Goal: Task Accomplishment & Management: Complete application form

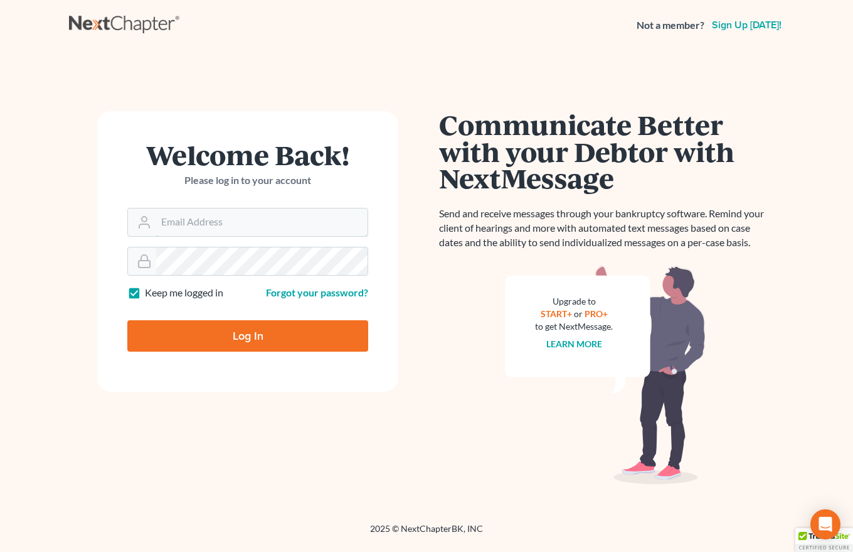
type input "dsbert4978@aol.com"
click at [246, 339] on input "Log In" at bounding box center [247, 335] width 241 height 31
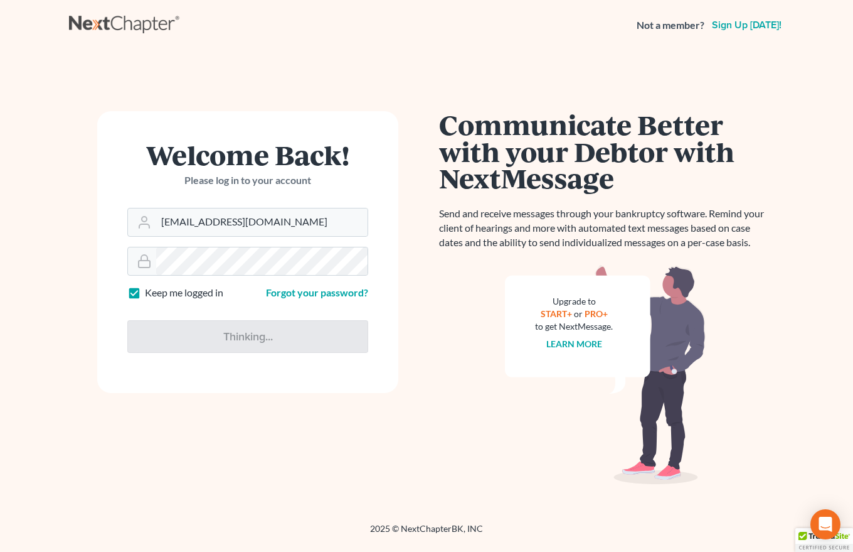
type input "Thinking..."
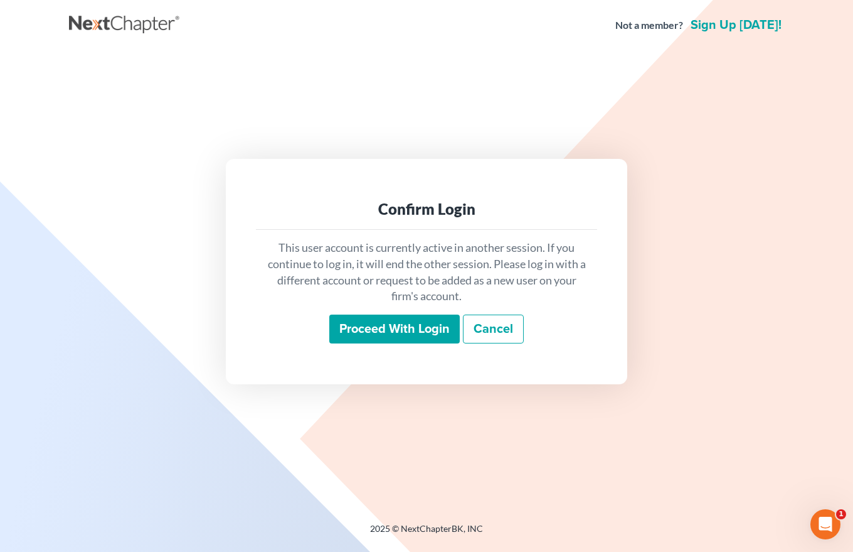
click at [417, 327] on input "Proceed with login" at bounding box center [394, 328] width 131 height 29
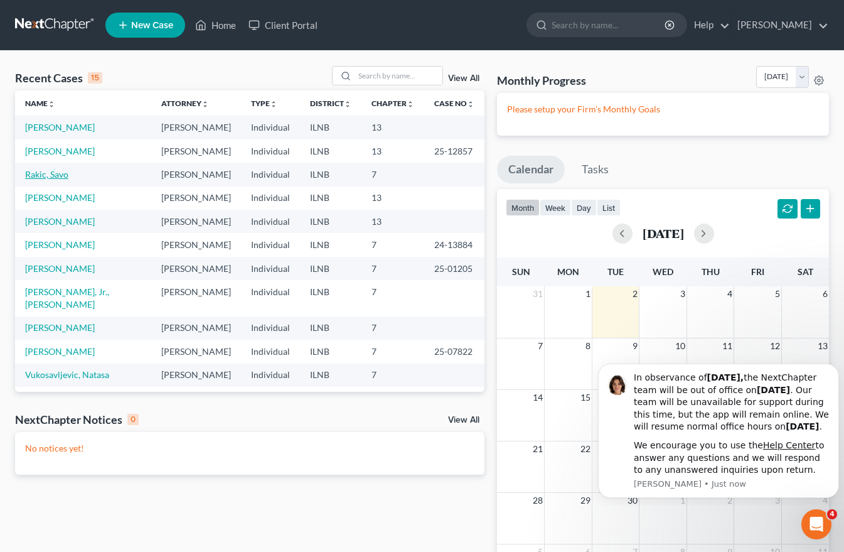
click at [38, 176] on link "Rakic, Savo" at bounding box center [46, 174] width 43 height 11
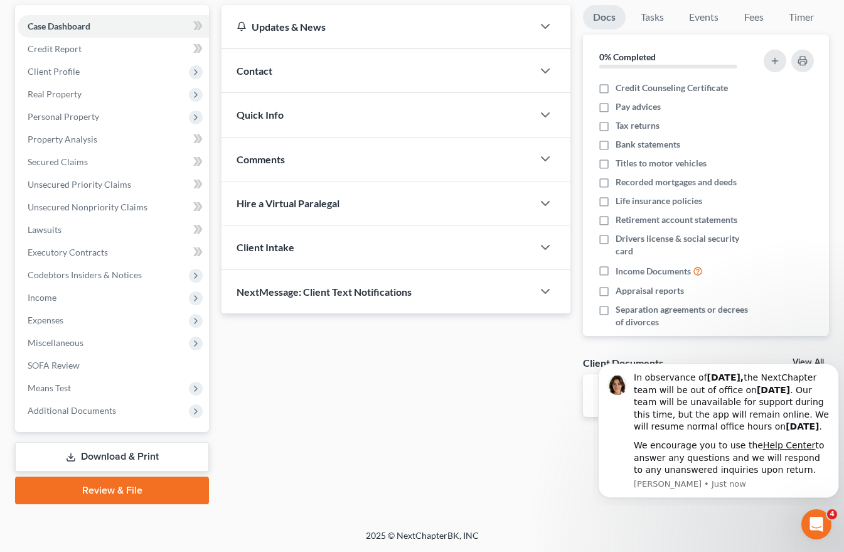
click at [119, 452] on link "Download & Print" at bounding box center [112, 456] width 194 height 29
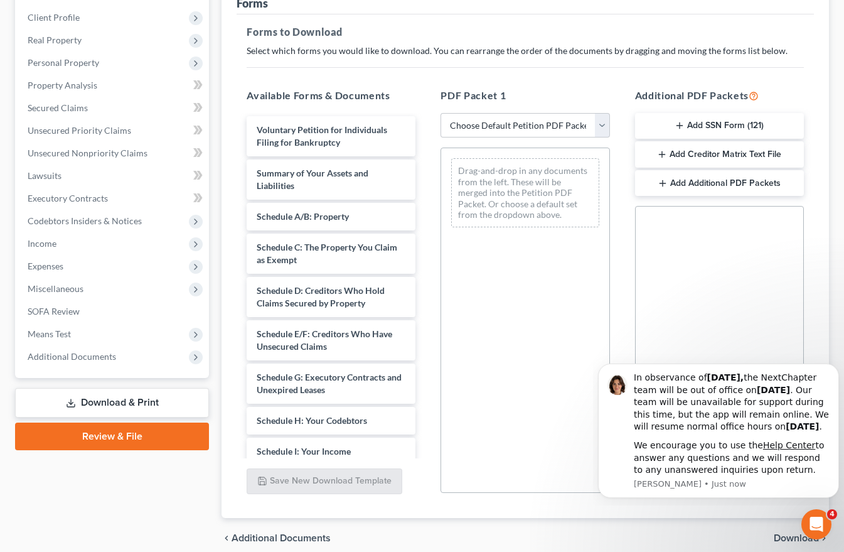
scroll to position [188, 0]
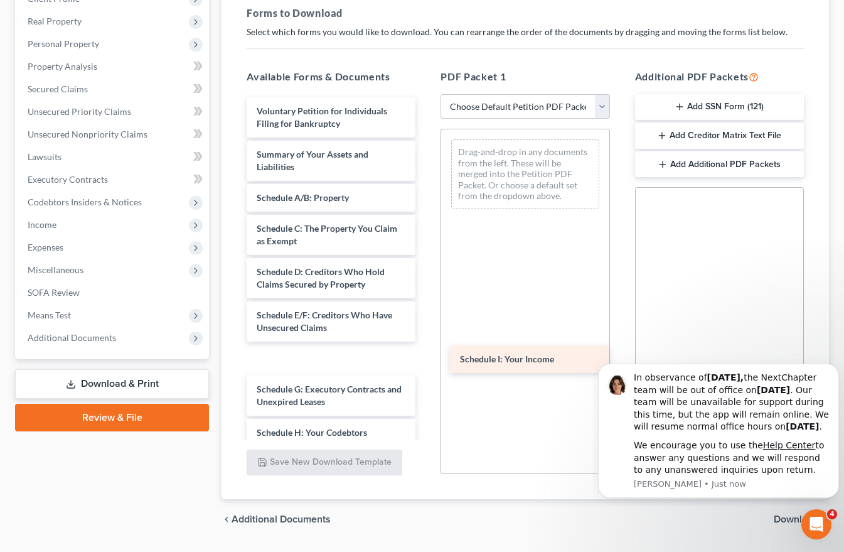
drag, startPoint x: 267, startPoint y: 428, endPoint x: 471, endPoint y: 355, distance: 216.2
click at [425, 355] on div "Schedule I: Your Income Voluntary Petition for Individuals Filing for Bankruptc…" at bounding box center [331, 453] width 189 height 713
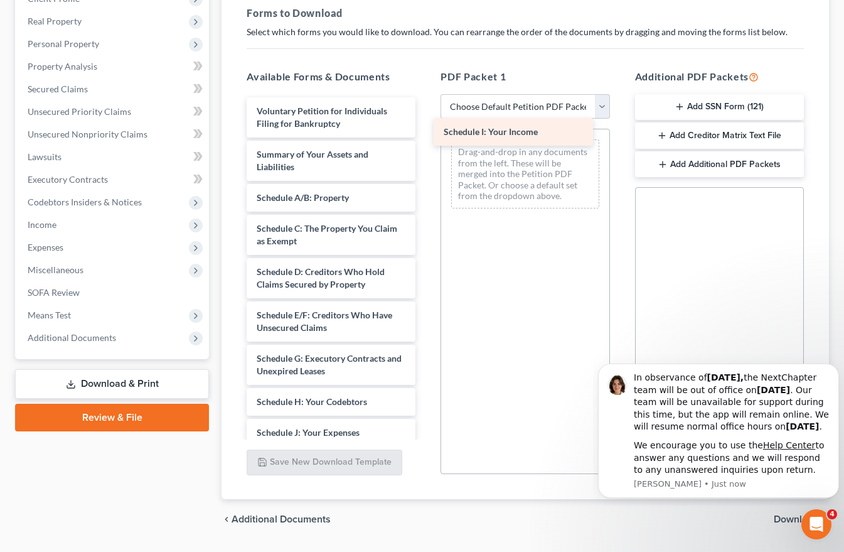
drag, startPoint x: 313, startPoint y: 360, endPoint x: 500, endPoint y: 133, distance: 293.7
click at [425, 133] on div "Schedule I: Your Income Voluntary Petition for Individuals Filing for Bankruptc…" at bounding box center [331, 438] width 189 height 683
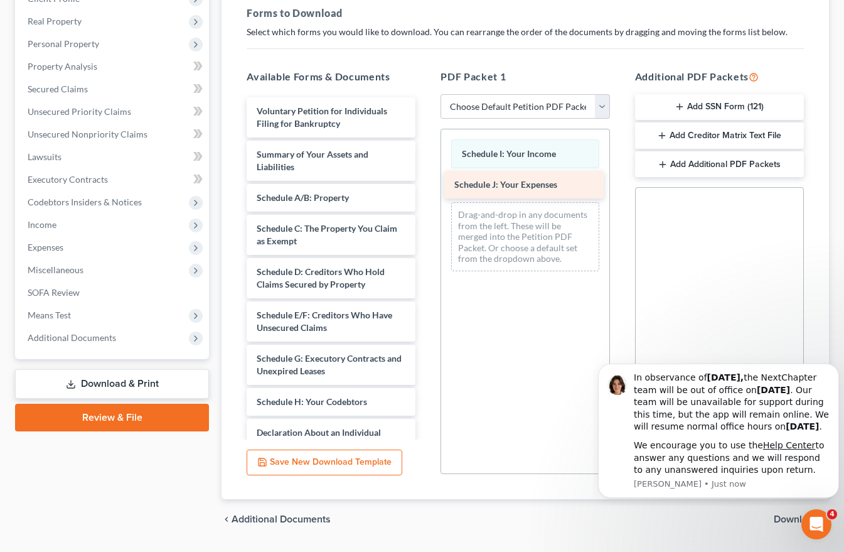
drag, startPoint x: 291, startPoint y: 434, endPoint x: 488, endPoint y: 186, distance: 317.0
click at [425, 186] on div "Schedule J: Your Expenses Voluntary Petition for Individuals Filing for Bankrup…" at bounding box center [331, 423] width 189 height 652
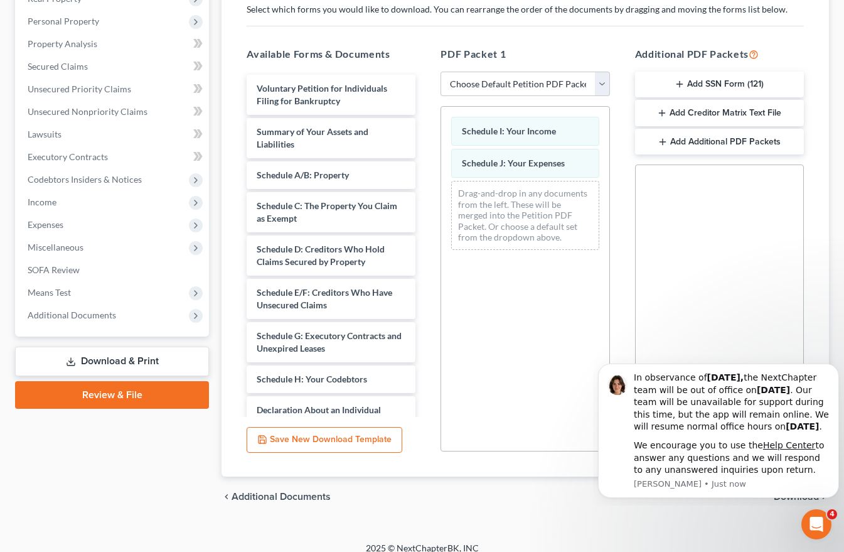
scroll to position [223, 0]
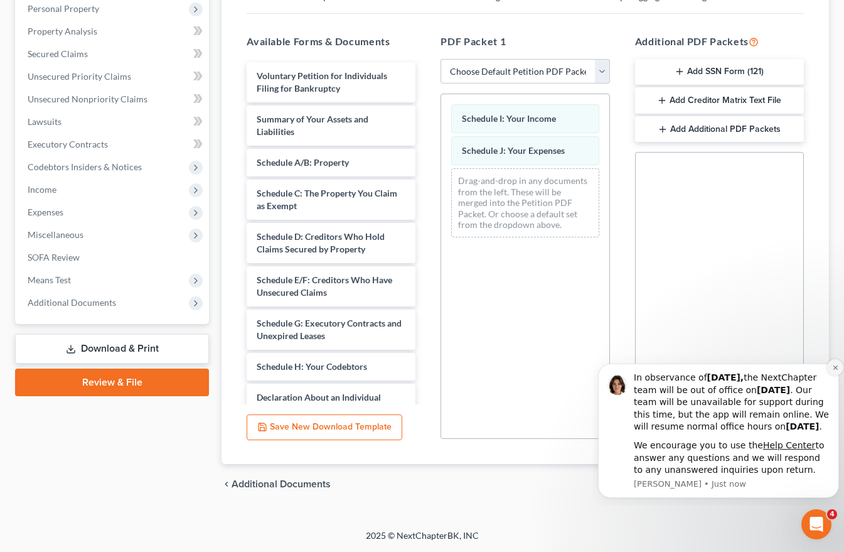
click at [833, 365] on icon "Dismiss notification" at bounding box center [835, 367] width 4 height 4
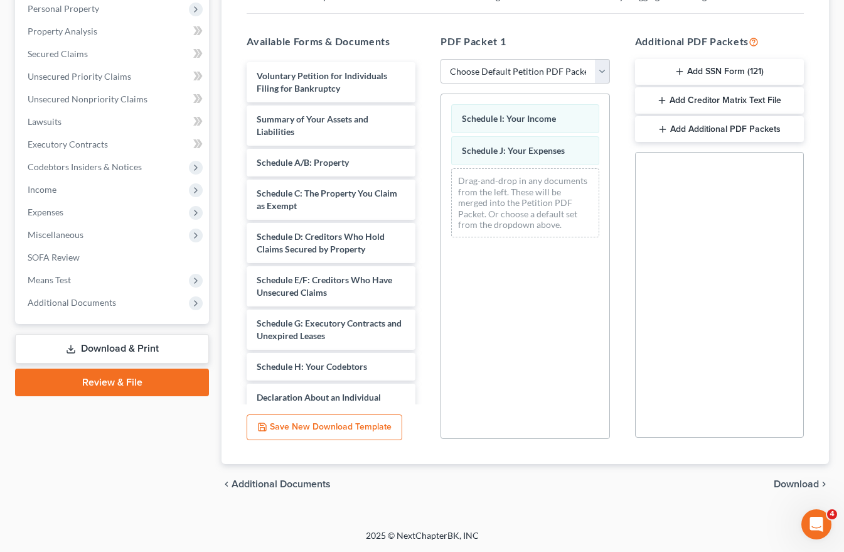
click at [793, 483] on span "Download" at bounding box center [796, 484] width 45 height 10
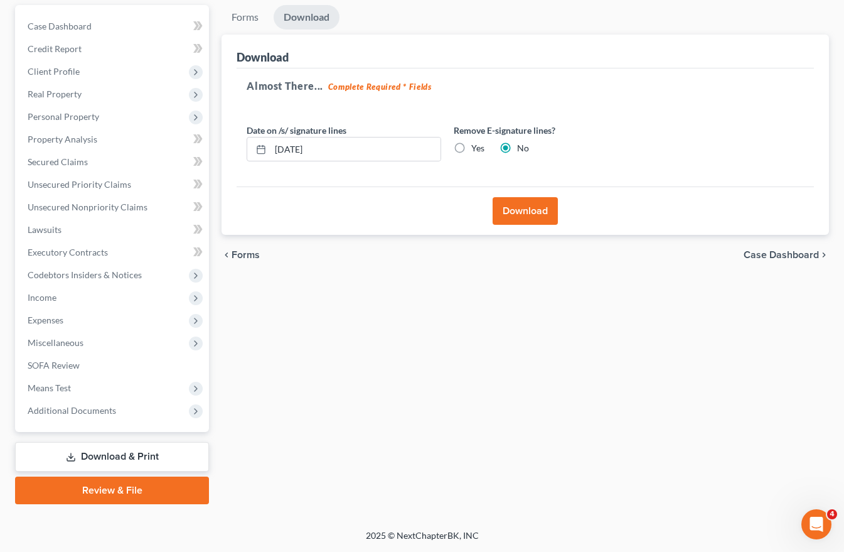
scroll to position [115, 0]
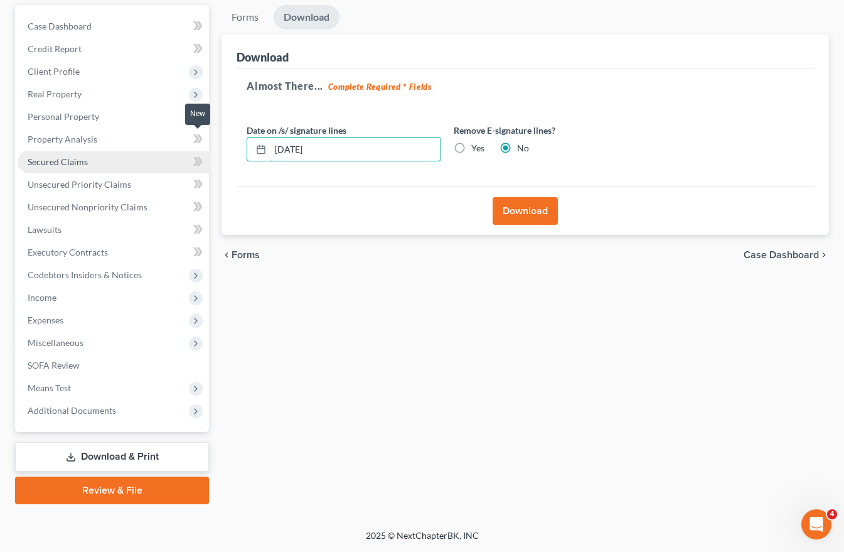
drag, startPoint x: 329, startPoint y: 151, endPoint x: 70, endPoint y: 163, distance: 258.8
click at [92, 162] on div "Petition Navigation Case Dashboard Payments Invoices Payments Payments Credit R…" at bounding box center [422, 254] width 826 height 499
click at [471, 147] on label "Yes" at bounding box center [477, 148] width 13 height 13
click at [476, 147] on input "Yes" at bounding box center [480, 146] width 8 height 8
radio input "true"
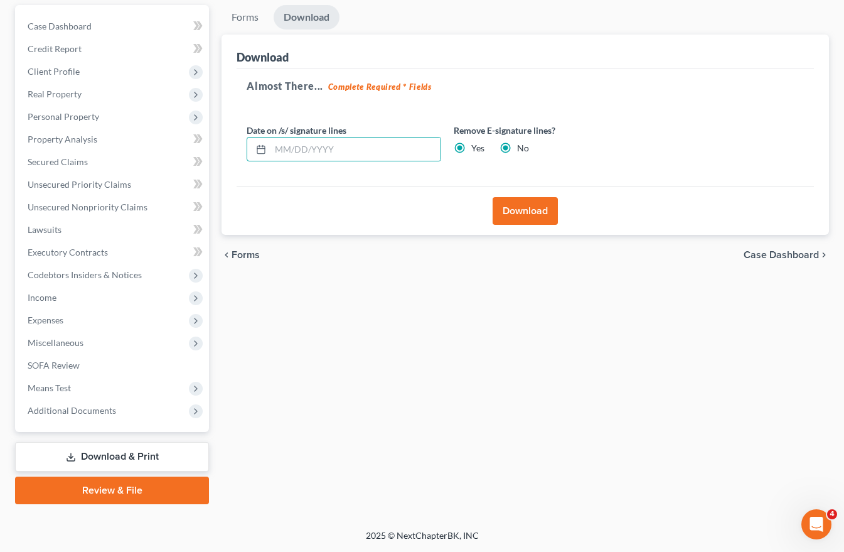
radio input "false"
click at [529, 211] on button "Download" at bounding box center [525, 211] width 65 height 28
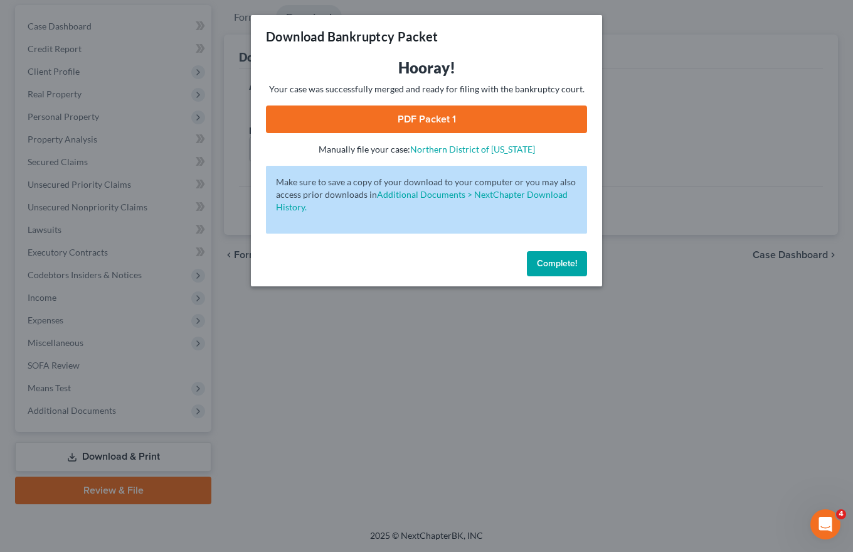
click at [433, 113] on link "PDF Packet 1" at bounding box center [426, 119] width 321 height 28
click at [565, 260] on span "Complete!" at bounding box center [557, 263] width 40 height 11
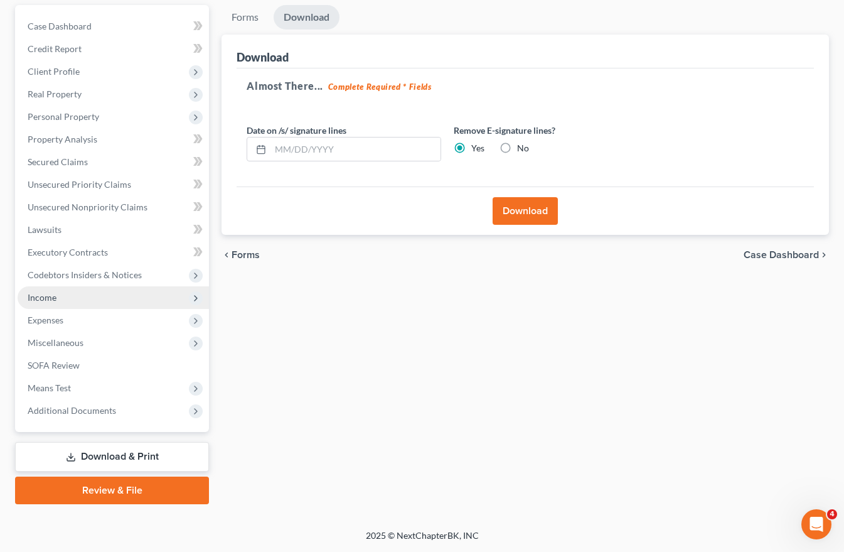
click at [48, 296] on span "Income" at bounding box center [42, 297] width 29 height 11
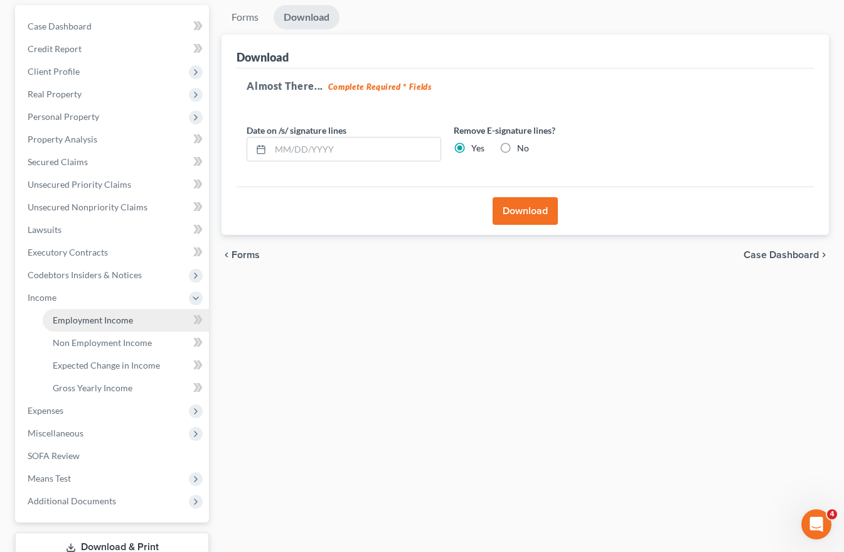
click at [72, 319] on span "Employment Income" at bounding box center [93, 319] width 80 height 11
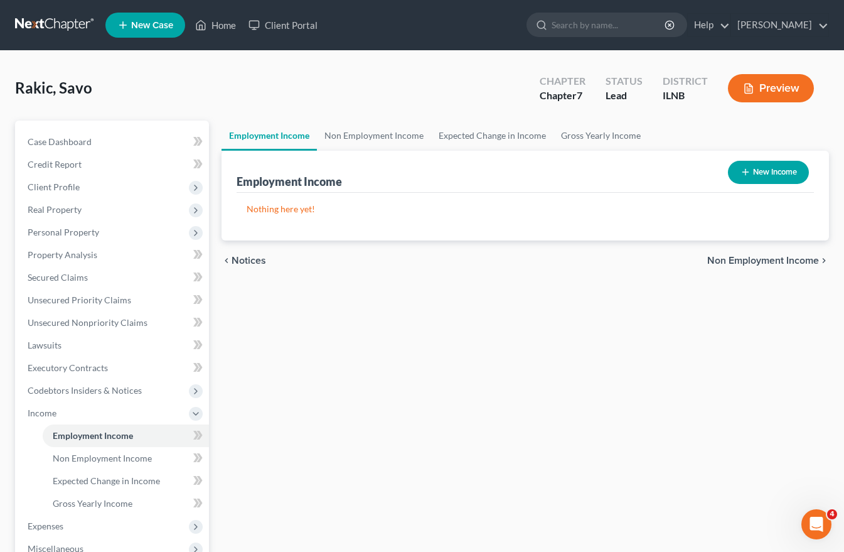
click at [779, 169] on button "New Income" at bounding box center [768, 172] width 81 height 23
select select "0"
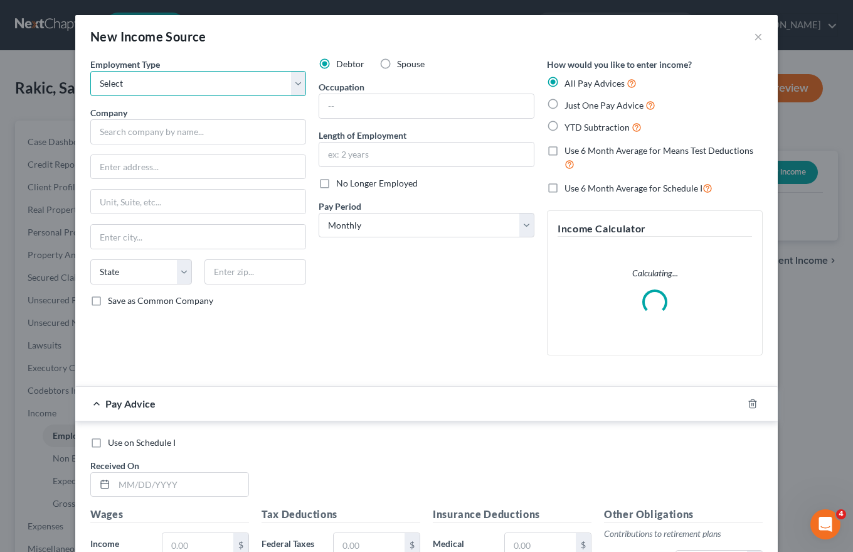
click at [99, 80] on select "Select Full or [DEMOGRAPHIC_DATA] Employment Self Employment" at bounding box center [198, 83] width 216 height 25
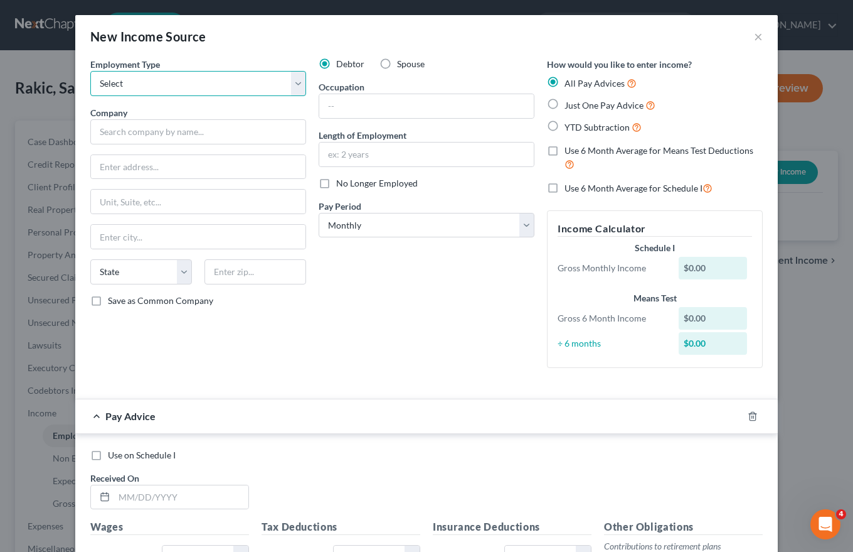
select select "0"
click at [90, 71] on select "Select Full or [DEMOGRAPHIC_DATA] Employment Self Employment" at bounding box center [198, 83] width 216 height 25
click at [113, 131] on input "text" at bounding box center [198, 131] width 216 height 25
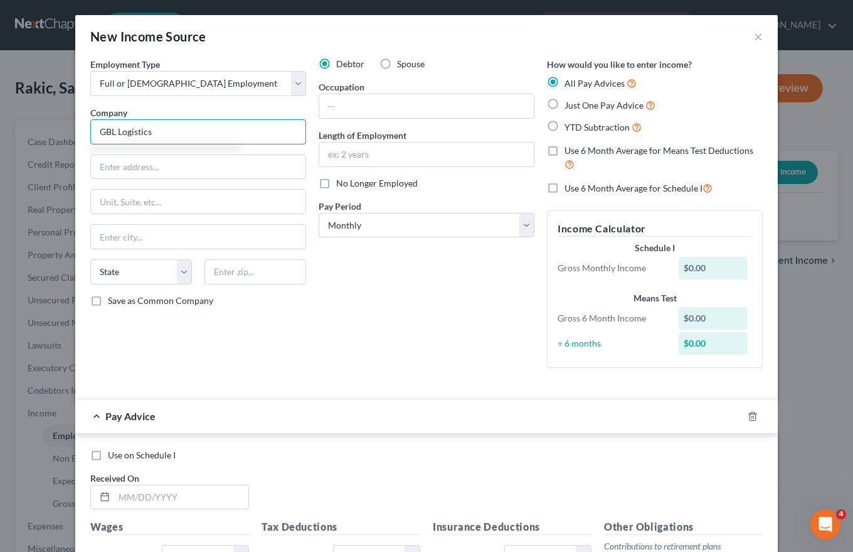
type input "GBL Logistics"
type input "[STREET_ADDRESS]"
type input "Building 1A #102"
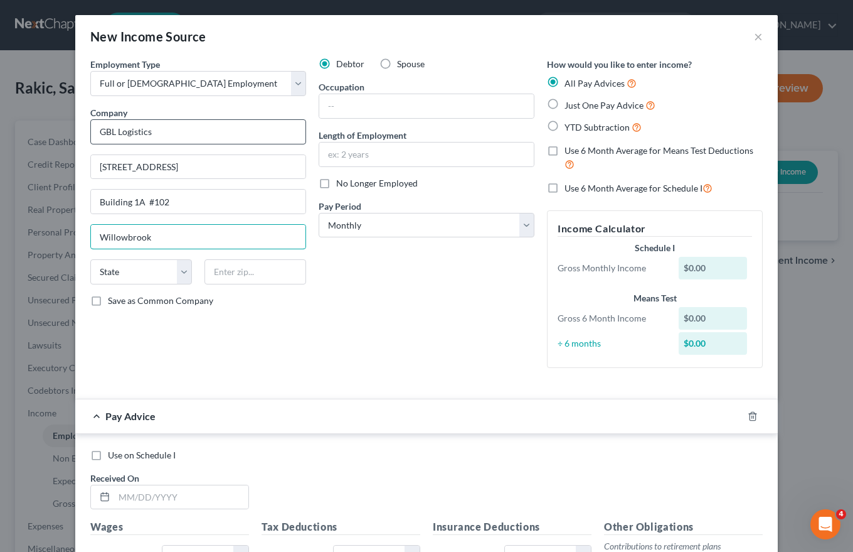
type input "Willowbrook"
select select "14"
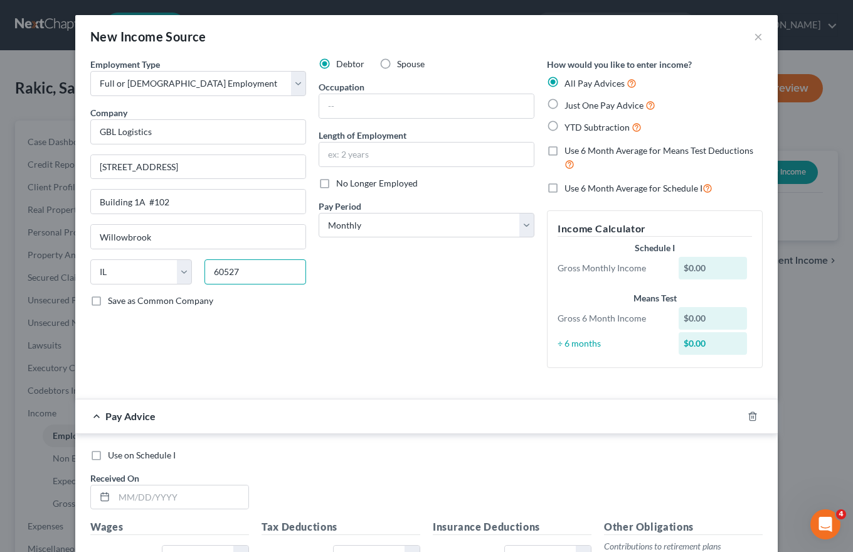
type input "60527"
click at [108, 299] on label "Save as Common Company" at bounding box center [160, 300] width 105 height 13
click at [113, 299] on input "Save as Common Company" at bounding box center [117, 298] width 8 height 8
checkbox input "true"
type input "Hinsdale"
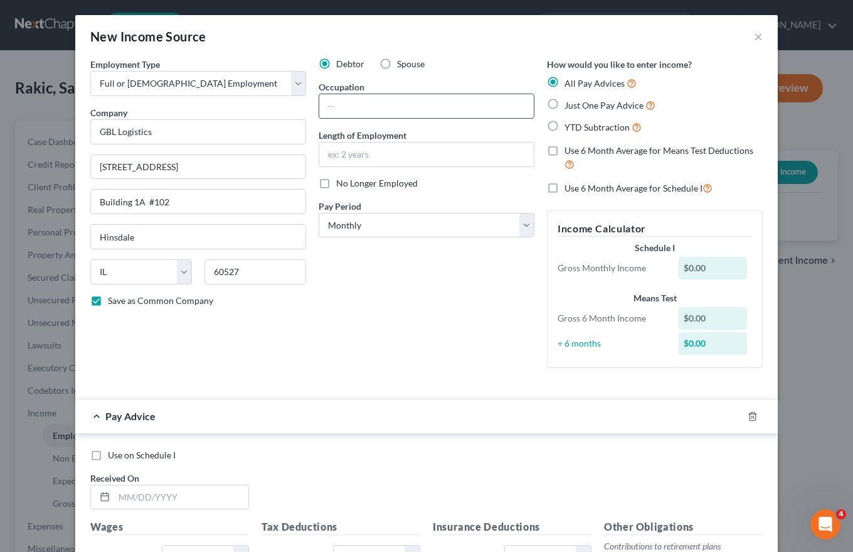
click at [334, 98] on input "text" at bounding box center [426, 106] width 215 height 24
type input "Driver"
click at [328, 154] on input "text" at bounding box center [426, 154] width 215 height 24
type input "2 months"
click at [519, 223] on select "Select Monthly Twice Monthly Every Other Week Weekly" at bounding box center [427, 225] width 216 height 25
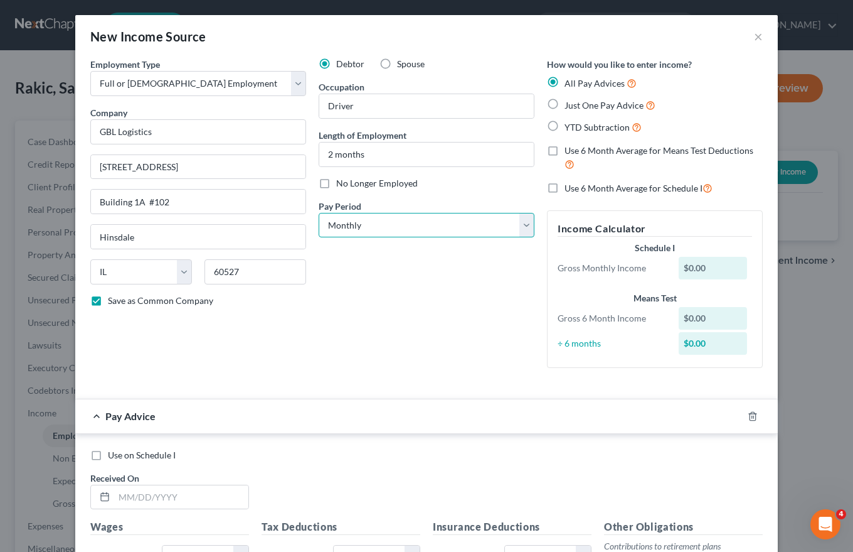
select select "3"
click at [319, 213] on select "Select Monthly Twice Monthly Every Other Week Weekly" at bounding box center [427, 225] width 216 height 25
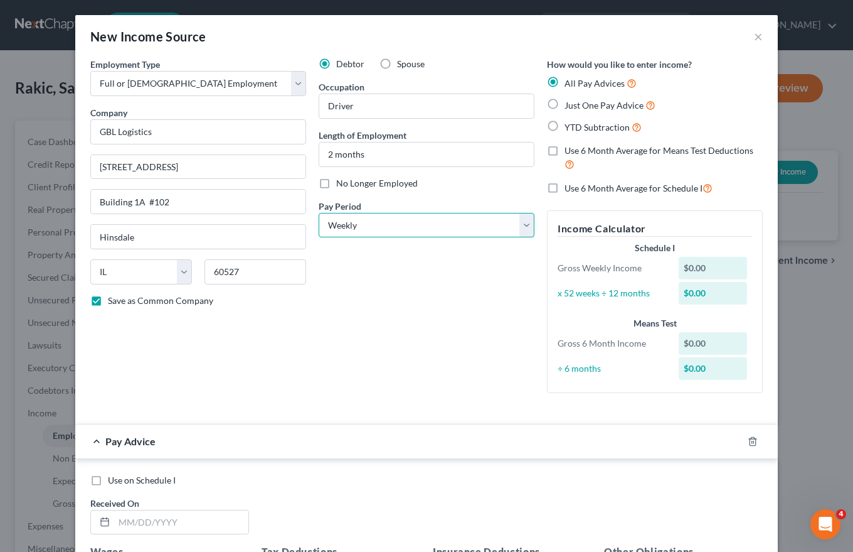
scroll to position [188, 0]
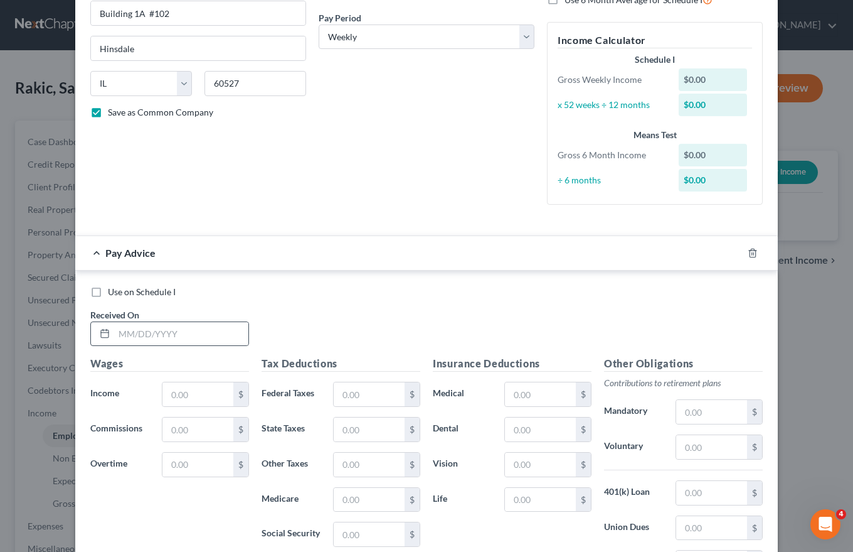
click at [104, 329] on icon at bounding box center [105, 333] width 10 height 10
click at [116, 329] on input "text" at bounding box center [181, 334] width 134 height 24
type input "[DATE]"
click at [169, 390] on input "text" at bounding box center [198, 394] width 71 height 24
type input "8,100.00"
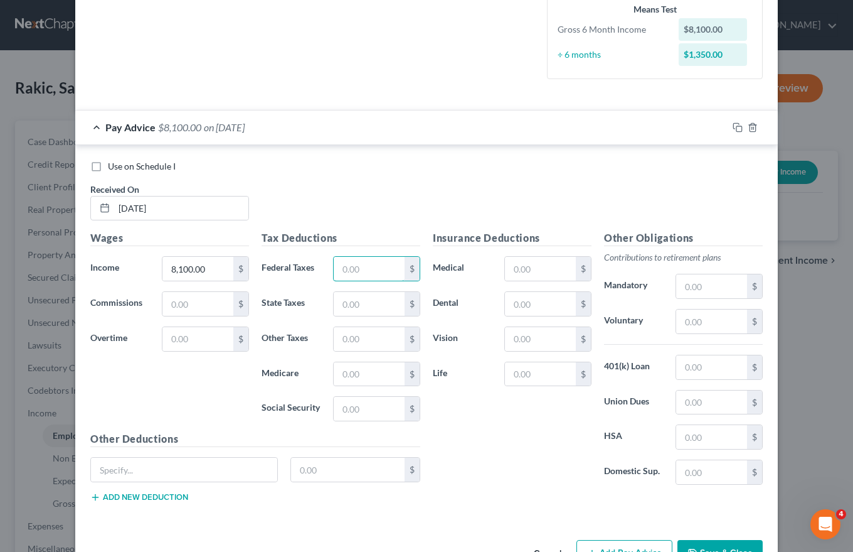
scroll to position [353, 0]
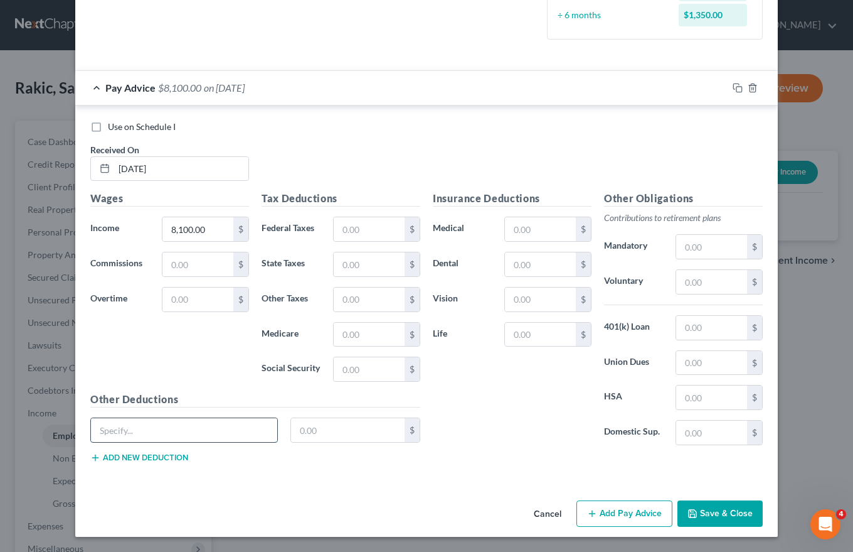
click at [91, 430] on input "text" at bounding box center [184, 430] width 186 height 24
type input "Tolls"
type input "72.84"
click at [106, 458] on button "Add new deduction" at bounding box center [139, 457] width 98 height 10
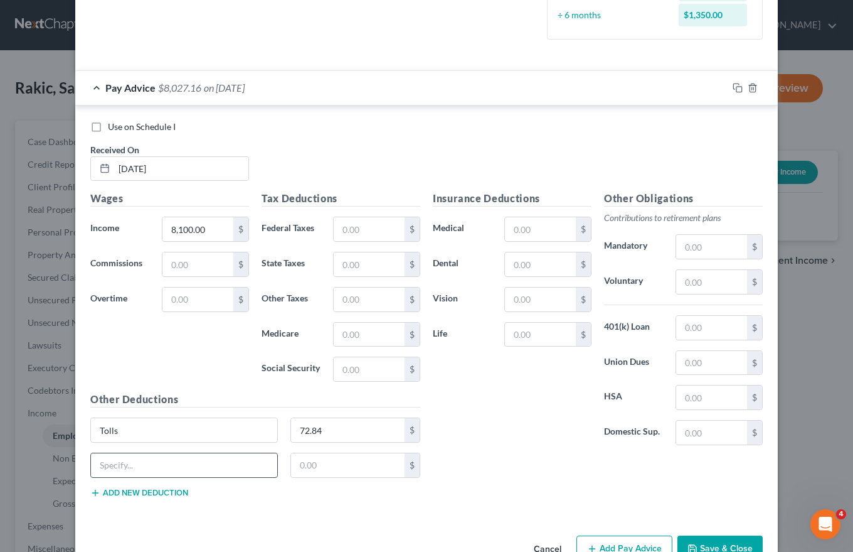
click at [102, 462] on input "text" at bounding box center [184, 465] width 186 height 24
type input "Escrow"
type input "100.00"
click at [131, 491] on button "Add new deduction" at bounding box center [139, 493] width 98 height 10
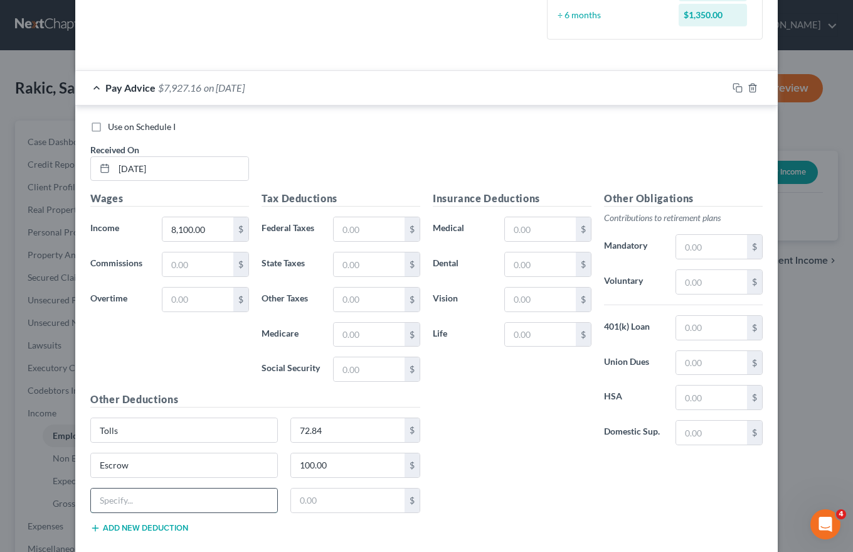
click at [106, 503] on input "text" at bounding box center [184, 500] width 186 height 24
type input "Occupational Insurance"
type input "35.00"
click at [120, 525] on button "Add new deduction" at bounding box center [139, 528] width 98 height 10
click at [102, 535] on input "text" at bounding box center [184, 535] width 186 height 24
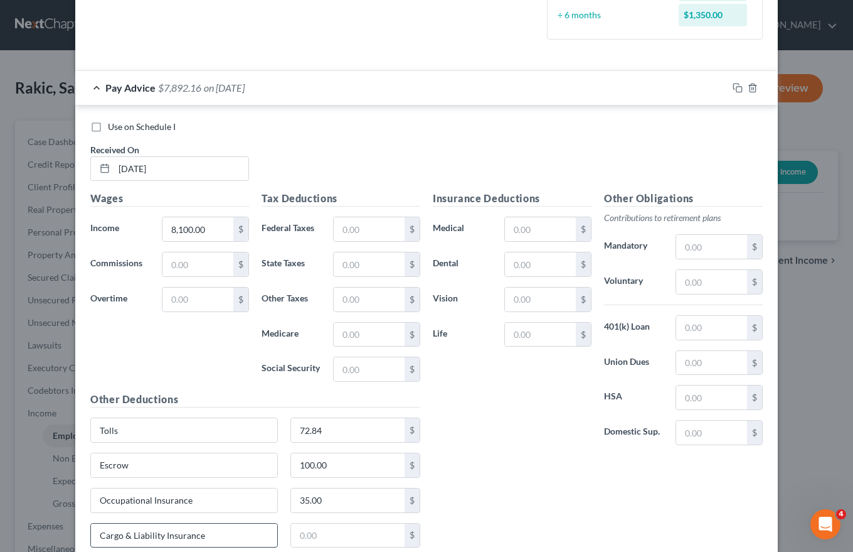
type input "Cargo & Liability Insurance"
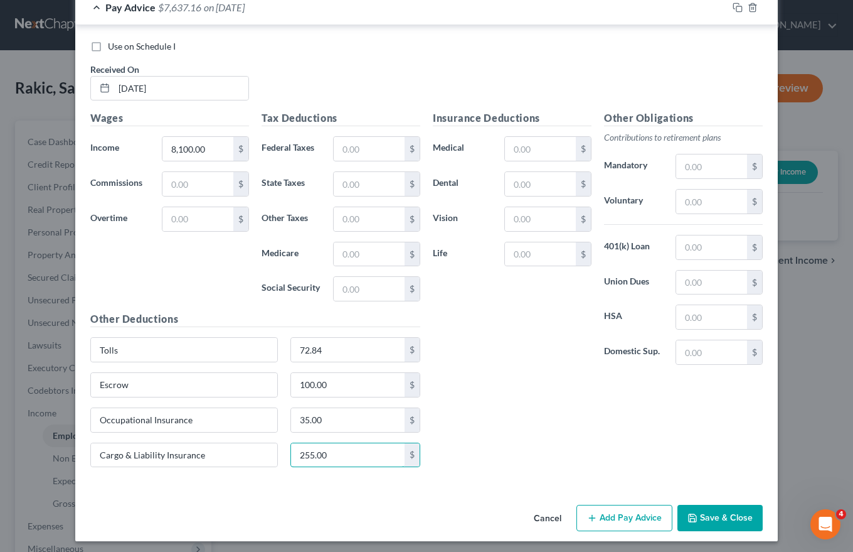
scroll to position [438, 0]
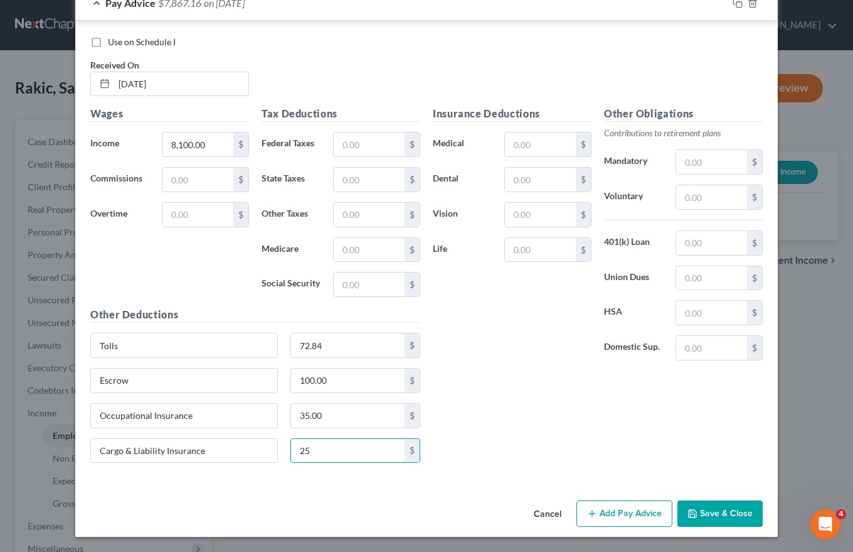
type input "2"
click at [200, 452] on input "Cargo & Liability Insurance" at bounding box center [184, 451] width 186 height 24
type input "Cargo & Liability Insurance/Truck-trailer Rent"
click at [297, 450] on input "text" at bounding box center [348, 451] width 114 height 24
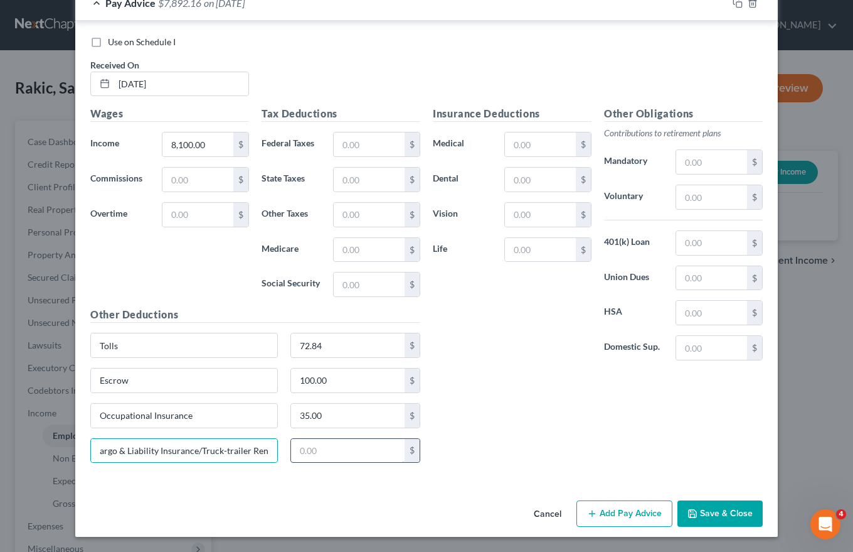
scroll to position [0, 0]
type input "1,855.00"
click at [626, 509] on button "Add Pay Advice" at bounding box center [625, 513] width 96 height 26
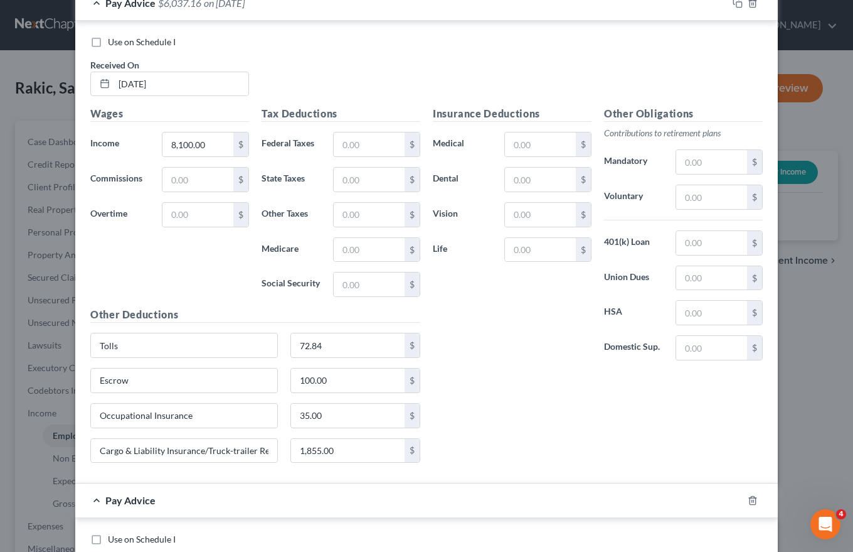
scroll to position [626, 0]
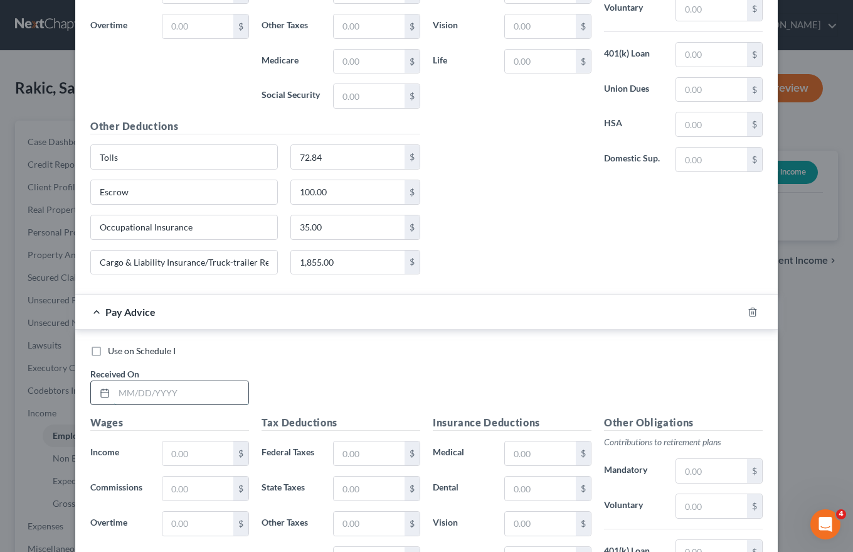
click at [116, 393] on input "text" at bounding box center [181, 393] width 134 height 24
type input "[DATE]"
click at [166, 454] on input "text" at bounding box center [198, 453] width 71 height 24
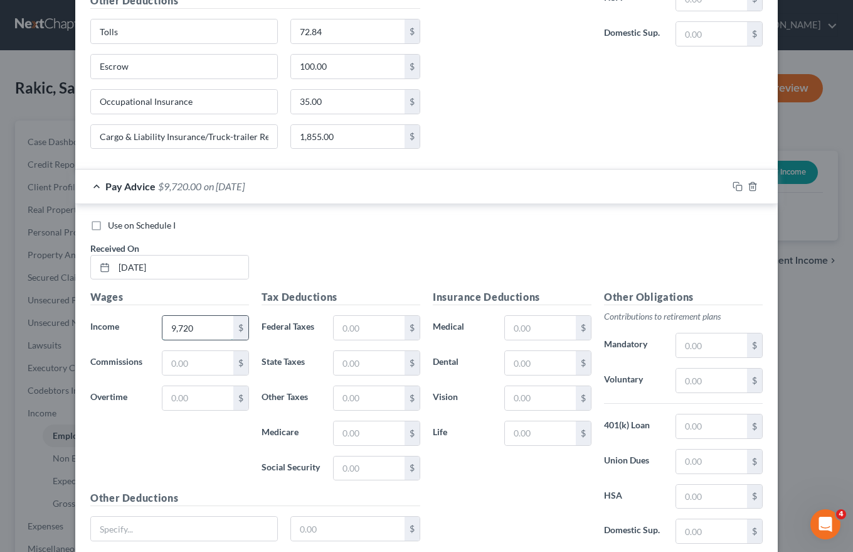
scroll to position [850, 0]
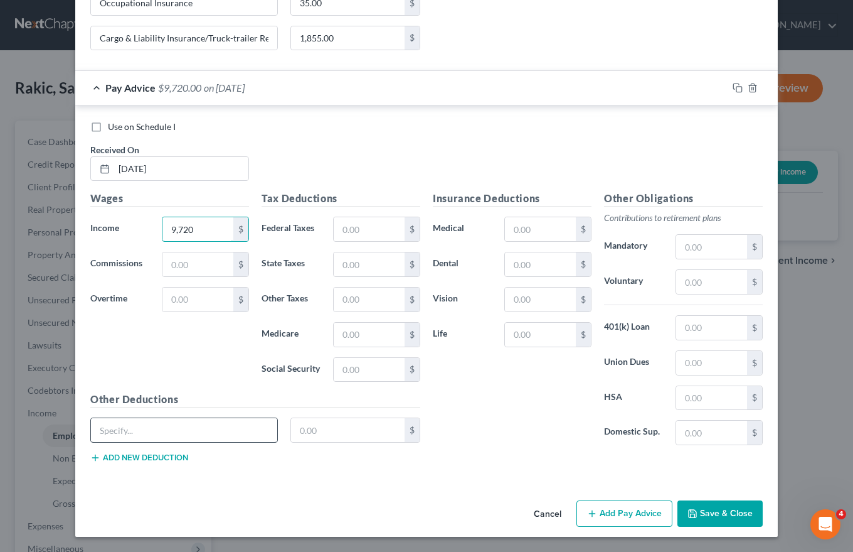
type input "9,720"
click at [108, 430] on input "text" at bounding box center [184, 430] width 186 height 24
type input "ELD"
type input "150.00"
click at [112, 457] on button "Add new deduction" at bounding box center [139, 457] width 98 height 10
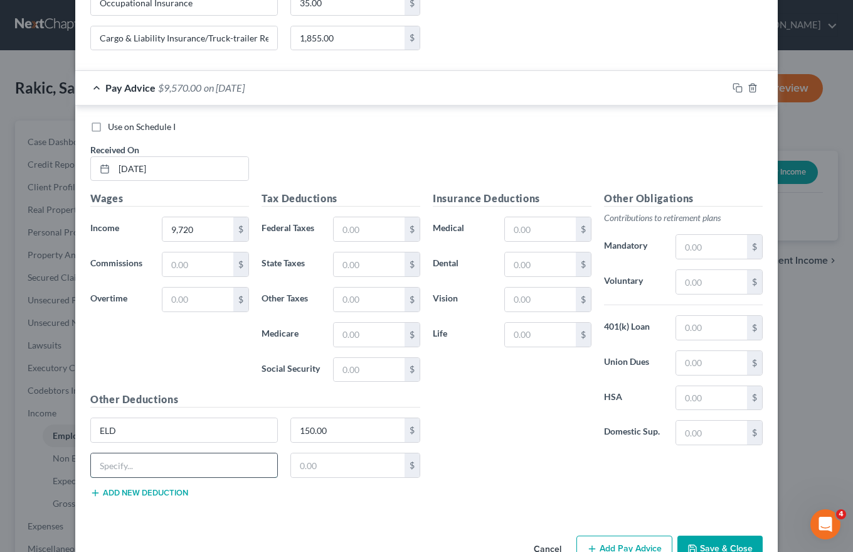
click at [97, 465] on input "text" at bounding box center [184, 465] width 186 height 24
type input "Escrow"
type input "100.00"
click at [112, 491] on button "Add new deduction" at bounding box center [139, 493] width 98 height 10
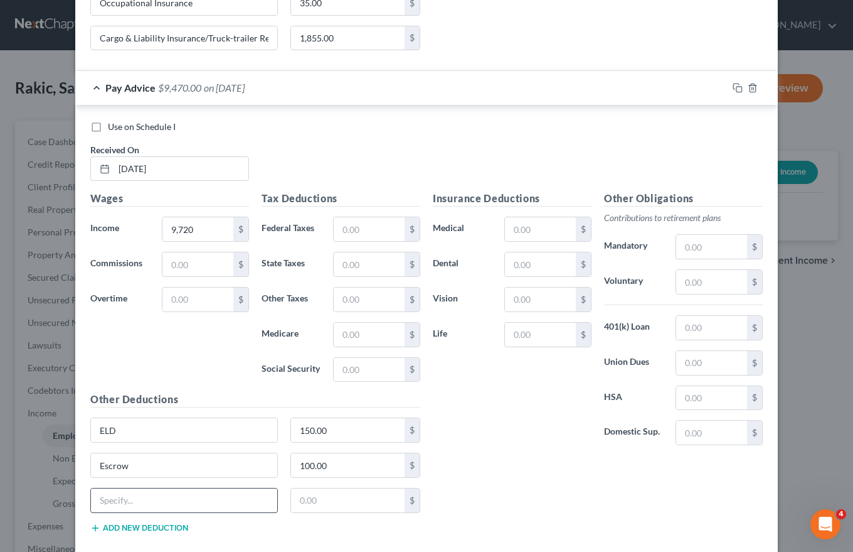
click at [98, 498] on input "text" at bounding box center [184, 500] width 186 height 24
type input "Occupational insurance"
type input "35.00"
click at [123, 528] on button "Add new deduction" at bounding box center [139, 528] width 98 height 10
click at [98, 532] on input "text" at bounding box center [184, 535] width 186 height 24
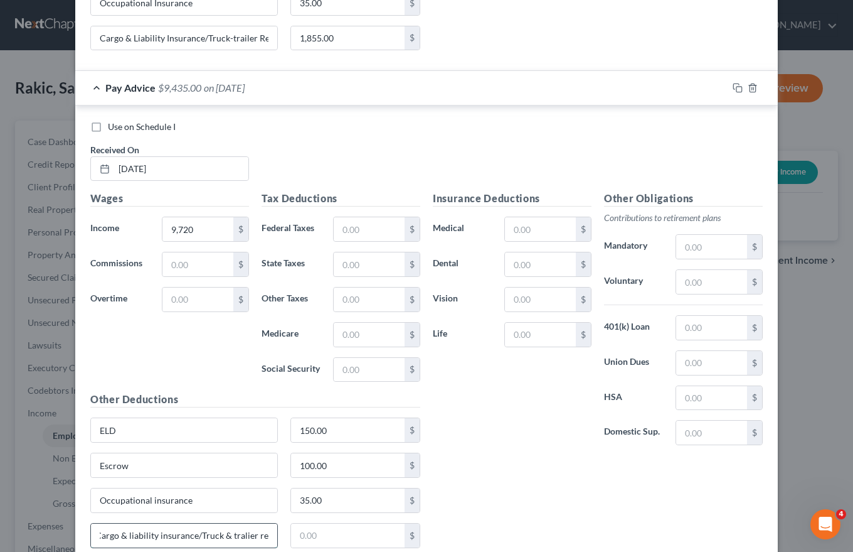
scroll to position [0, 8]
type input "Cargo & liability insurance/Truck & tralier rent"
click at [294, 540] on input "text" at bounding box center [348, 535] width 114 height 24
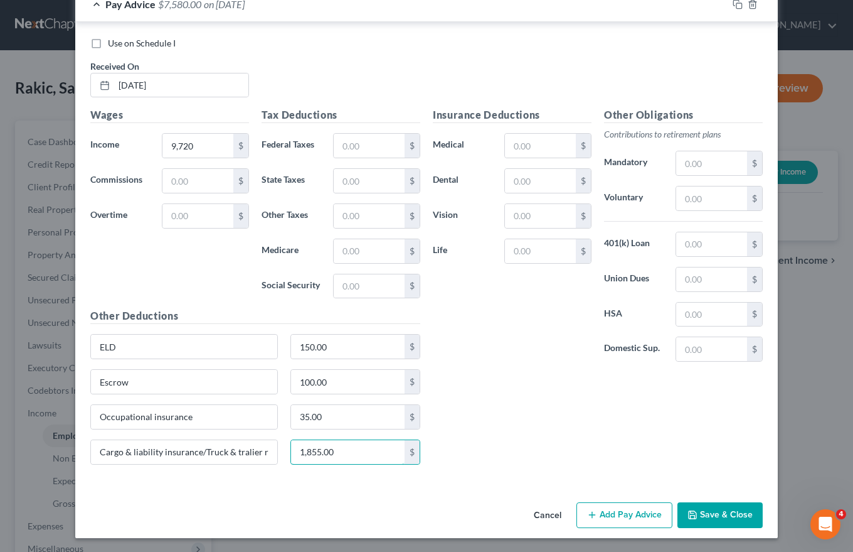
scroll to position [935, 0]
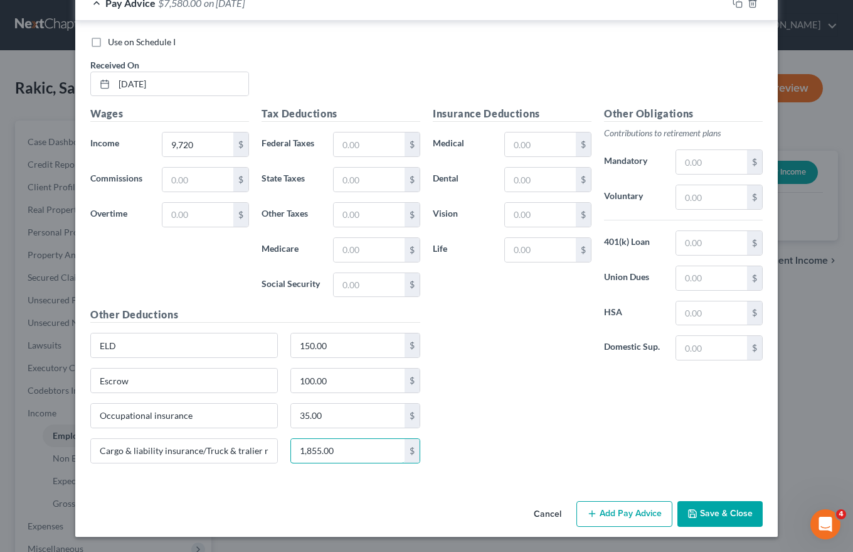
type input "1,855.00"
click at [621, 513] on button "Add Pay Advice" at bounding box center [625, 514] width 96 height 26
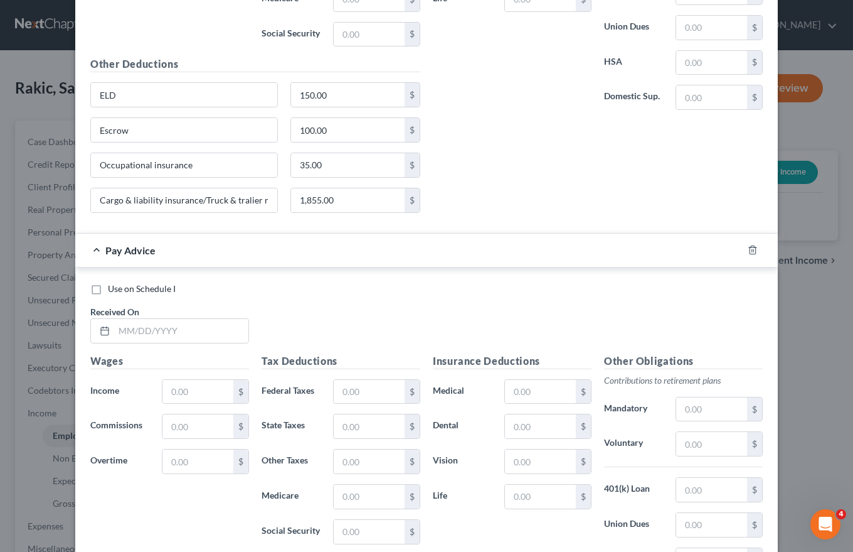
scroll to position [1186, 0]
click at [119, 331] on input "text" at bounding box center [181, 330] width 134 height 24
type input "[DATE]"
click at [163, 386] on input "text" at bounding box center [198, 391] width 71 height 24
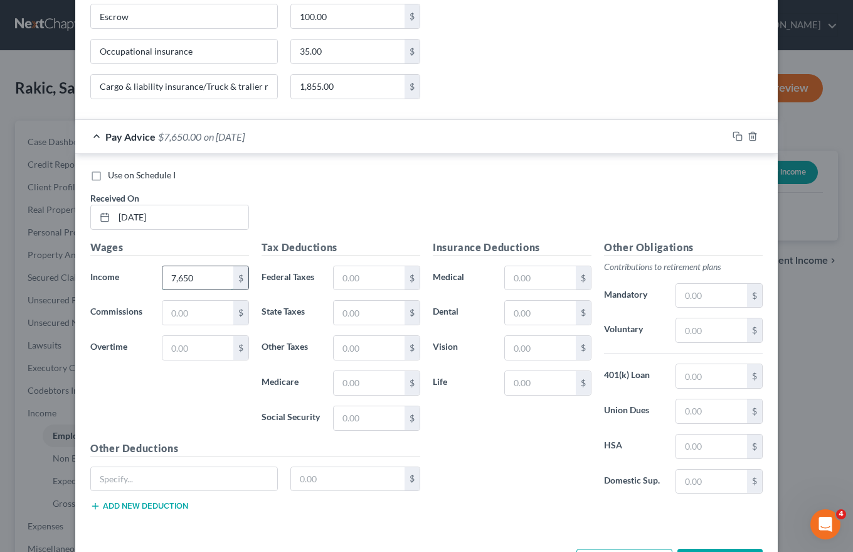
scroll to position [1347, 0]
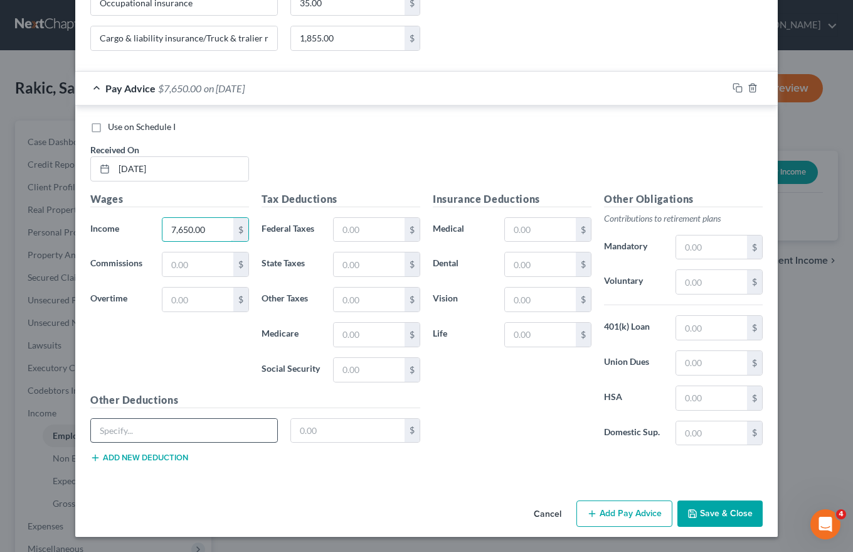
type input "7,650.00"
click at [99, 428] on input "text" at bounding box center [184, 431] width 186 height 24
type input "Escrow"
type input "100.00"
click at [138, 459] on button "Add new deduction" at bounding box center [139, 457] width 98 height 10
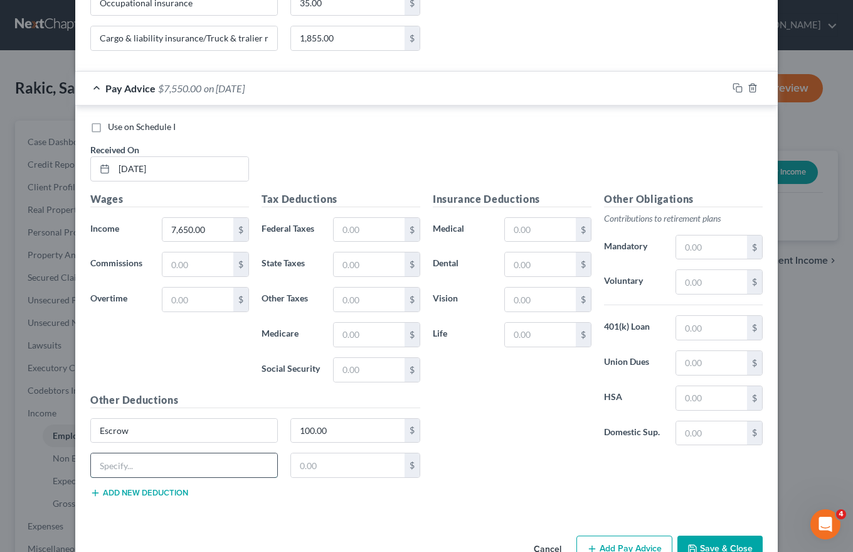
click at [122, 469] on input "text" at bounding box center [184, 465] width 186 height 24
type input "Occupational insurance"
type input "35.00"
click at [132, 488] on button "Add new deduction" at bounding box center [139, 493] width 98 height 10
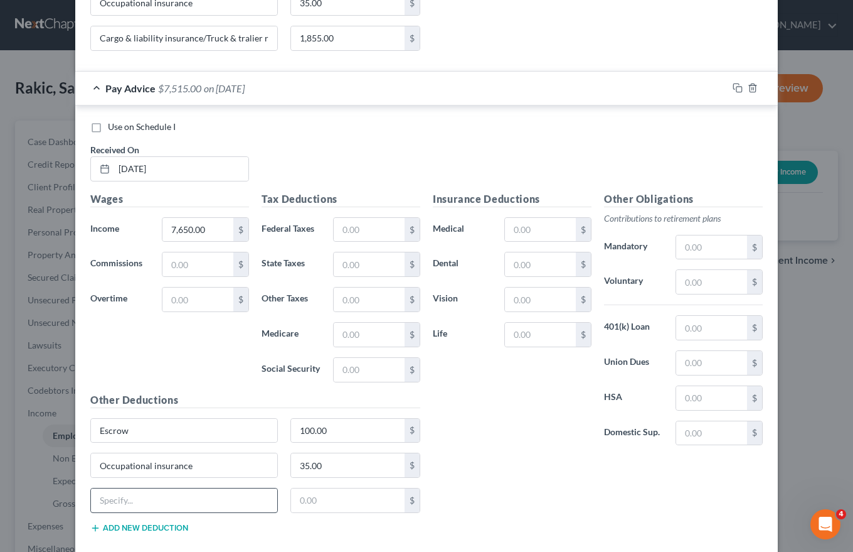
click button "Add new deduction" at bounding box center [139, 528] width 98 height 10
click at [96, 505] on input "text" at bounding box center [184, 500] width 186 height 24
type input "Cargo & Liability insurance/Truck & trailer rent"
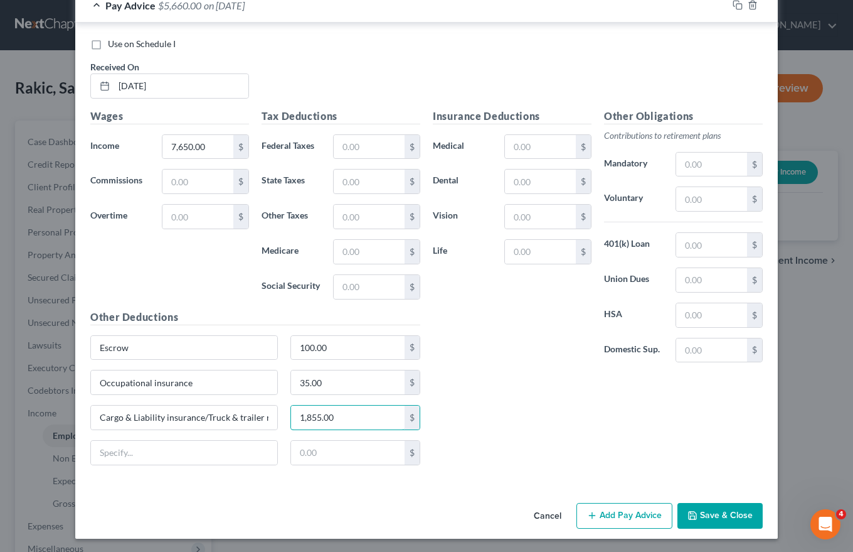
scroll to position [1432, 0]
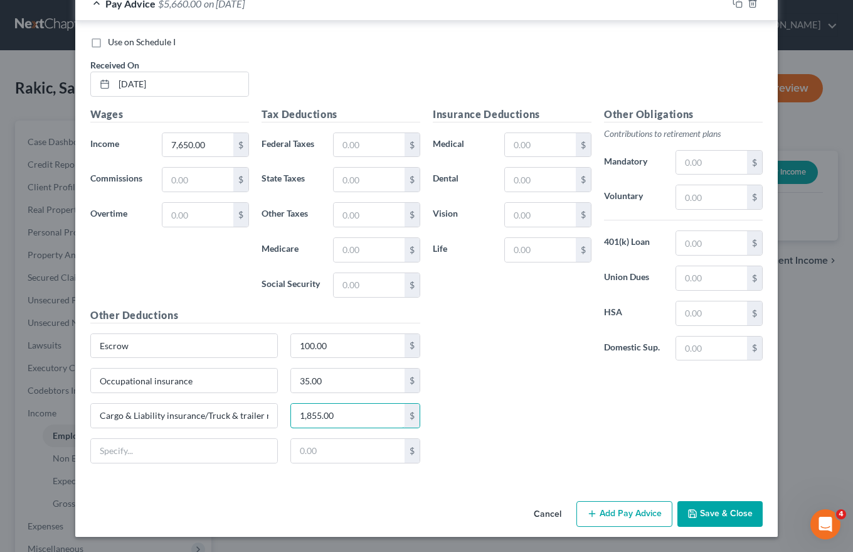
type input "1,855.00"
click at [609, 510] on button "Add Pay Advice" at bounding box center [625, 514] width 96 height 26
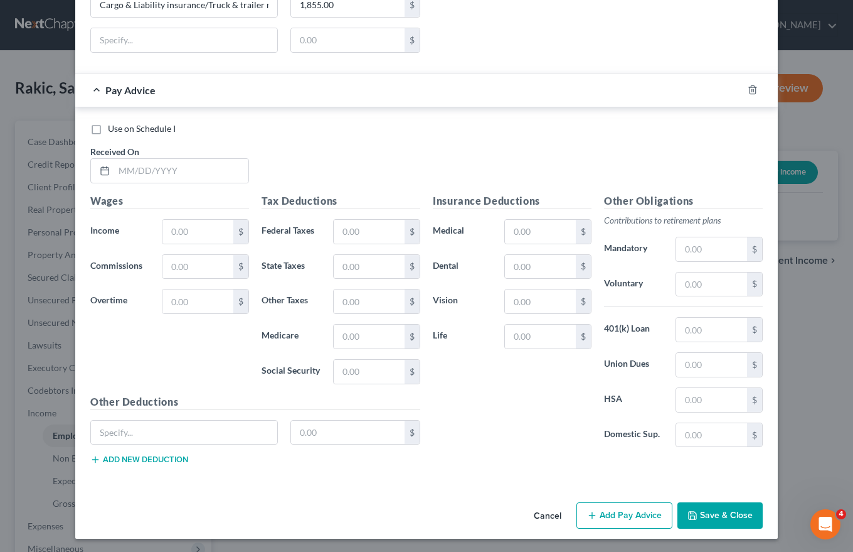
scroll to position [1844, 0]
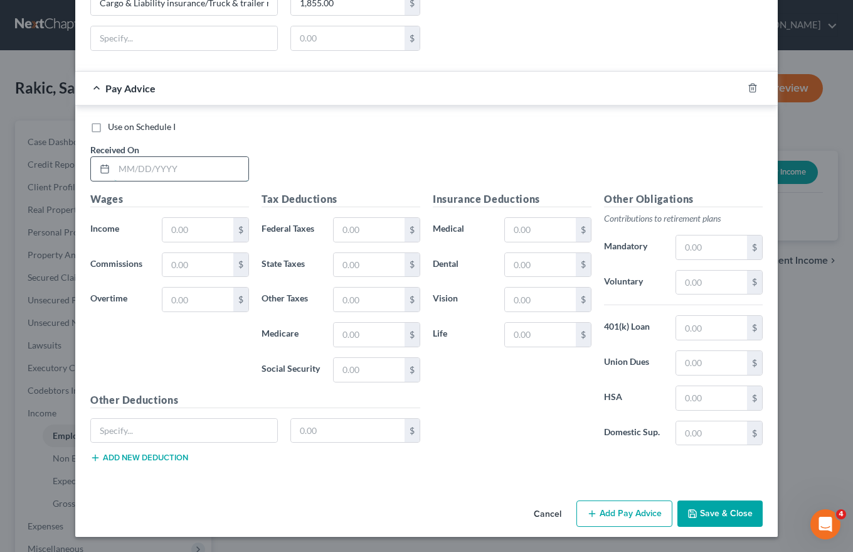
click at [115, 166] on input "text" at bounding box center [181, 169] width 134 height 24
type input "[DATE]"
click at [174, 229] on input "text" at bounding box center [198, 230] width 71 height 24
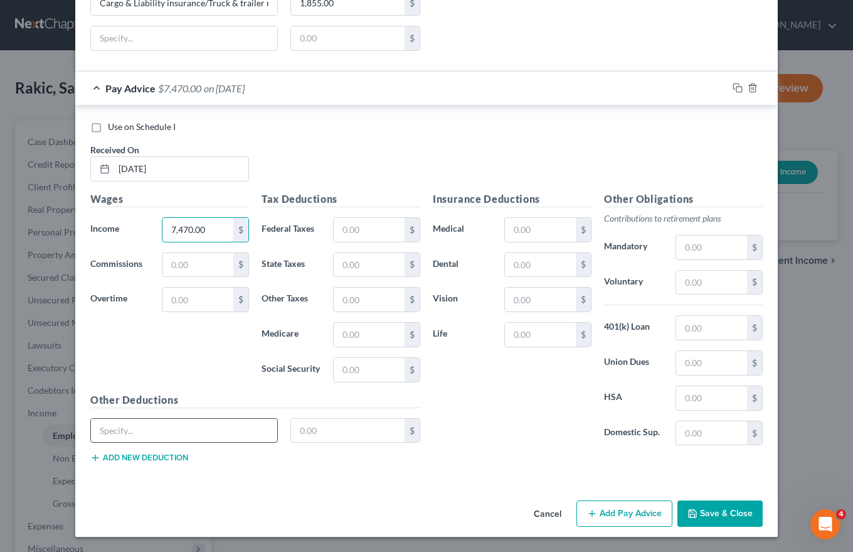
type input "7,470.00"
click at [98, 432] on input "text" at bounding box center [184, 431] width 186 height 24
type input "Escrow"
type input "100.00"
click at [154, 457] on button "Add new deduction" at bounding box center [139, 457] width 98 height 10
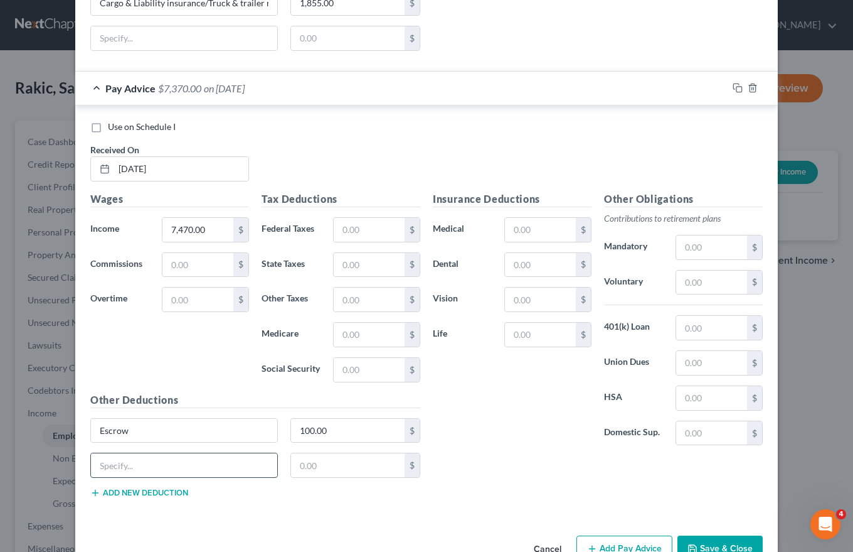
click at [107, 466] on input "text" at bounding box center [184, 465] width 186 height 24
type input "Occupational insurance"
type input "35.00"
click at [114, 496] on button "Add new deduction" at bounding box center [139, 493] width 98 height 10
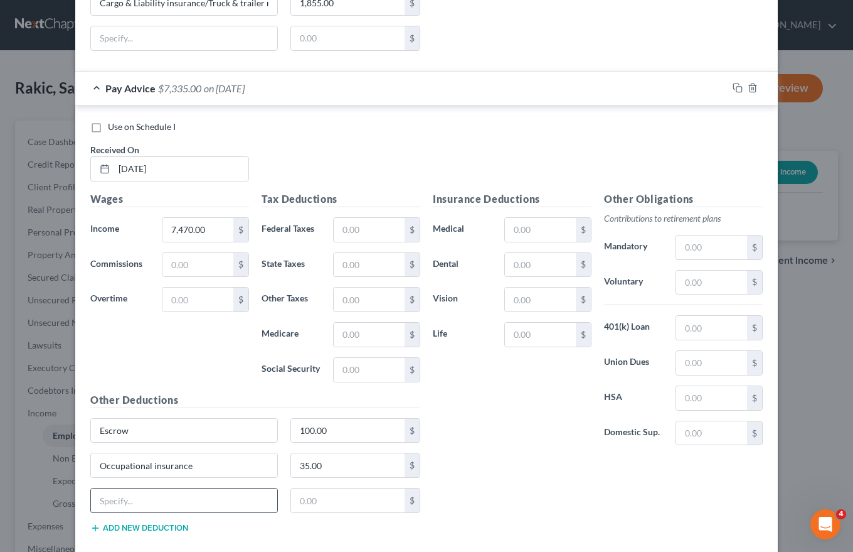
click at [97, 503] on input "text" at bounding box center [184, 500] width 186 height 24
type input "Cargo & Liability insurnce/Truck & trailer rent"
type input "1,855.00"
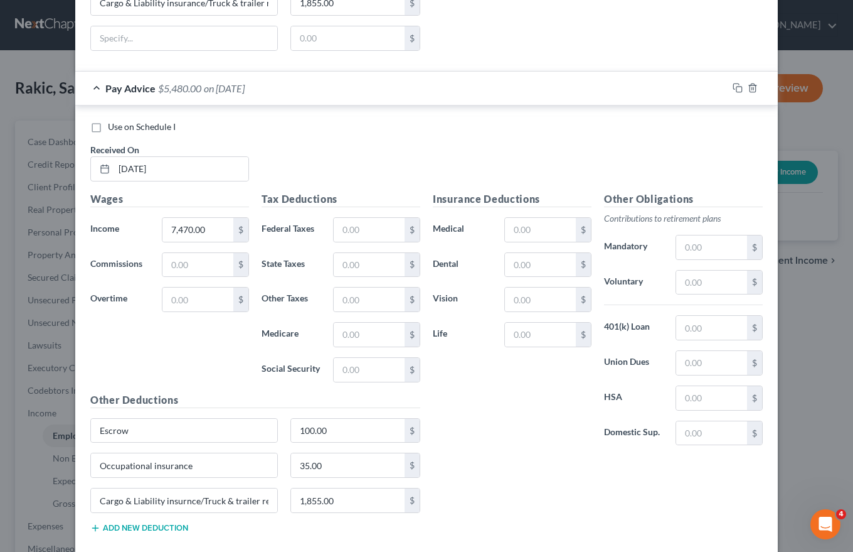
click at [114, 526] on button "Add new deduction" at bounding box center [139, 528] width 98 height 10
click at [108, 532] on input "text" at bounding box center [184, 535] width 186 height 24
type input "Storage back charge"
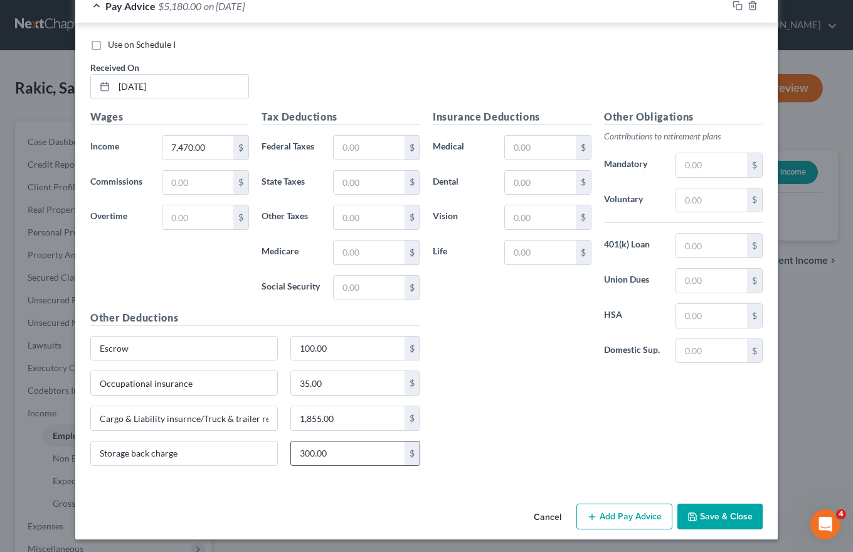
scroll to position [1929, 0]
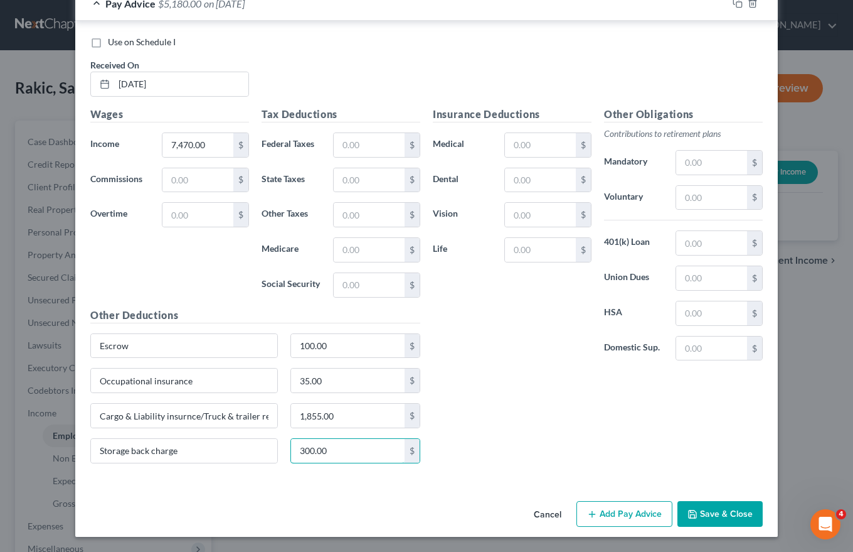
type input "300.00"
click at [631, 511] on button "Add Pay Advice" at bounding box center [625, 514] width 96 height 26
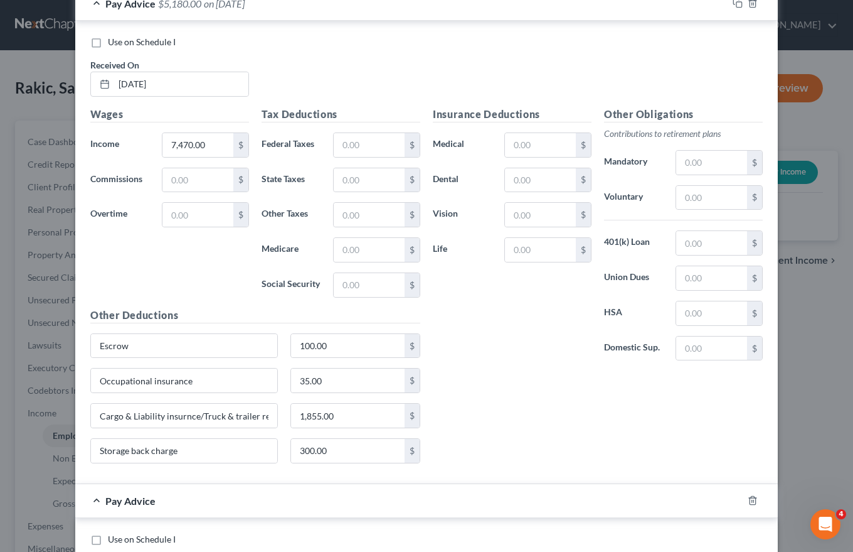
scroll to position [2180, 0]
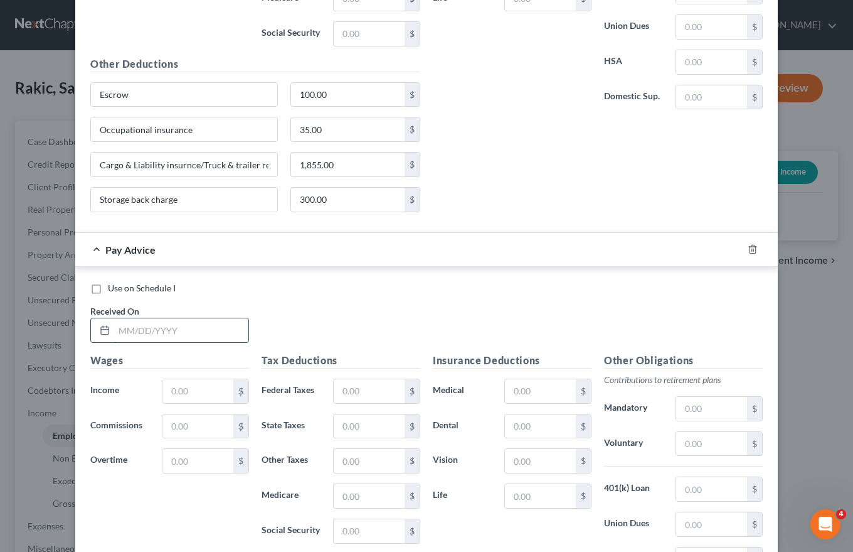
click at [116, 322] on input "text" at bounding box center [181, 330] width 134 height 24
type input "[DATE]"
click at [173, 382] on input "text" at bounding box center [198, 391] width 71 height 24
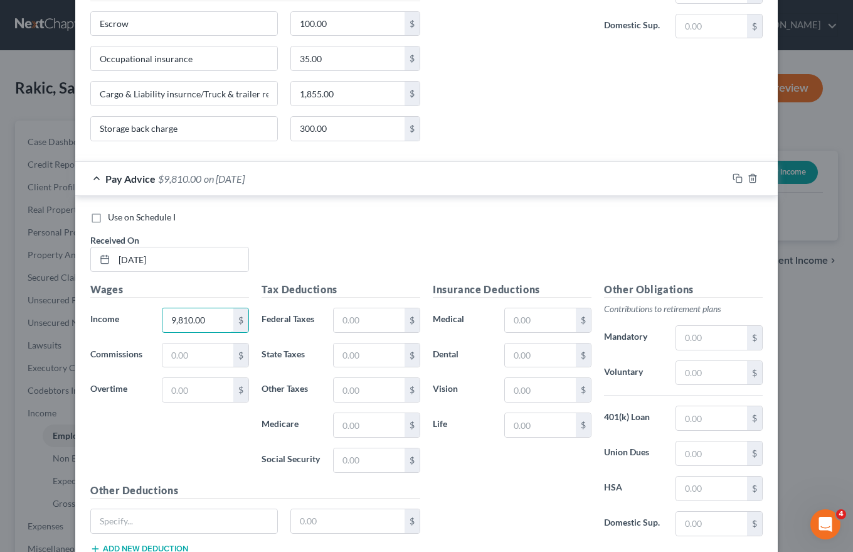
scroll to position [2341, 0]
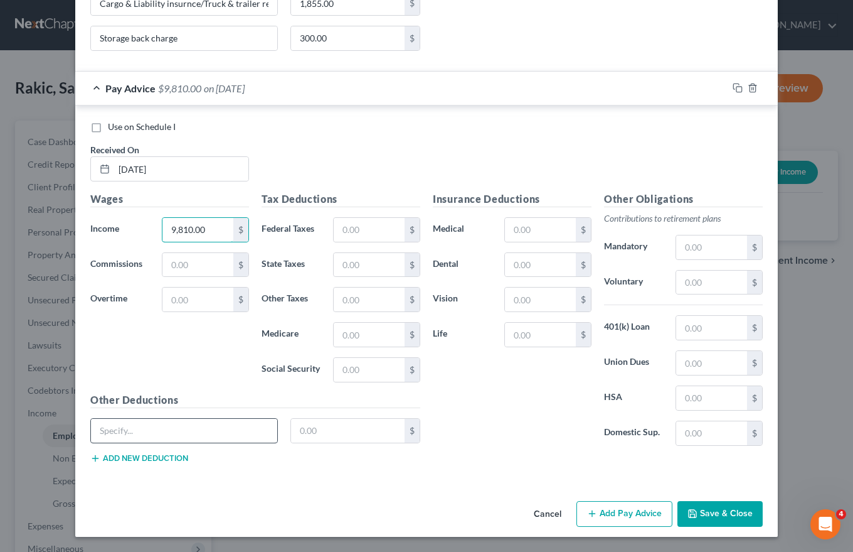
type input "9,810.00"
click at [94, 430] on input "text" at bounding box center [184, 431] width 186 height 24
type input "Escrow"
type input "100.00"
click at [129, 459] on button "Add new deduction" at bounding box center [139, 458] width 98 height 10
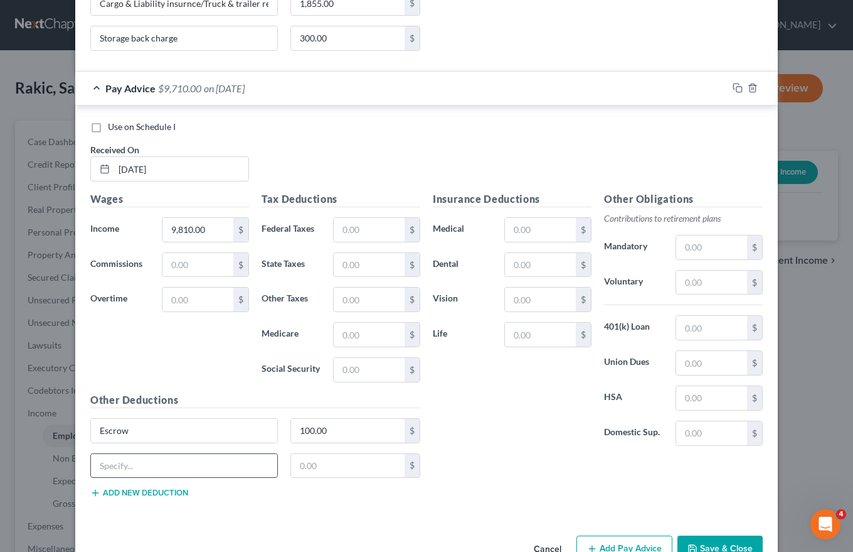
click at [113, 466] on input "text" at bounding box center [184, 466] width 186 height 24
type input "Occupational insurance"
type input "35.00"
click at [117, 493] on button "Add new deduction" at bounding box center [139, 493] width 98 height 10
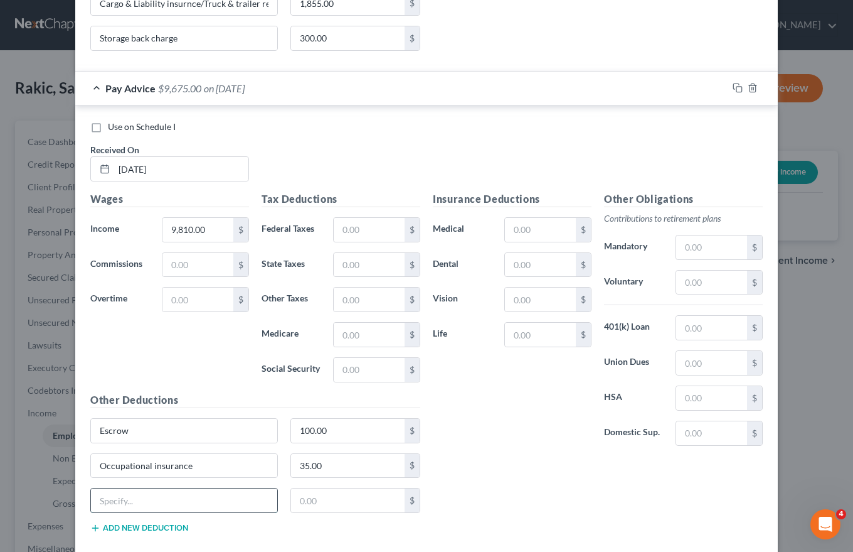
click at [95, 499] on input "text" at bounding box center [184, 500] width 186 height 24
type input "Cargo & Liability insurance/Truck & Trailer rent"
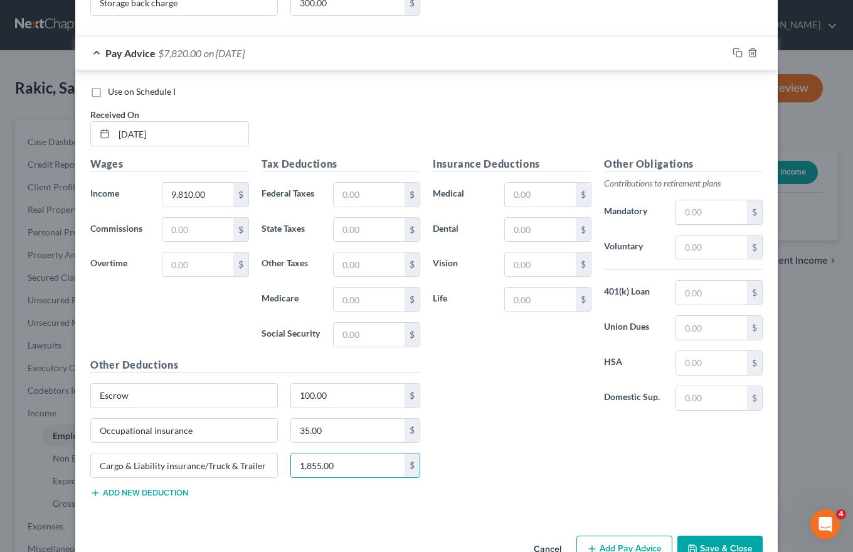
scroll to position [2412, 0]
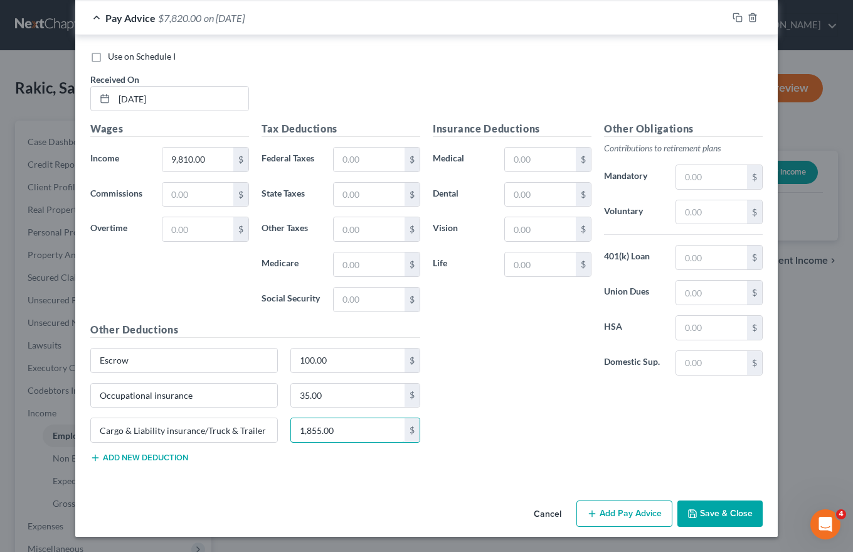
type input "1,855.00"
click at [124, 456] on button "Add new deduction" at bounding box center [139, 457] width 98 height 10
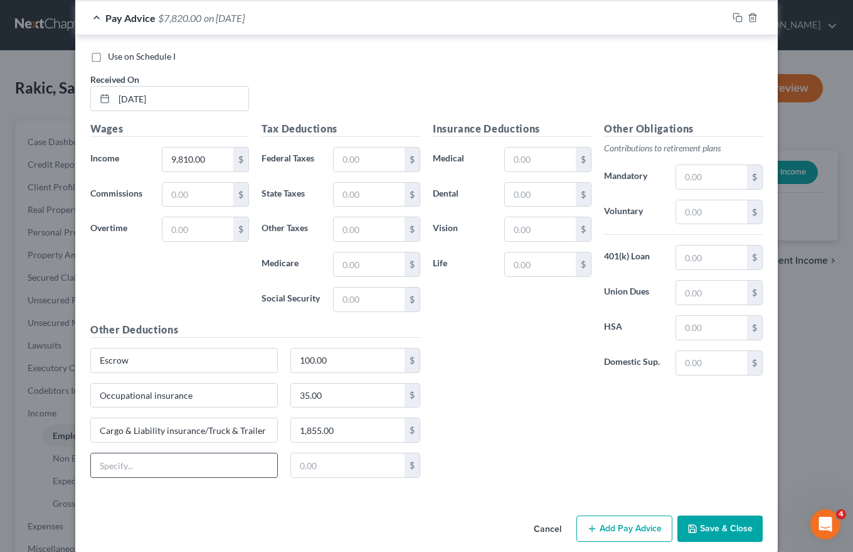
click at [106, 465] on input "text" at bounding box center [184, 465] width 186 height 24
type input "ELD"
type input "150.00"
click at [710, 525] on button "Save & Close" at bounding box center [720, 528] width 85 height 26
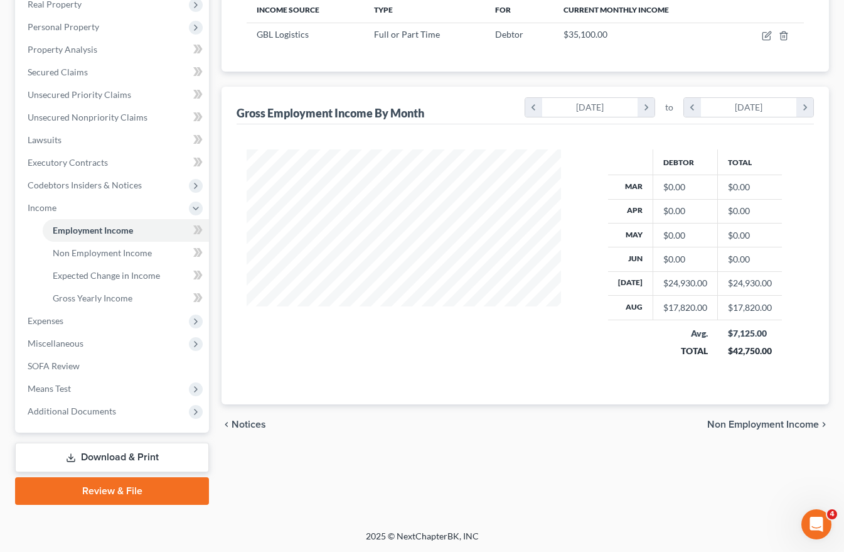
scroll to position [206, 0]
click at [761, 422] on span "Non Employment Income" at bounding box center [763, 424] width 112 height 10
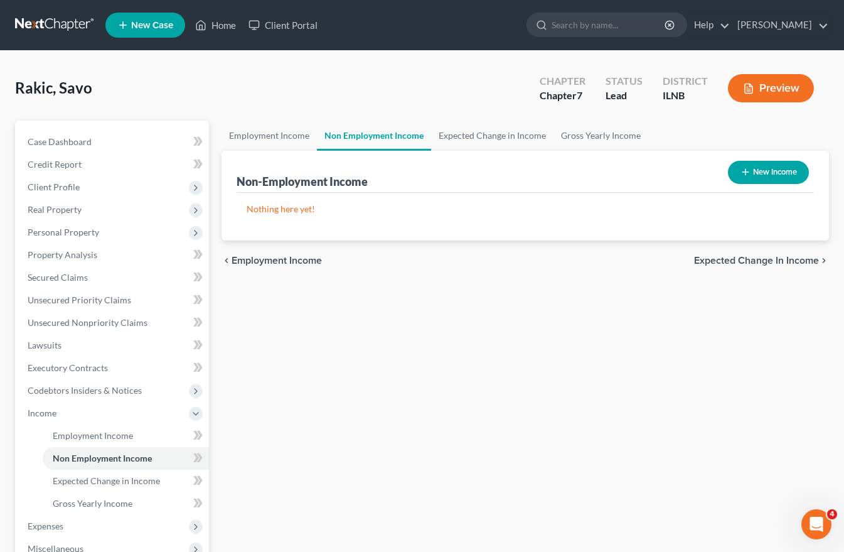
click at [773, 260] on span "Expected Change in Income" at bounding box center [756, 260] width 125 height 10
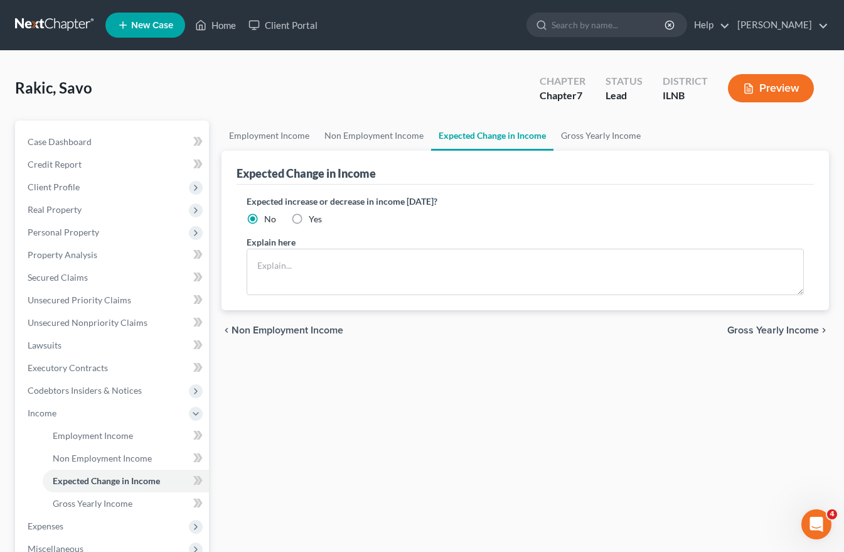
click at [771, 334] on span "Gross Yearly Income" at bounding box center [773, 330] width 92 height 10
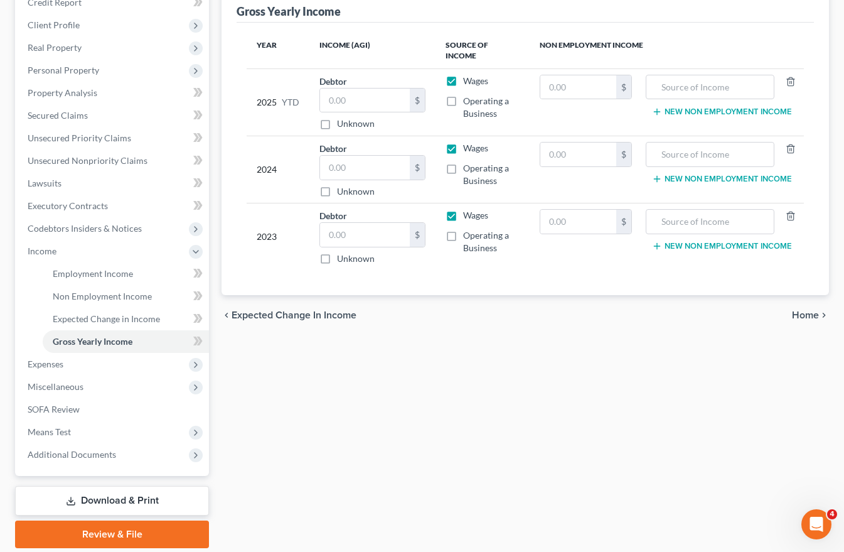
scroll to position [206, 0]
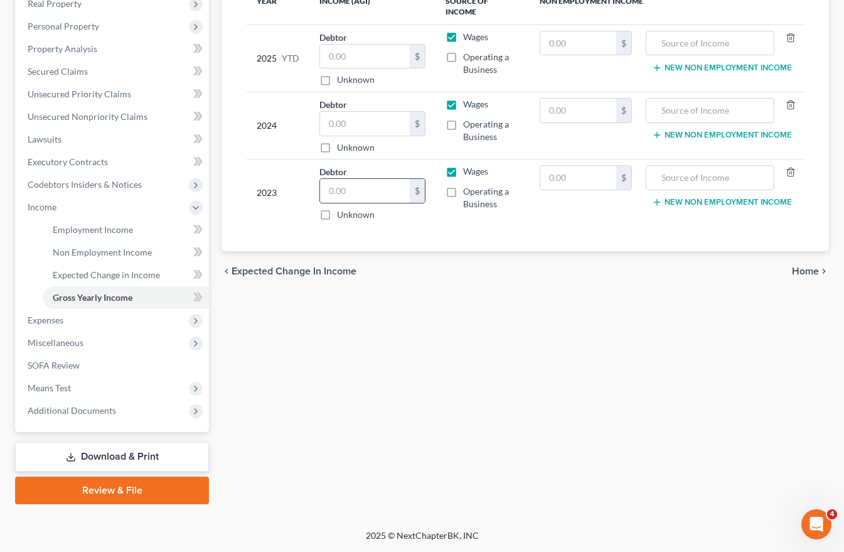
click at [328, 179] on input "text" at bounding box center [364, 191] width 89 height 24
type input "47,225"
click at [332, 48] on input "text" at bounding box center [364, 57] width 89 height 24
type input "40,000.00"
click at [805, 266] on span "Home" at bounding box center [805, 271] width 27 height 10
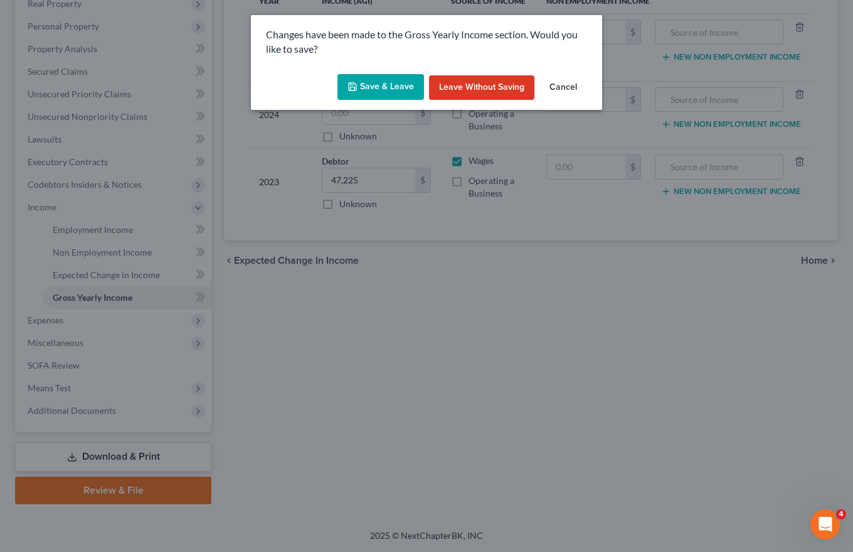
click at [404, 83] on button "Save & Leave" at bounding box center [381, 87] width 87 height 26
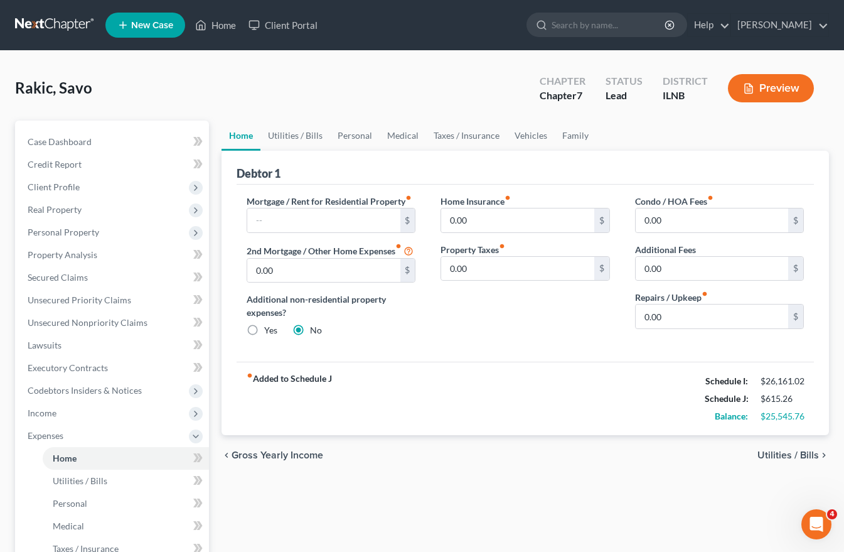
click at [784, 460] on span "Utilities / Bills" at bounding box center [787, 455] width 61 height 10
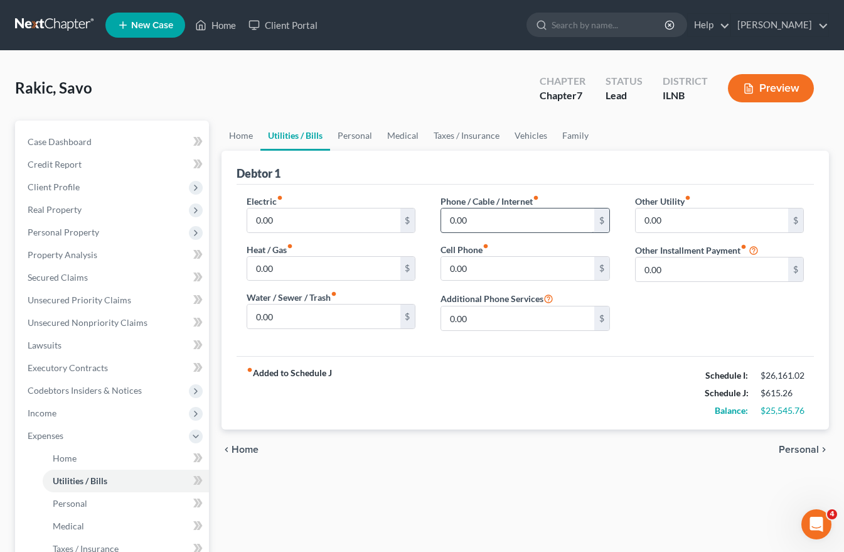
drag, startPoint x: 440, startPoint y: 222, endPoint x: 478, endPoint y: 215, distance: 38.9
click at [478, 215] on div "Phone / Cable / Internet fiber_manual_record 0.00 $ Cell Phone fiber_manual_rec…" at bounding box center [525, 268] width 194 height 146
type input "200.00"
click at [805, 448] on span "Personal" at bounding box center [799, 449] width 40 height 10
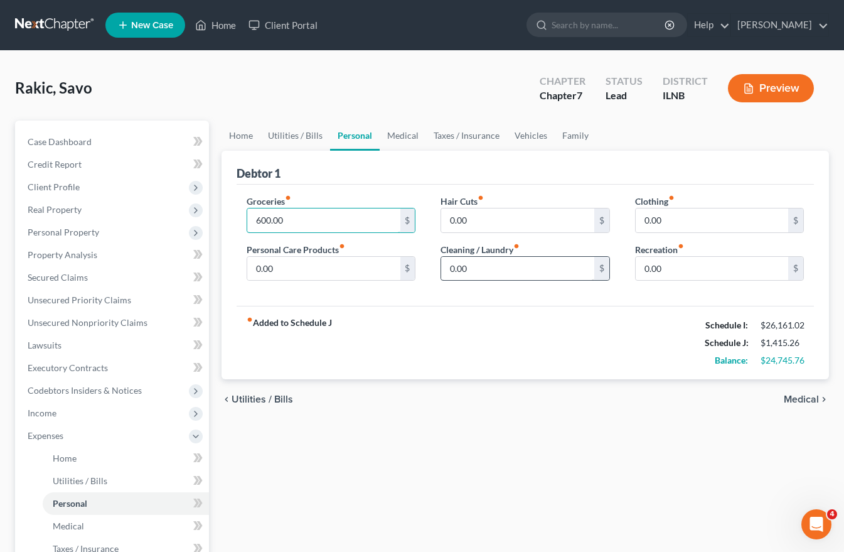
type input "600.00"
type input "80.00"
click at [806, 395] on span "Medical" at bounding box center [801, 399] width 35 height 10
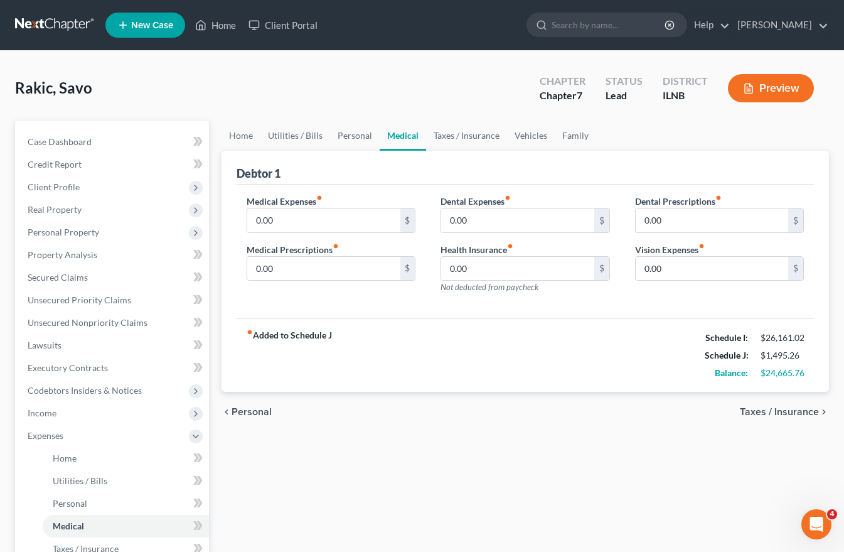
click at [799, 412] on span "Taxes / Insurance" at bounding box center [779, 412] width 79 height 10
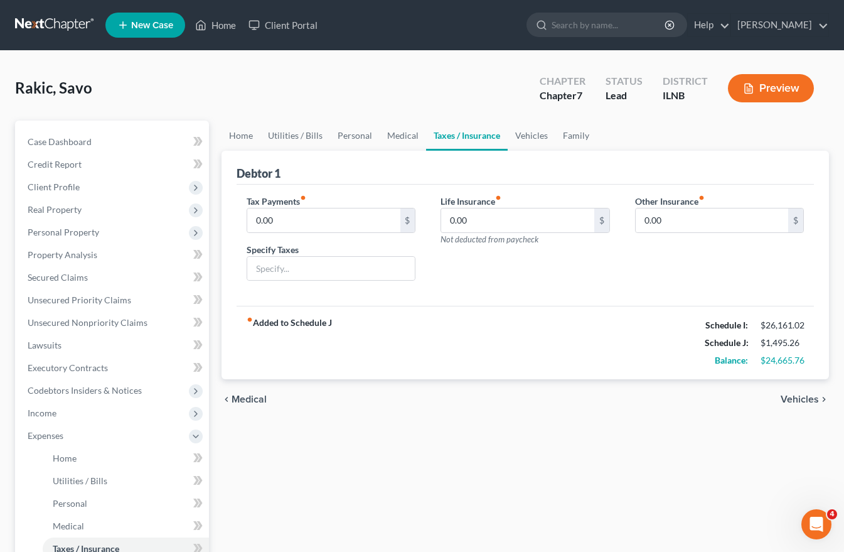
click at [806, 398] on span "Vehicles" at bounding box center [800, 399] width 38 height 10
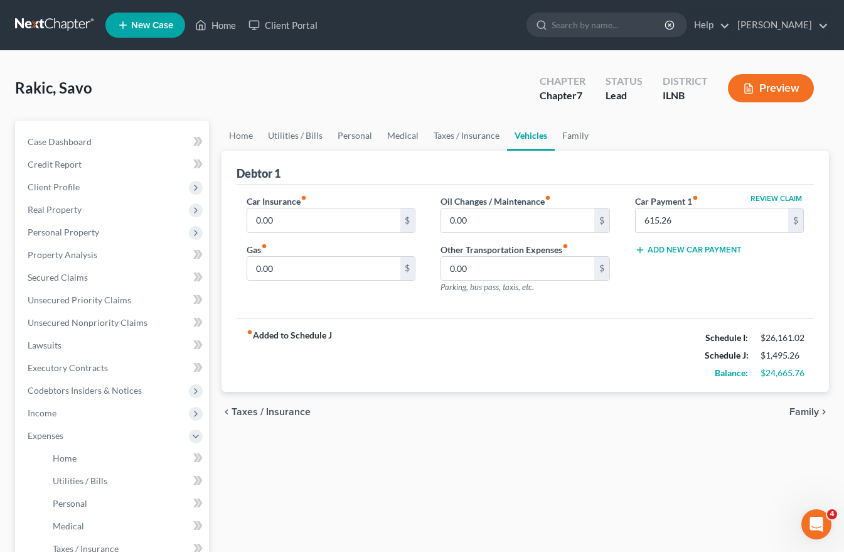
click at [250, 407] on span "Taxes / Insurance" at bounding box center [271, 412] width 79 height 10
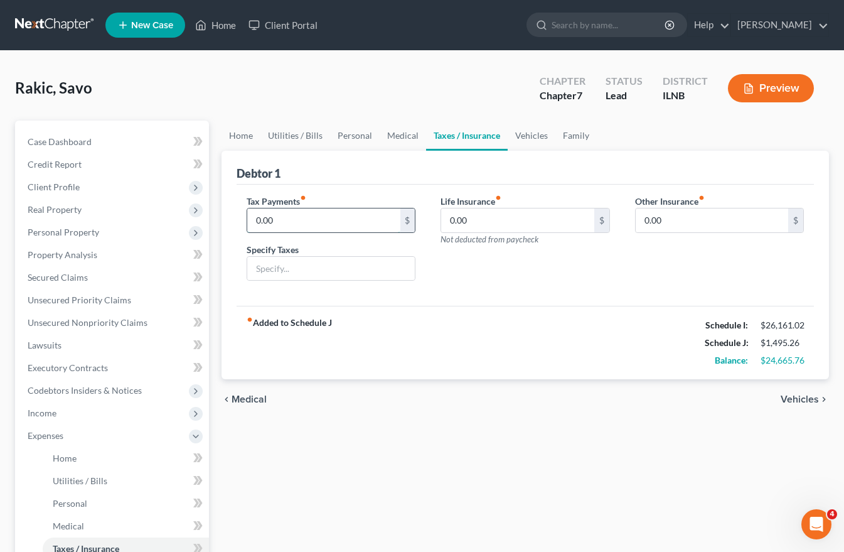
click at [284, 222] on input "0.00" at bounding box center [323, 220] width 152 height 24
type input "2,000.00"
click at [263, 262] on input "text" at bounding box center [331, 269] width 168 height 24
type input "Estimated tax"
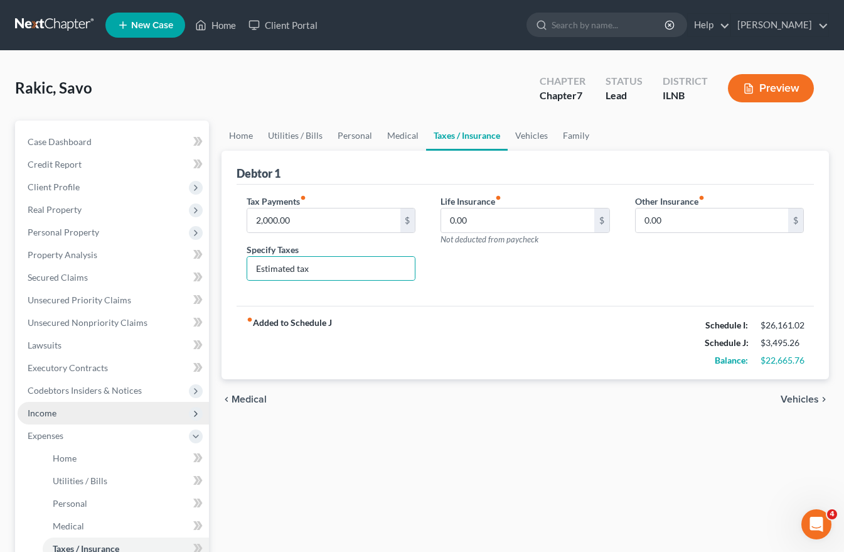
click at [48, 412] on span "Income" at bounding box center [42, 412] width 29 height 11
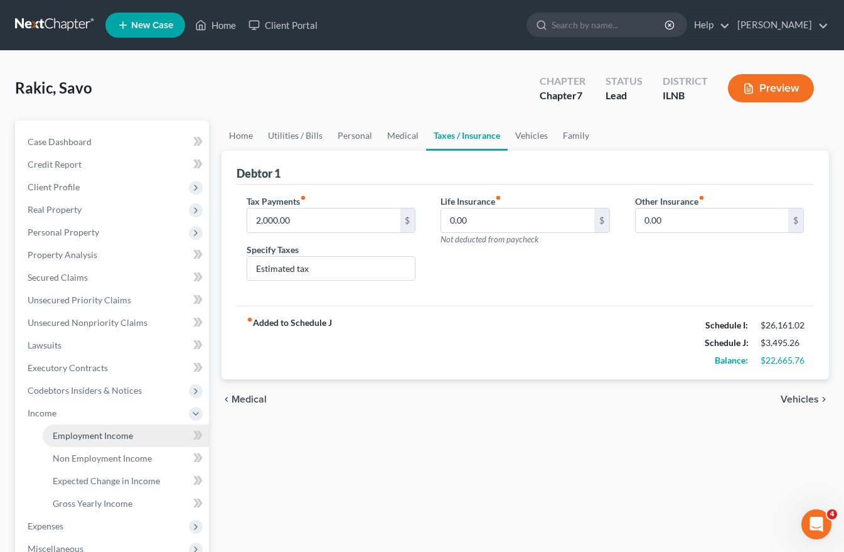
click at [62, 441] on link "Employment Income" at bounding box center [126, 435] width 166 height 23
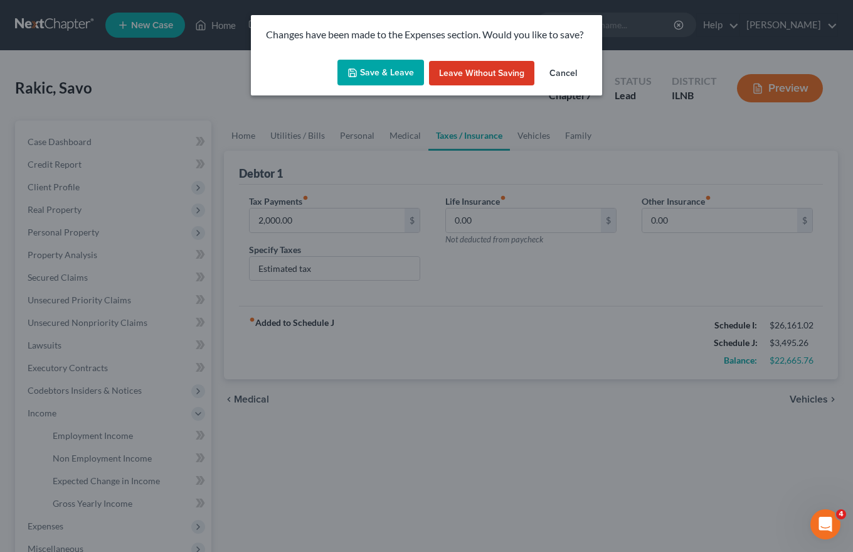
click at [382, 69] on button "Save & Leave" at bounding box center [381, 73] width 87 height 26
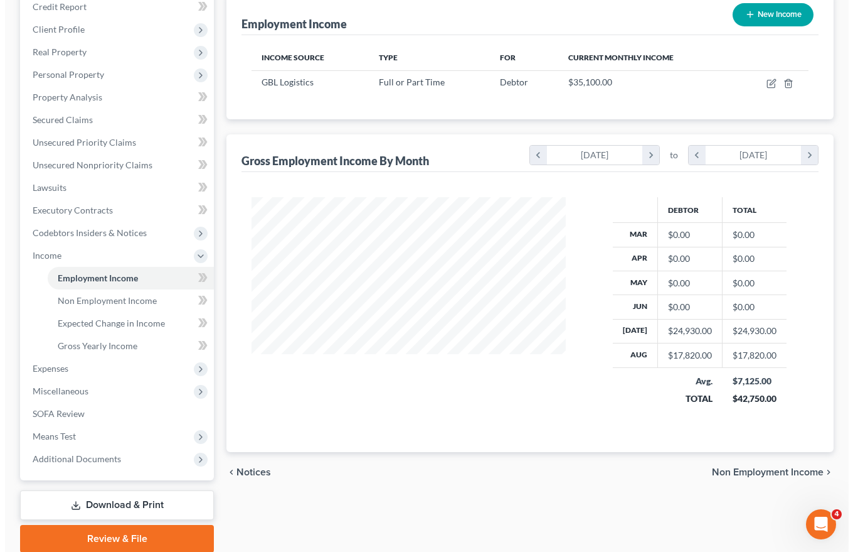
scroll to position [80, 0]
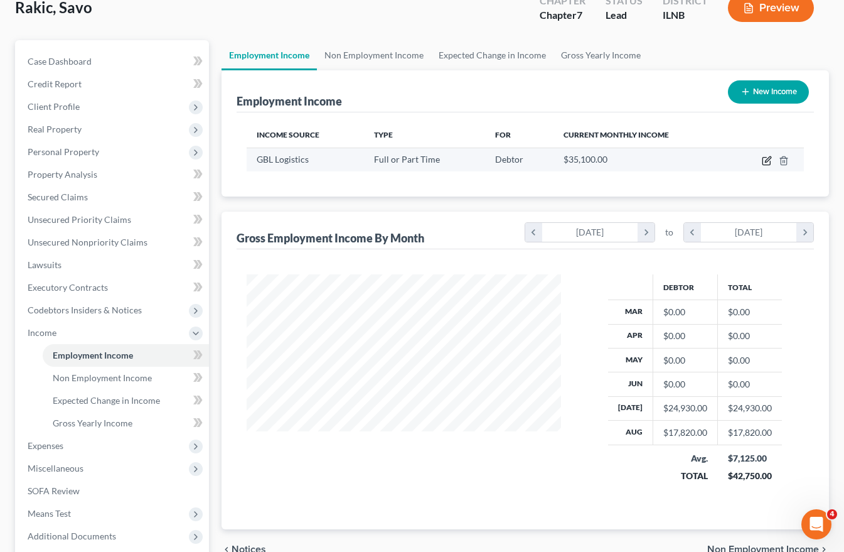
click at [768, 161] on icon "button" at bounding box center [768, 159] width 6 height 6
select select "0"
select select "14"
select select "3"
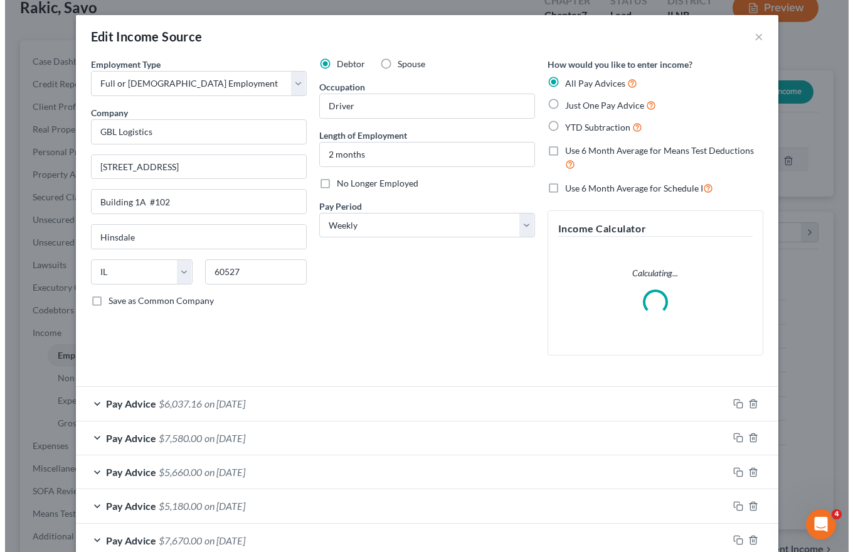
scroll to position [225, 344]
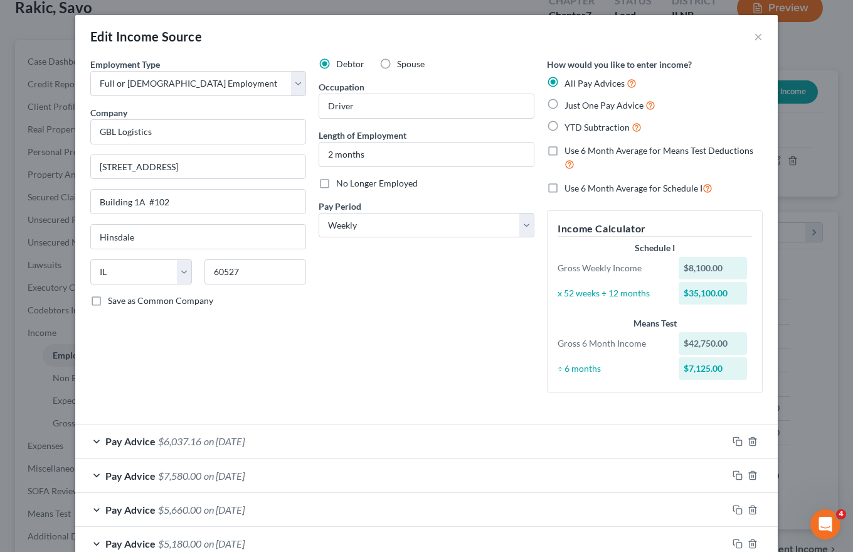
drag, startPoint x: 552, startPoint y: 153, endPoint x: 560, endPoint y: 154, distance: 8.2
click at [565, 153] on label "Use 6 Month Average for Means Test Deductions" at bounding box center [664, 157] width 198 height 27
click at [570, 152] on input "Use 6 Month Average for Means Test Deductions" at bounding box center [574, 148] width 8 height 8
checkbox input "true"
click at [413, 328] on div "Debtor Spouse Occupation Driver Length of Employment 2 months No Longer Employe…" at bounding box center [427, 230] width 228 height 345
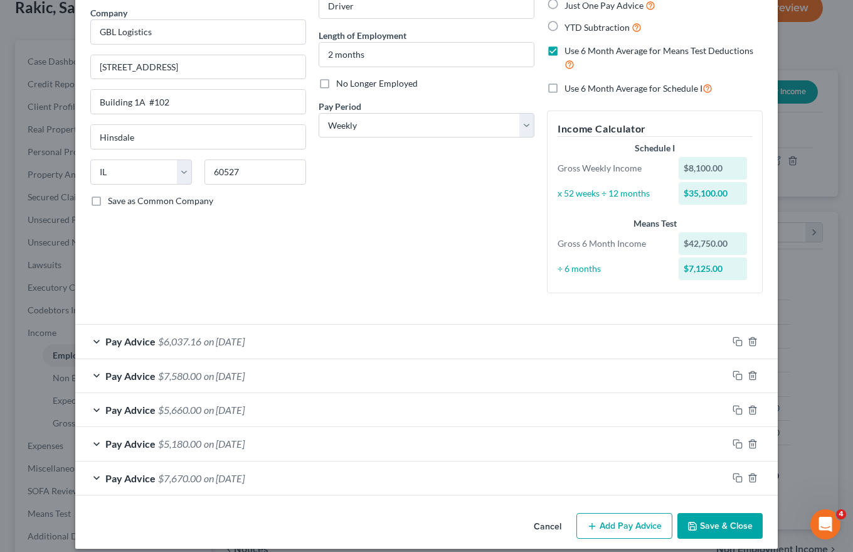
scroll to position [112, 0]
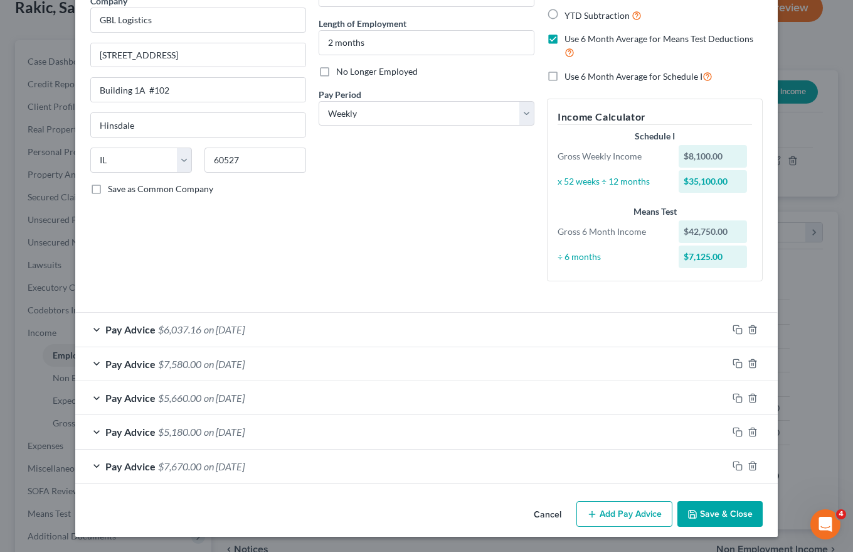
click at [186, 330] on span "$6,037.16" at bounding box center [179, 329] width 43 height 12
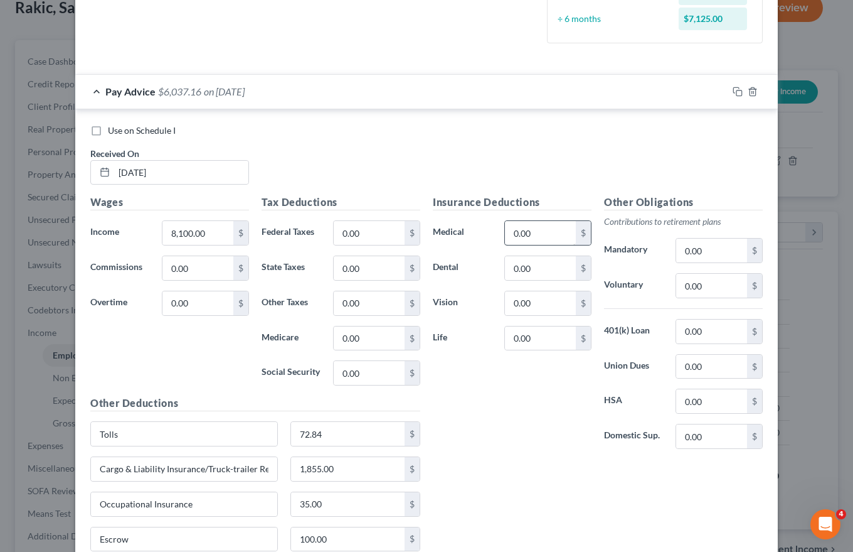
scroll to position [363, 0]
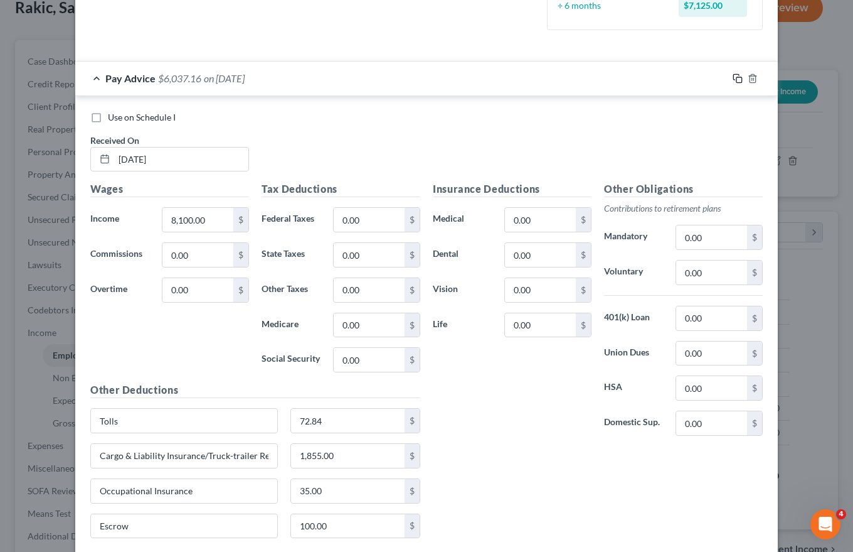
click at [733, 76] on icon "button" at bounding box center [738, 78] width 10 height 10
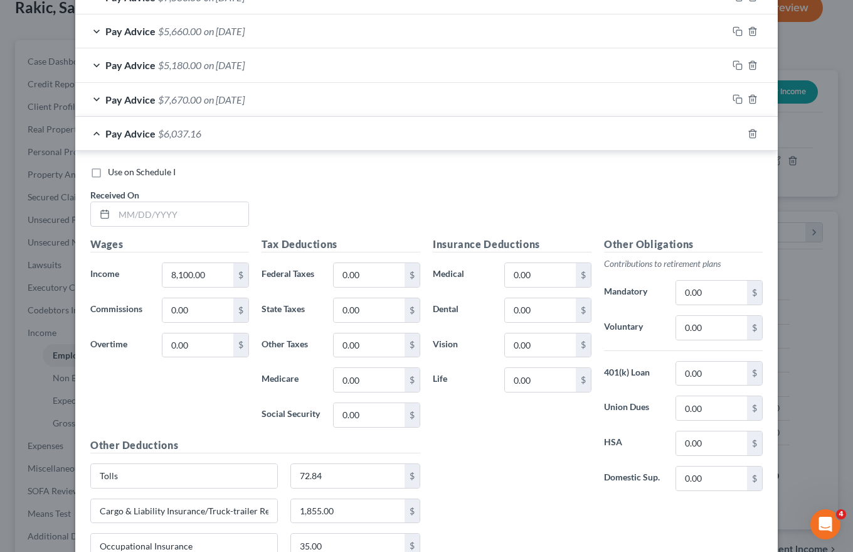
scroll to position [295, 0]
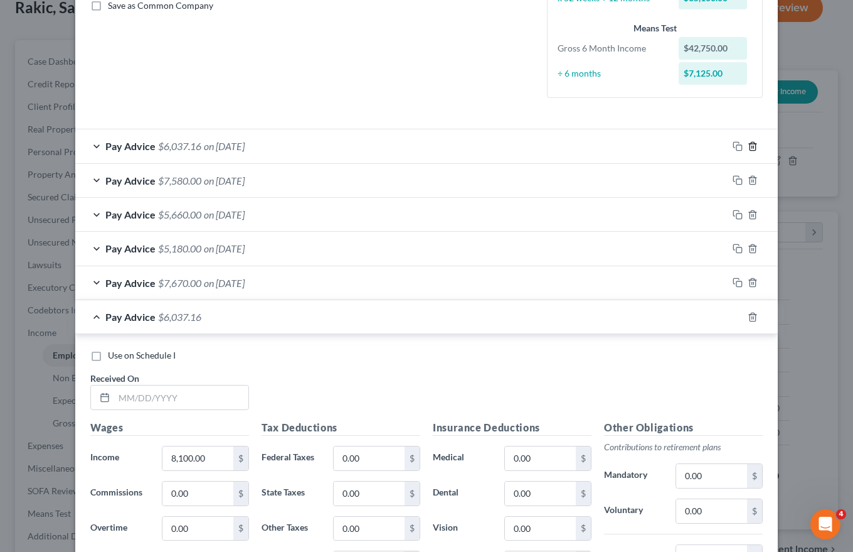
click at [751, 147] on icon "button" at bounding box center [753, 146] width 6 height 8
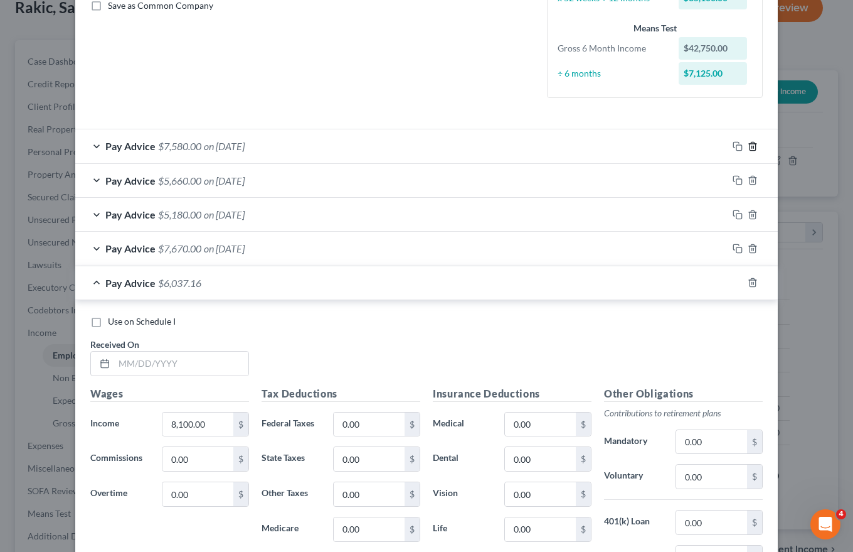
click at [748, 145] on icon "button" at bounding box center [753, 146] width 10 height 10
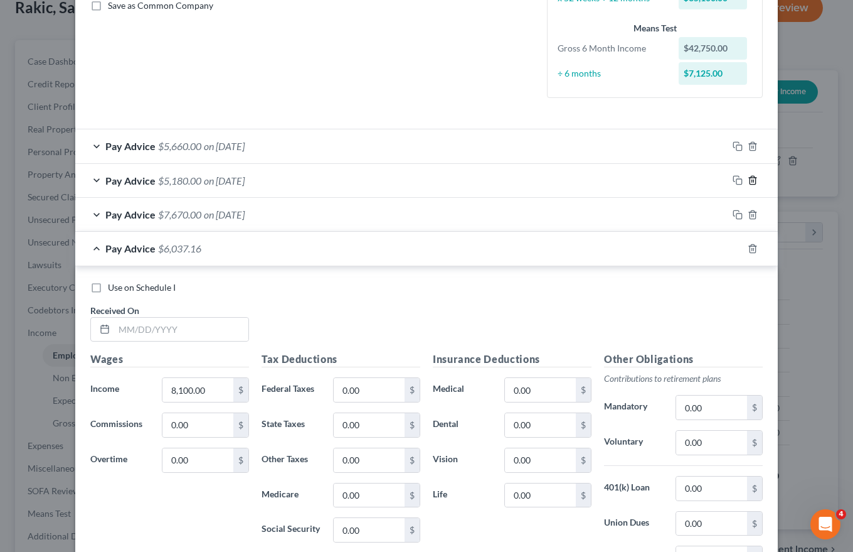
click at [751, 178] on icon "button" at bounding box center [753, 180] width 6 height 8
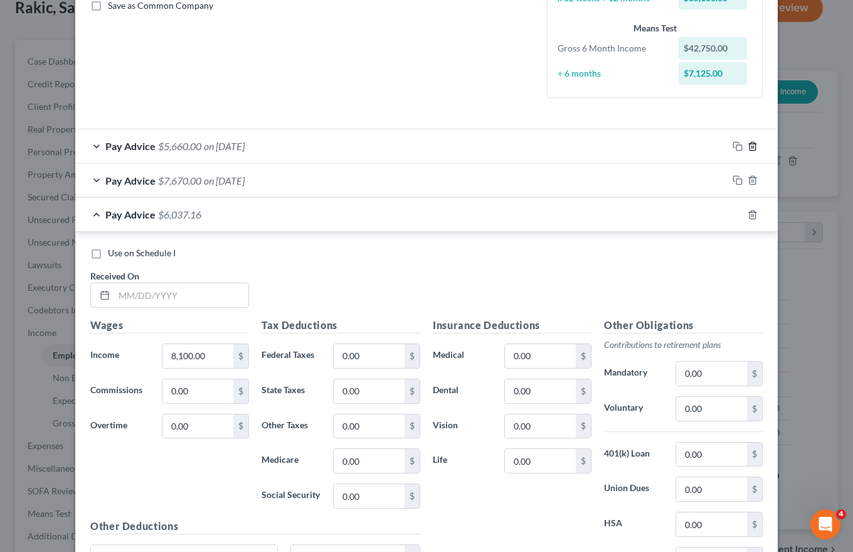
click at [748, 149] on icon "button" at bounding box center [753, 146] width 10 height 10
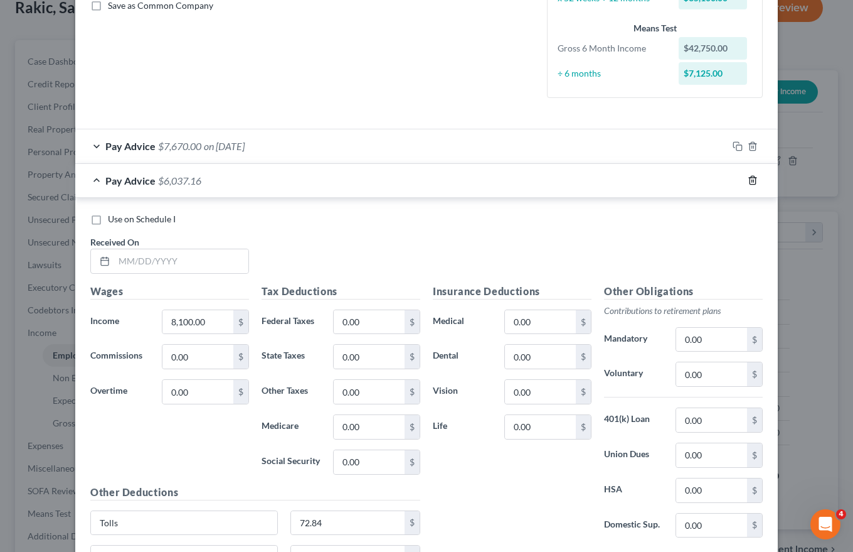
click at [749, 177] on icon "button" at bounding box center [753, 180] width 10 height 10
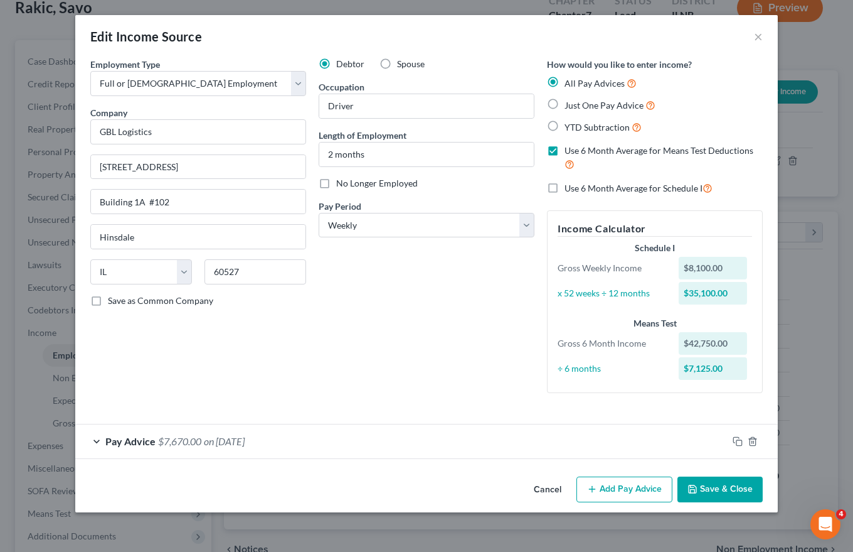
scroll to position [0, 0]
click at [752, 444] on icon "button" at bounding box center [753, 441] width 10 height 10
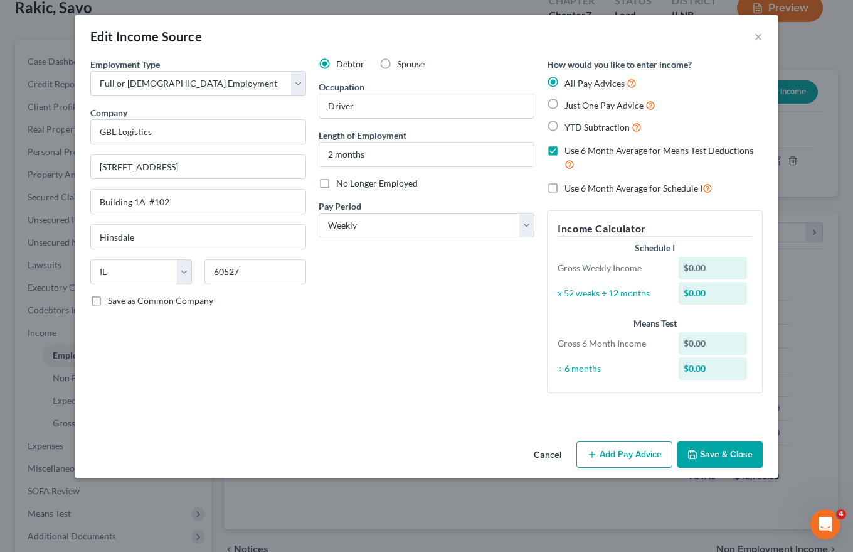
click at [631, 454] on button "Add Pay Advice" at bounding box center [625, 454] width 96 height 26
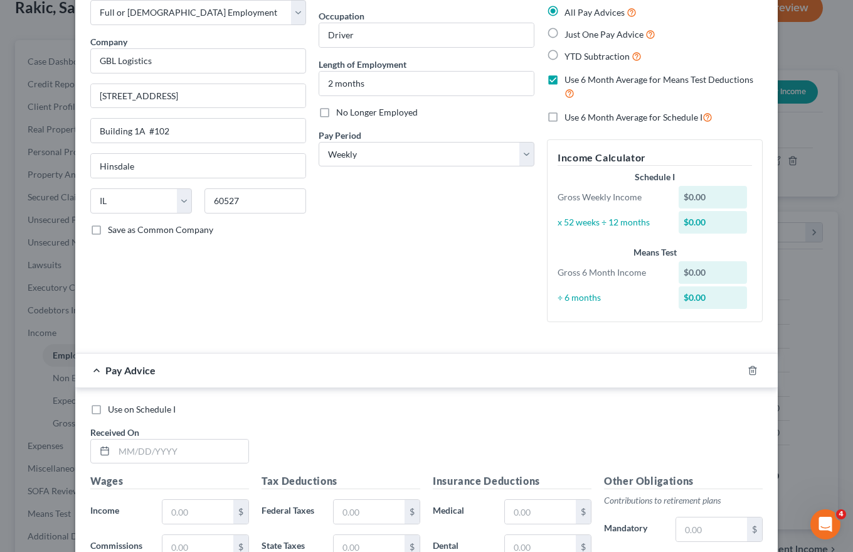
scroll to position [126, 0]
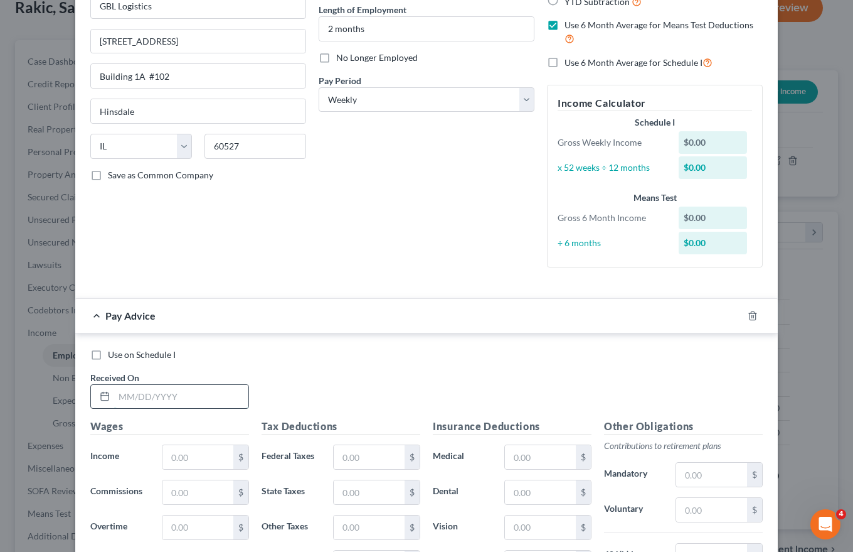
click at [121, 394] on input "text" at bounding box center [181, 397] width 134 height 24
type input "[DATE]"
click at [169, 455] on input "text" at bounding box center [198, 457] width 71 height 24
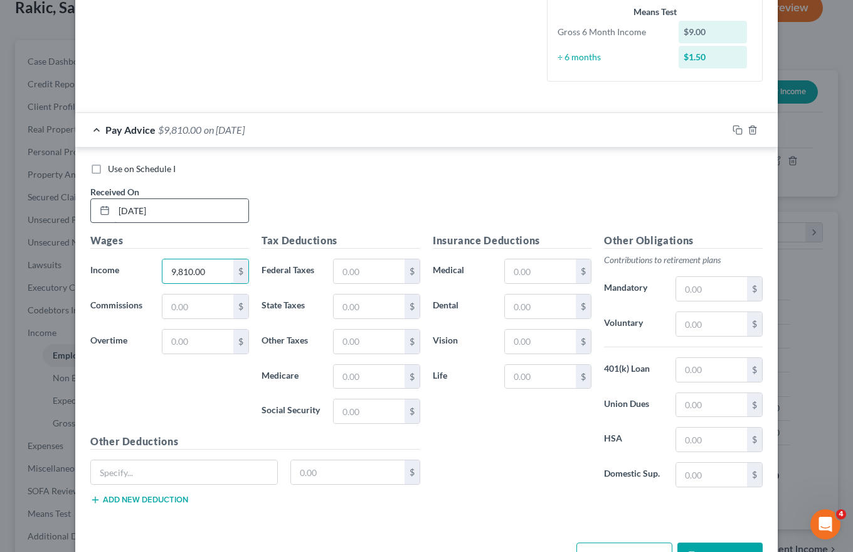
scroll to position [353, 0]
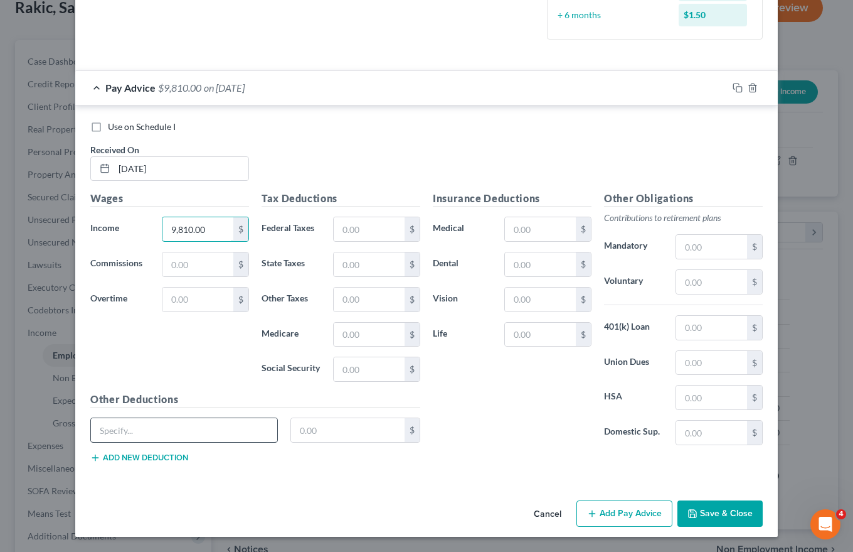
type input "9,810.00"
click at [109, 430] on input "text" at bounding box center [184, 430] width 186 height 24
click at [513, 228] on input "text" at bounding box center [540, 229] width 71 height 24
type input "35.00"
click at [100, 428] on input "text" at bounding box center [184, 430] width 186 height 24
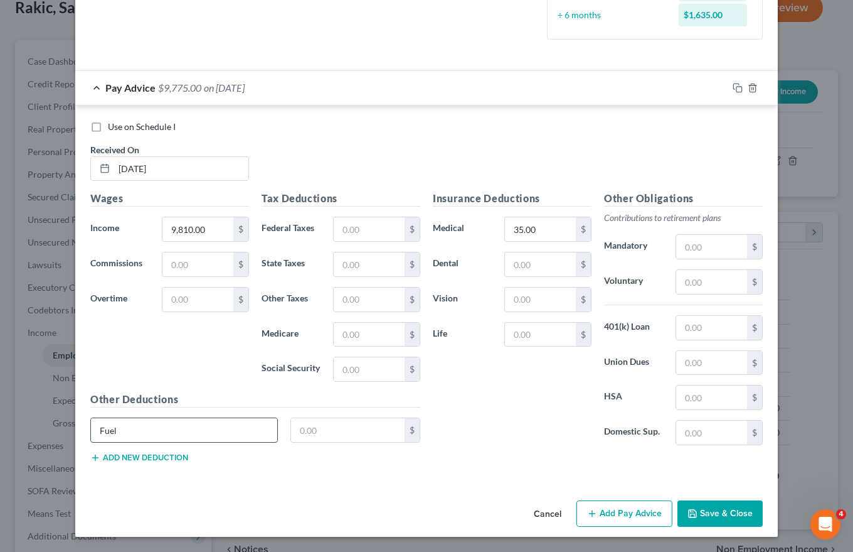
type input "Fuel"
type input "2,797.86"
click at [121, 456] on button "Add new deduction" at bounding box center [139, 457] width 98 height 10
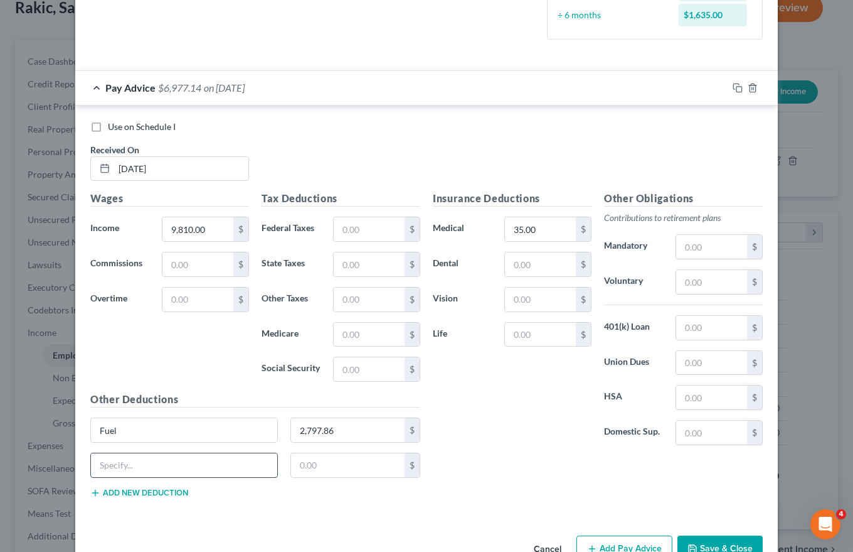
click at [104, 467] on input "text" at bounding box center [184, 465] width 186 height 24
type input "Escrow/Cargo & Liability insurance"
type input "355.00"
click at [131, 493] on button "Add new deduction" at bounding box center [139, 493] width 98 height 10
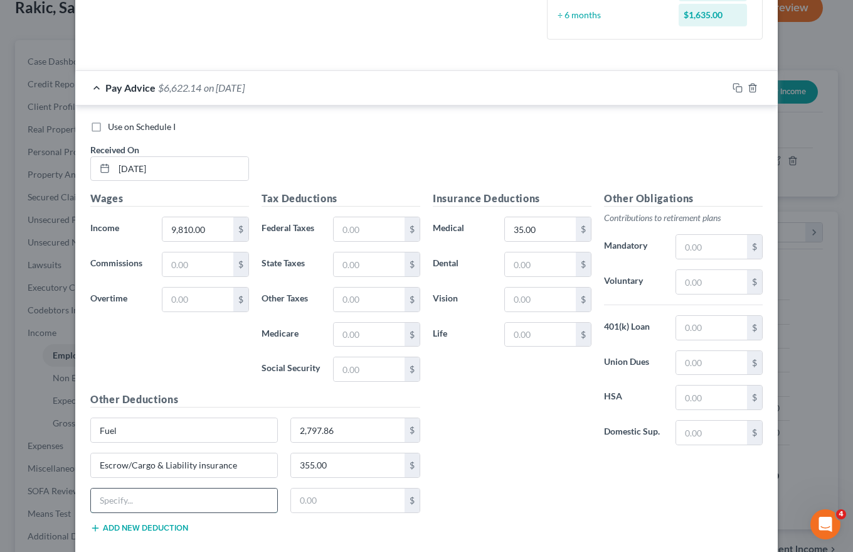
click at [102, 499] on input "text" at bounding box center [184, 500] width 186 height 24
type input "Truck & Trailer rent"
type input "1,600.00"
click at [123, 523] on button "Add new deduction" at bounding box center [139, 528] width 98 height 10
click at [100, 533] on input "text" at bounding box center [184, 535] width 186 height 24
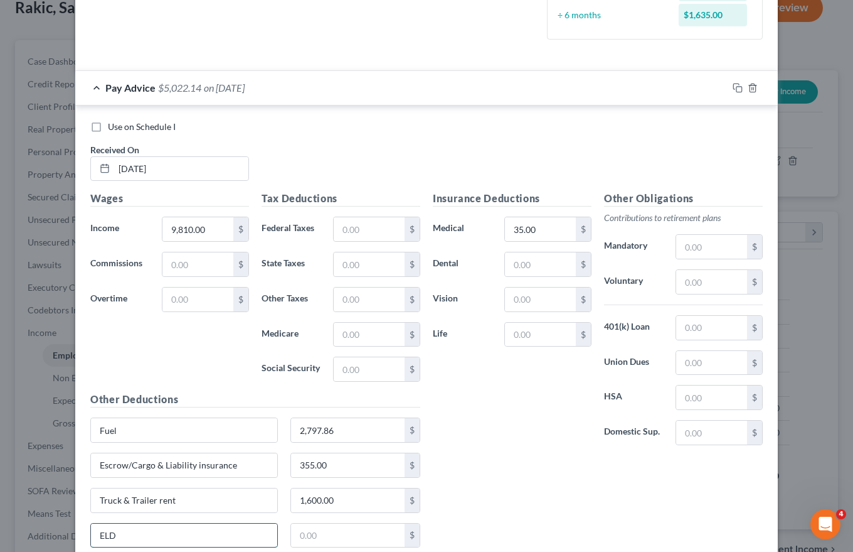
type input "ELD"
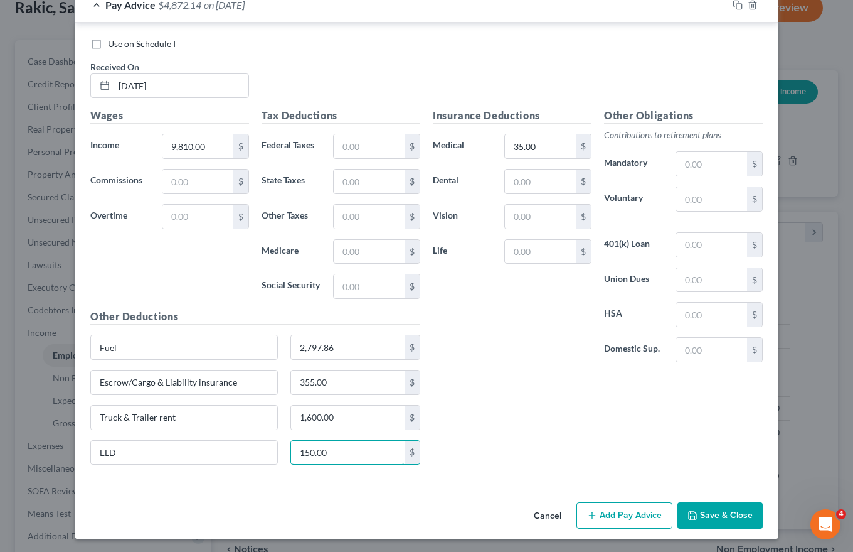
scroll to position [438, 0]
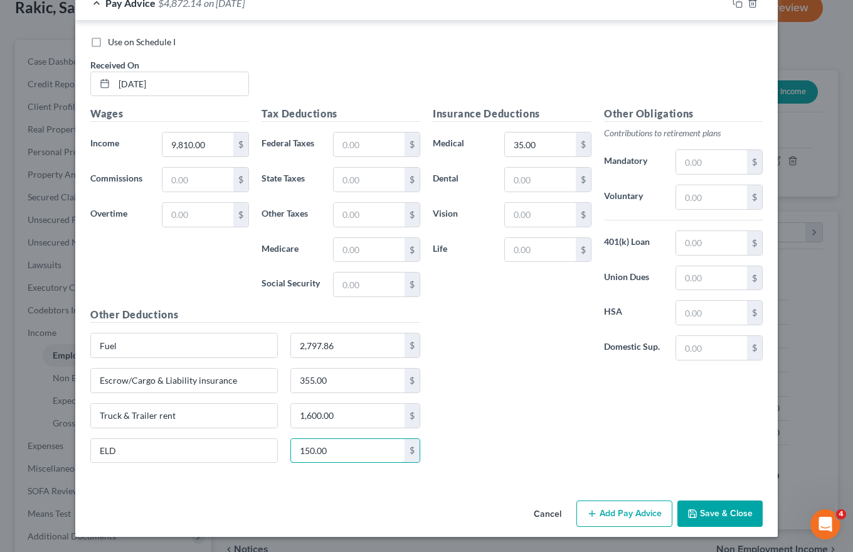
type input "150.00"
click at [626, 514] on button "Add Pay Advice" at bounding box center [625, 513] width 96 height 26
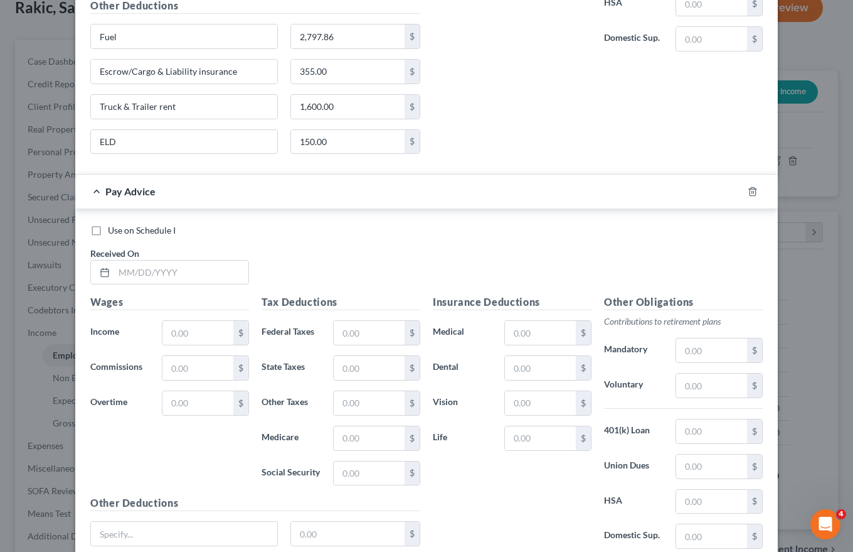
scroll to position [752, 0]
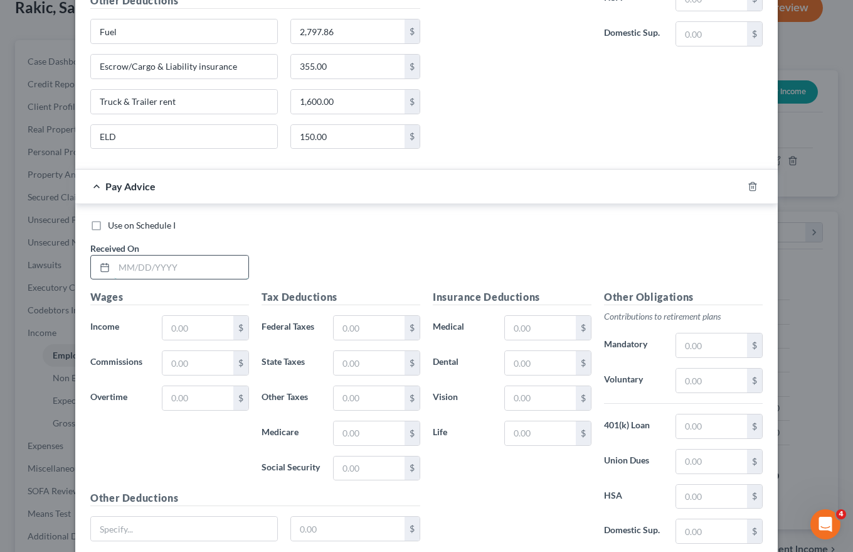
click at [116, 266] on input "text" at bounding box center [181, 267] width 134 height 24
type input "[DATE]"
click at [168, 328] on input "text" at bounding box center [198, 328] width 71 height 24
type input "7,470.00"
click at [515, 329] on input "text" at bounding box center [540, 328] width 71 height 24
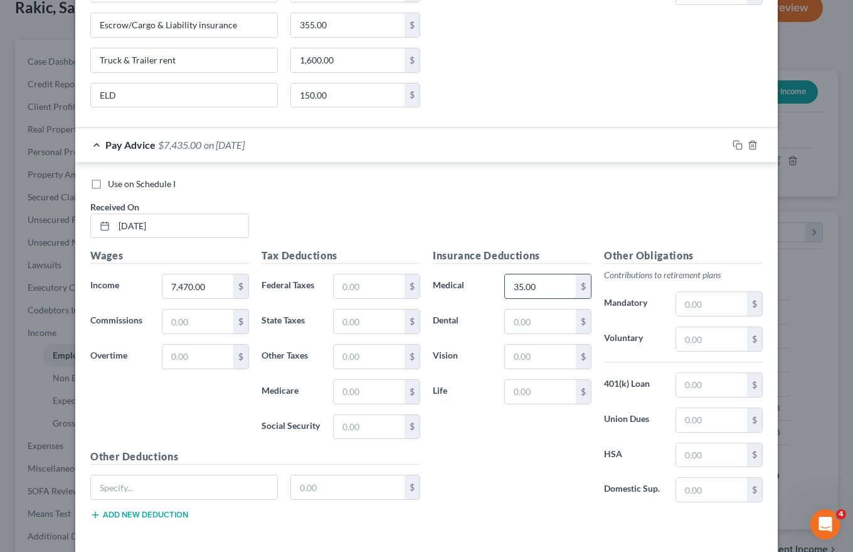
scroll to position [850, 0]
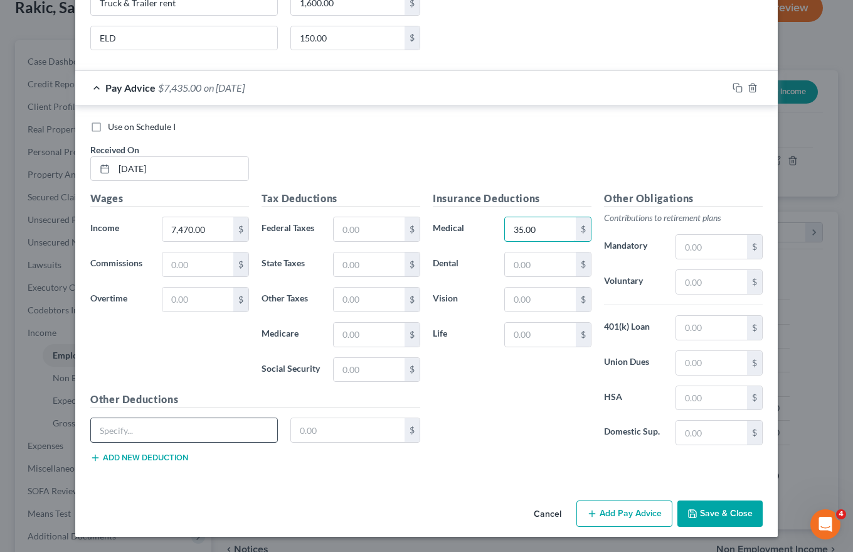
type input "35.00"
click at [101, 422] on input "text" at bounding box center [184, 430] width 186 height 24
type input "Fuel"
type input "1,591.34"
click at [115, 461] on button "Add new deduction" at bounding box center [139, 457] width 98 height 10
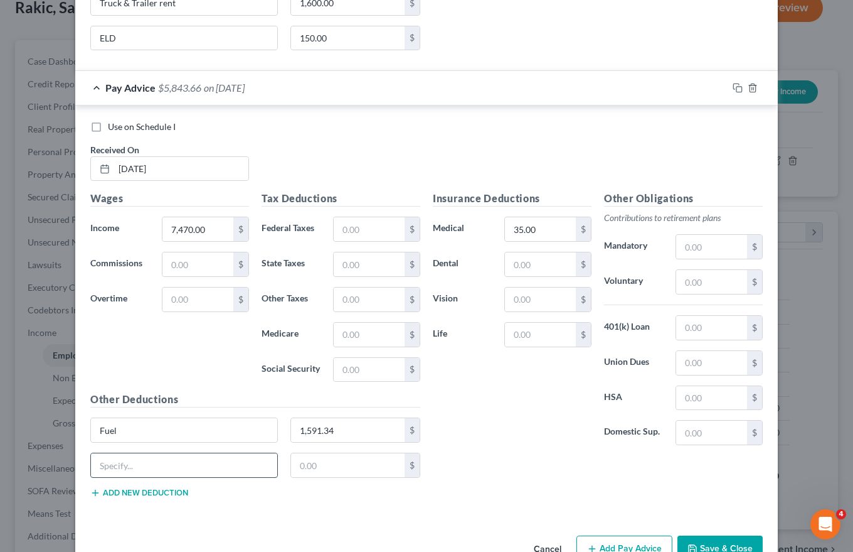
click at [99, 466] on input "text" at bounding box center [184, 465] width 186 height 24
type input "Escrow/Cargo & liability insurance"
type input "355.00"
click at [112, 491] on button "Add new deduction" at bounding box center [139, 493] width 98 height 10
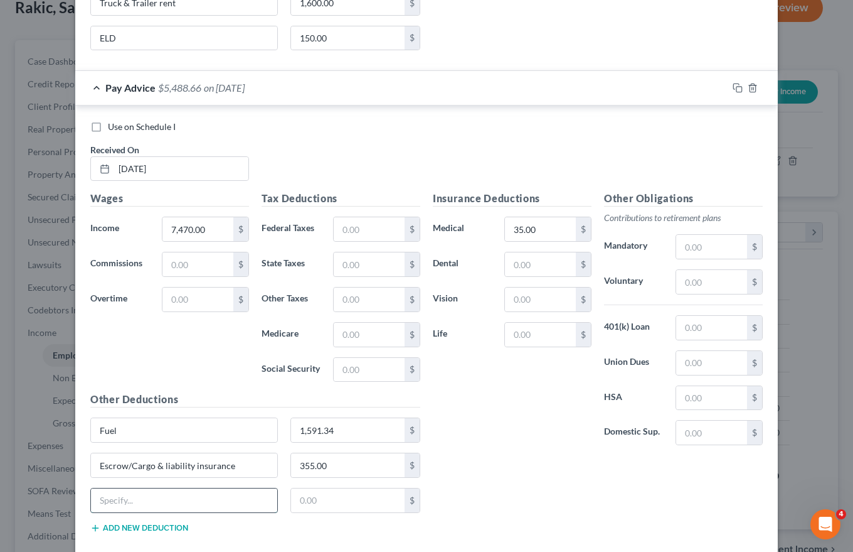
click at [98, 497] on input "text" at bounding box center [184, 500] width 186 height 24
type input "Truck & Trailer rent"
type input "1,600.00"
click at [117, 530] on button "Add new deduction" at bounding box center [139, 528] width 98 height 10
click at [110, 537] on input "text" at bounding box center [184, 535] width 186 height 24
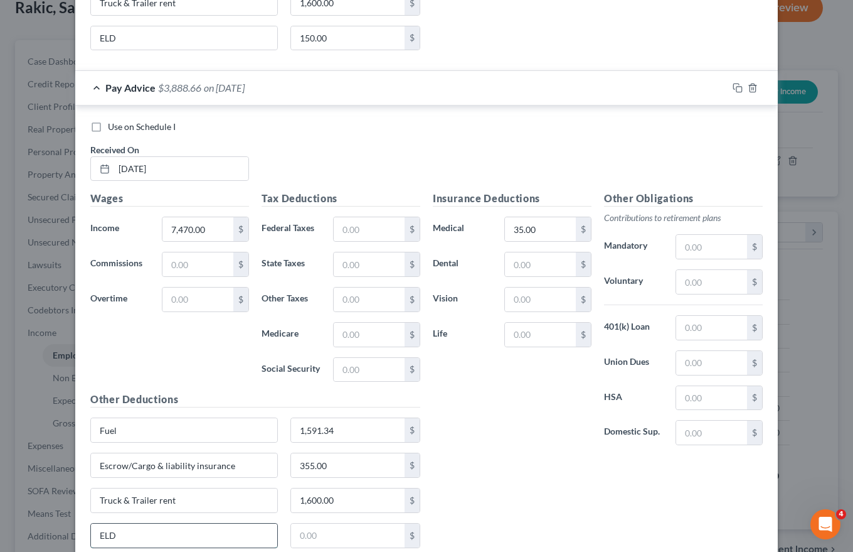
type input "ELD"
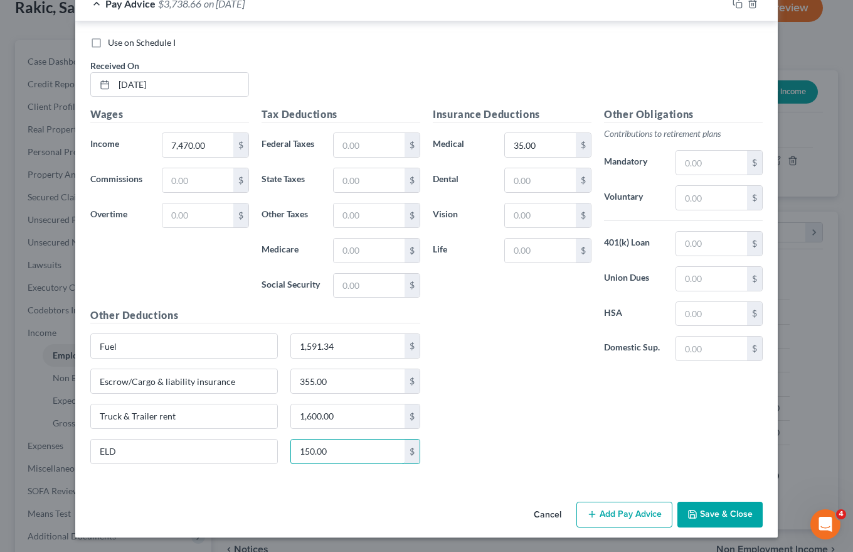
scroll to position [935, 0]
type input "150.00"
click at [614, 510] on button "Add Pay Advice" at bounding box center [625, 514] width 96 height 26
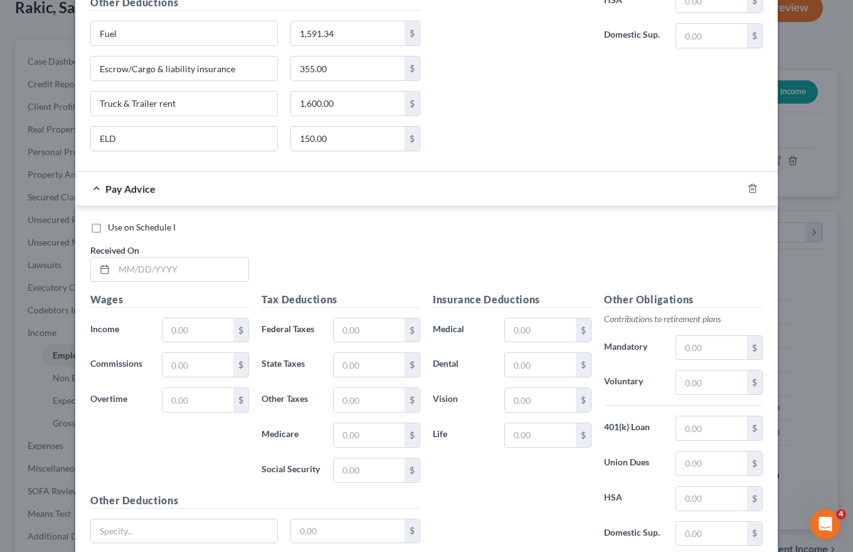
scroll to position [1249, 0]
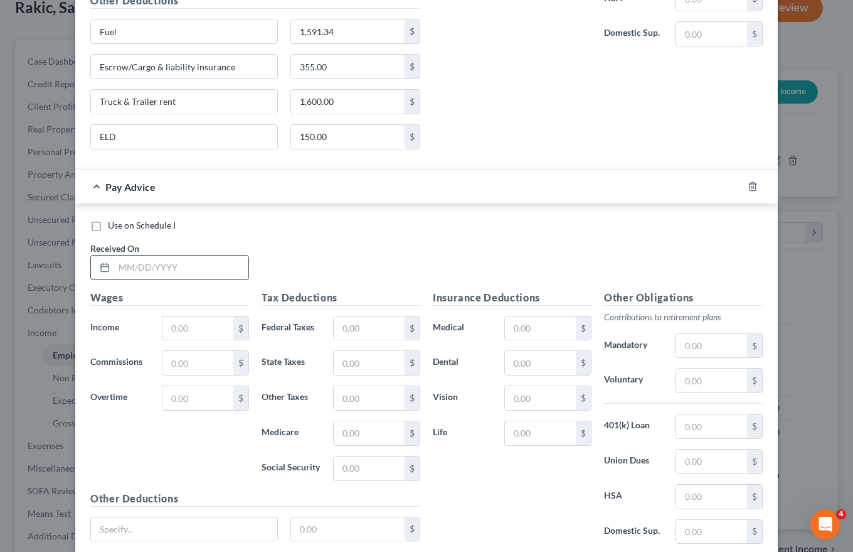
click at [119, 270] on input "text" at bounding box center [181, 267] width 134 height 24
type input "[DATE]"
click at [173, 320] on input "text" at bounding box center [198, 328] width 71 height 24
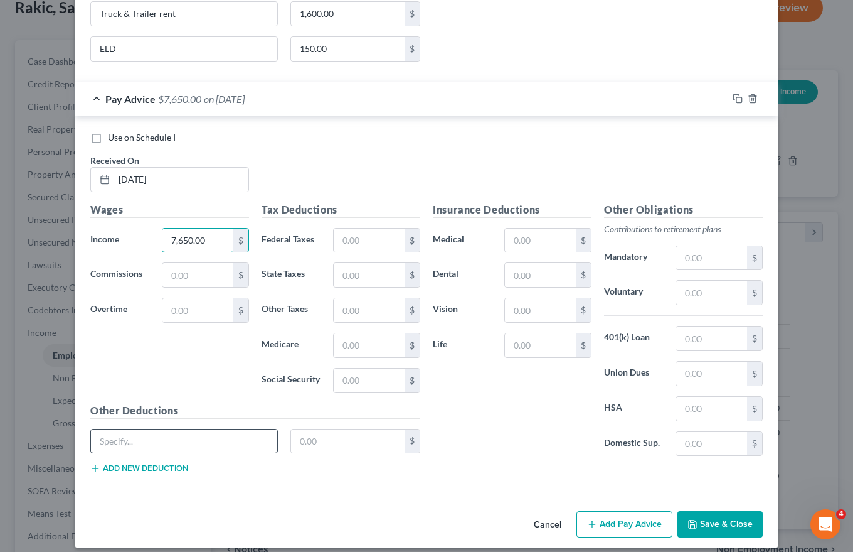
scroll to position [1347, 0]
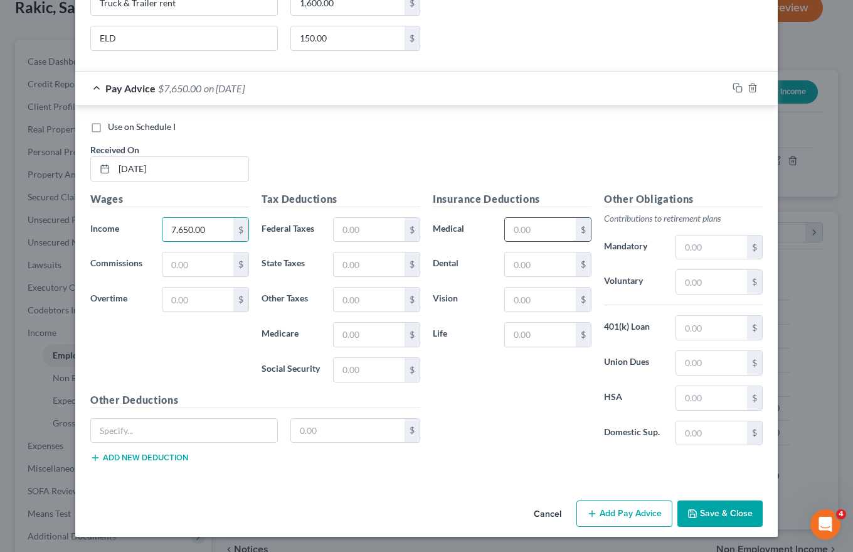
type input "7,650.00"
drag, startPoint x: 513, startPoint y: 227, endPoint x: 520, endPoint y: 227, distance: 6.9
click at [513, 227] on input "text" at bounding box center [540, 230] width 71 height 24
type input "35.00"
click at [97, 427] on input "text" at bounding box center [184, 431] width 186 height 24
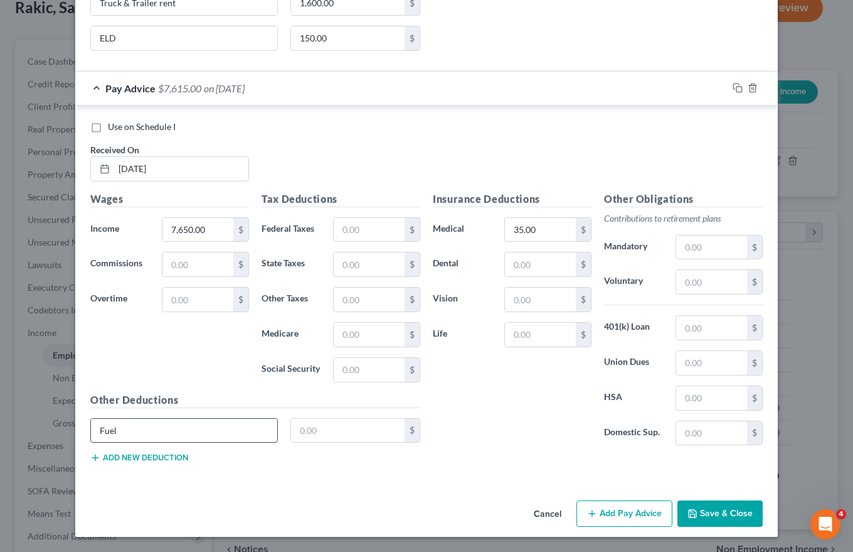
type input "Fuel"
type input "2,654.16"
click at [145, 457] on button "Add new deduction" at bounding box center [139, 457] width 98 height 10
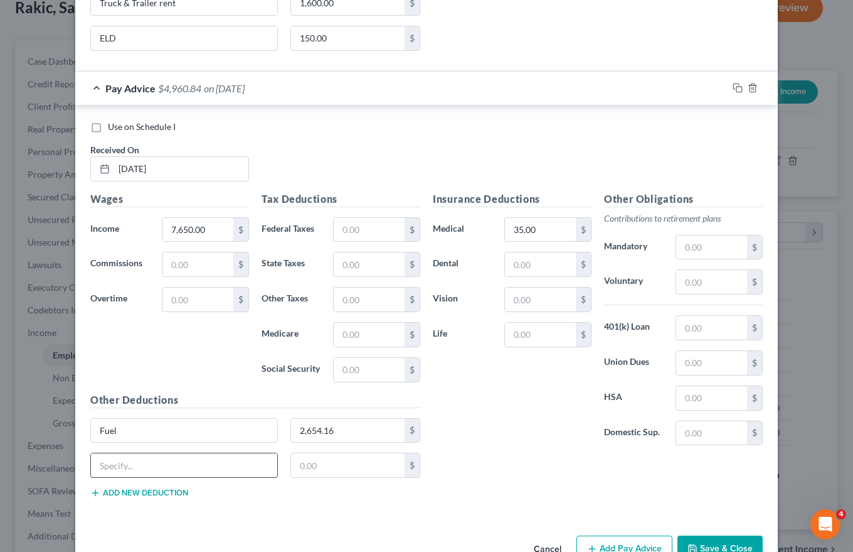
click at [102, 473] on input "text" at bounding box center [184, 465] width 186 height 24
type input "Escrow/Cargo & liability insurance"
type input "355.00"
click at [115, 490] on button "Add new deduction" at bounding box center [139, 493] width 98 height 10
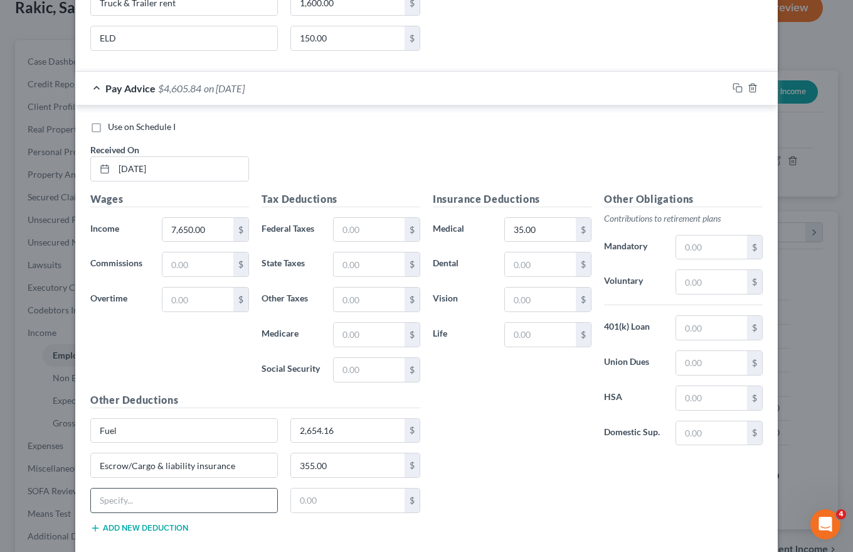
click at [100, 500] on input "text" at bounding box center [184, 500] width 186 height 24
type input "Truck & trailer rent"
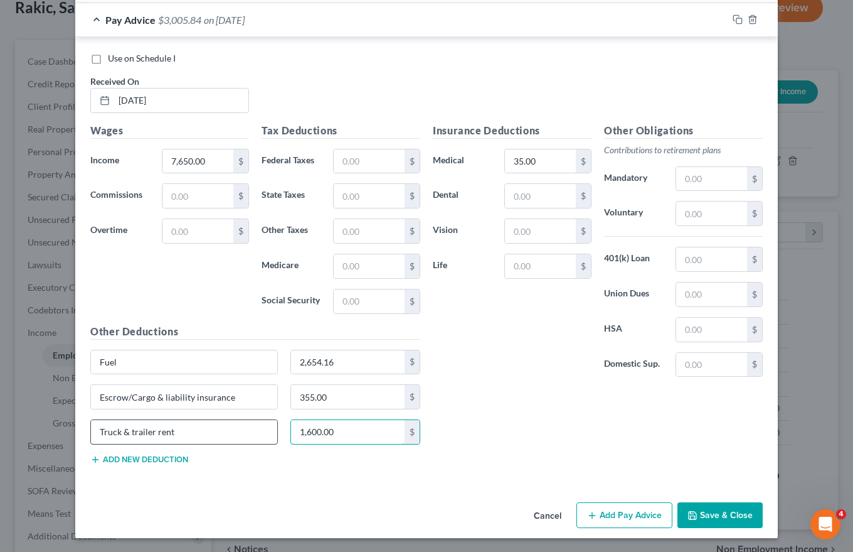
scroll to position [1417, 0]
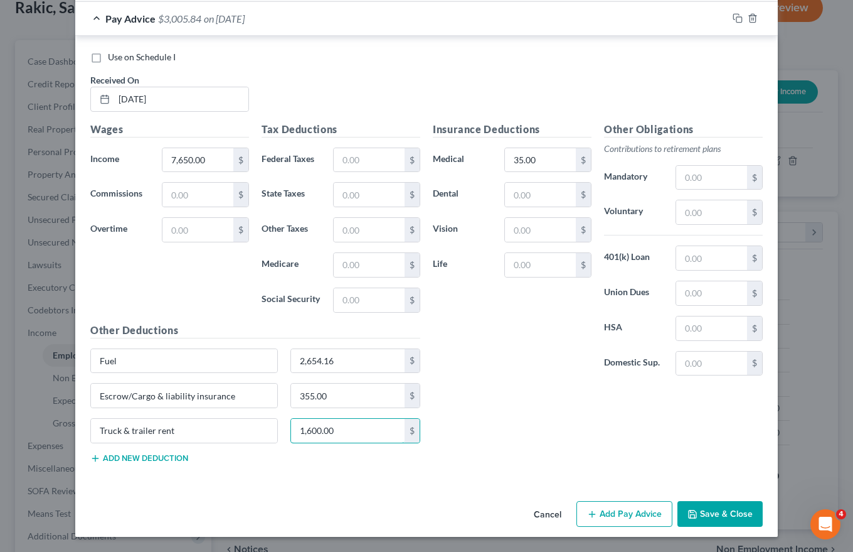
type input "1,600.00"
click at [622, 508] on button "Add Pay Advice" at bounding box center [625, 514] width 96 height 26
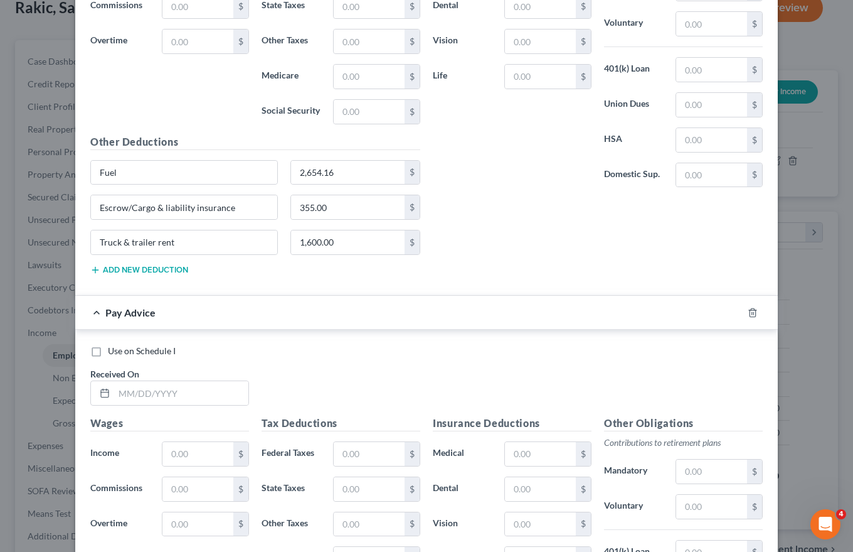
scroll to position [1793, 0]
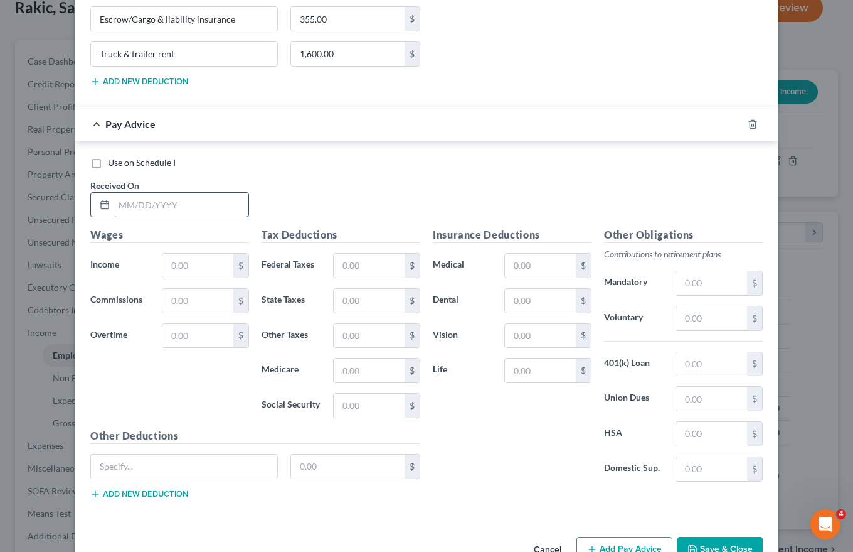
click at [122, 204] on input "text" at bounding box center [181, 205] width 134 height 24
type input "[DATE]"
click at [173, 265] on input "text" at bounding box center [198, 266] width 71 height 24
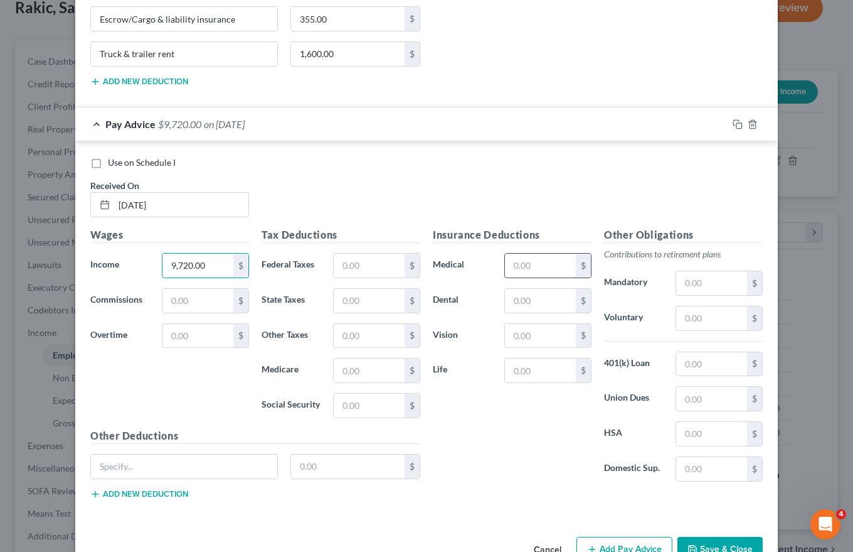
type input "9,720.00"
click at [513, 268] on input "text" at bounding box center [540, 266] width 71 height 24
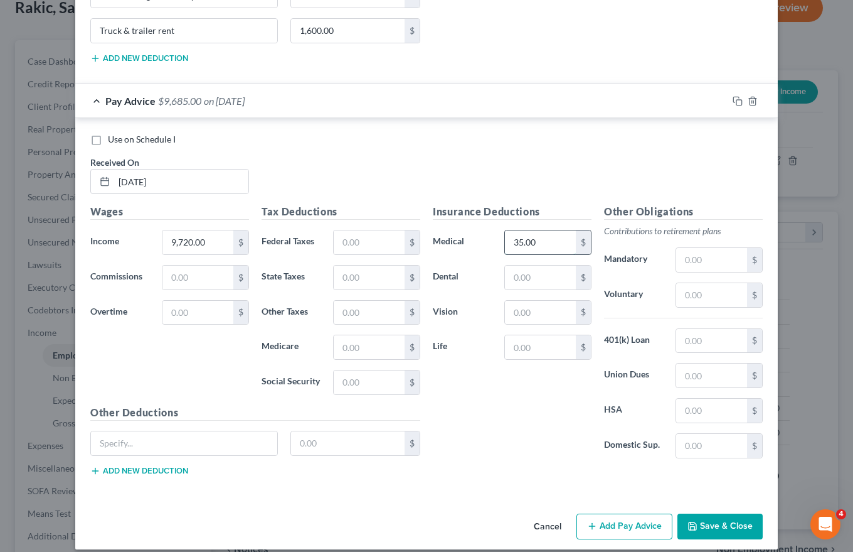
scroll to position [1829, 0]
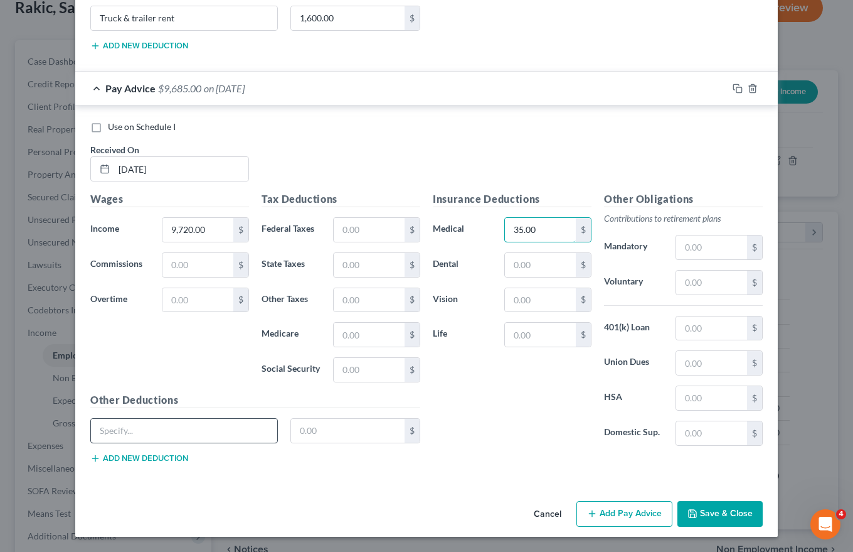
type input "35.00"
click at [99, 424] on input "text" at bounding box center [184, 431] width 186 height 24
type input "Fuel"
type input "2,435.51"
click at [122, 459] on button "Add new deduction" at bounding box center [139, 458] width 98 height 10
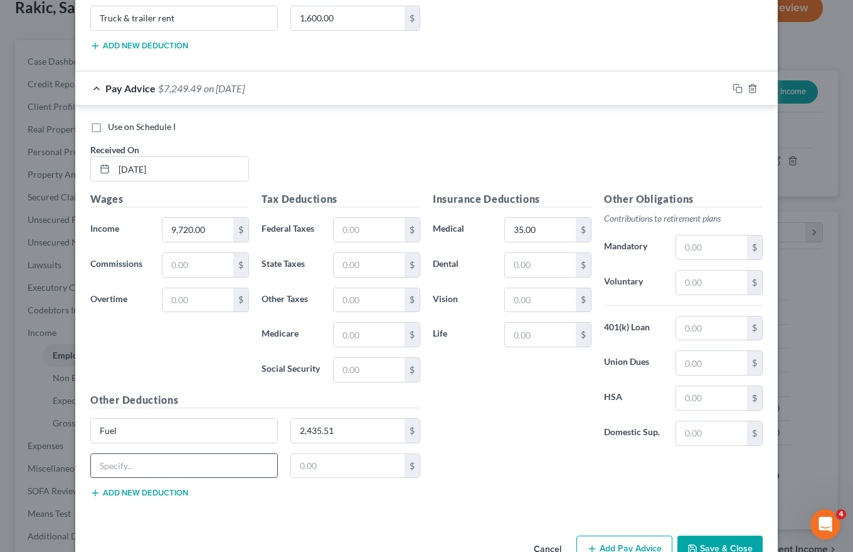
click at [97, 466] on input "text" at bounding box center [184, 466] width 186 height 24
type input "Escrow/Cargo & Liability insurance"
type input "35.00"
click at [120, 494] on button "Add new deduction" at bounding box center [139, 493] width 98 height 10
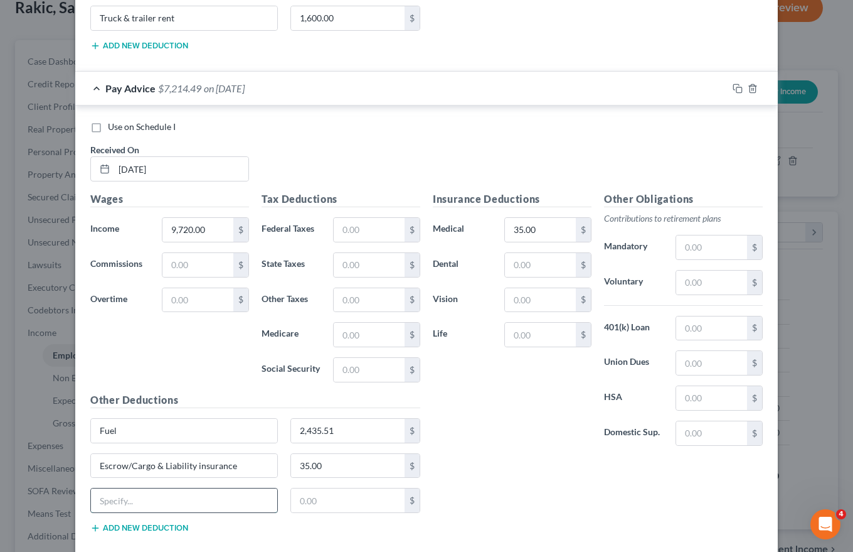
click at [103, 499] on input "text" at bounding box center [184, 500] width 186 height 24
type input "Truck & Trailer rent"
type input "1,600.00"
click at [122, 527] on button "Add new deduction" at bounding box center [139, 528] width 98 height 10
click at [100, 530] on input "text" at bounding box center [184, 535] width 186 height 24
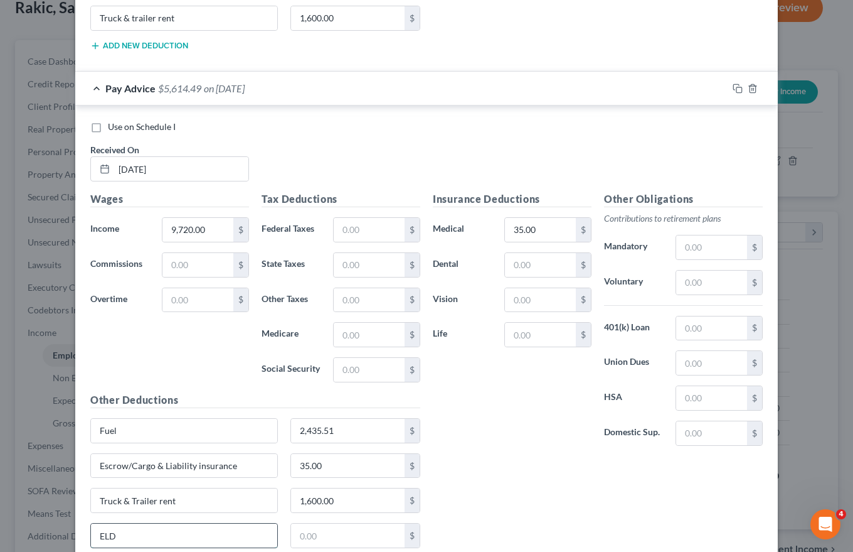
type input "ELD"
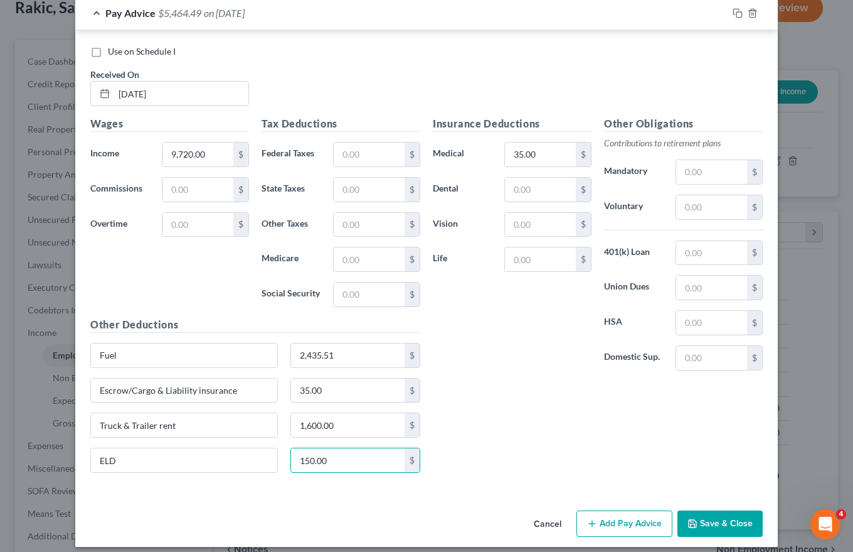
scroll to position [1915, 0]
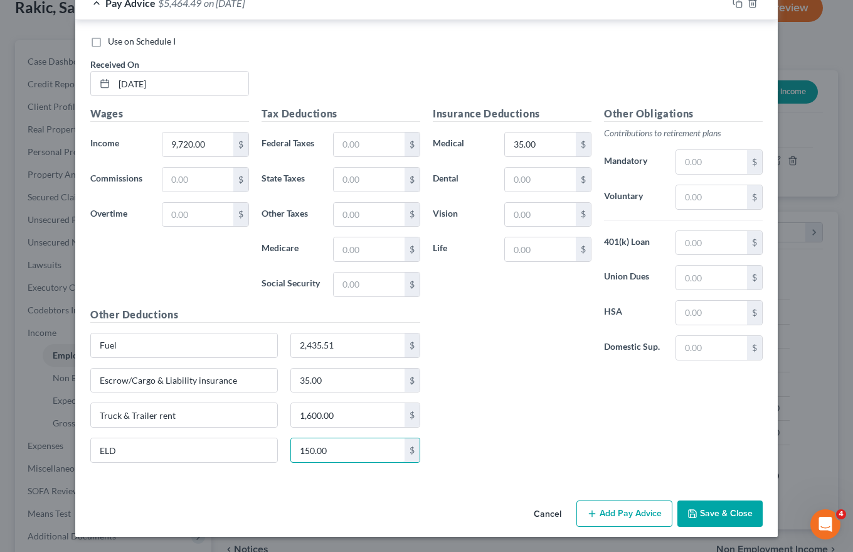
type input "150.00"
click at [614, 518] on button "Add Pay Advice" at bounding box center [625, 513] width 96 height 26
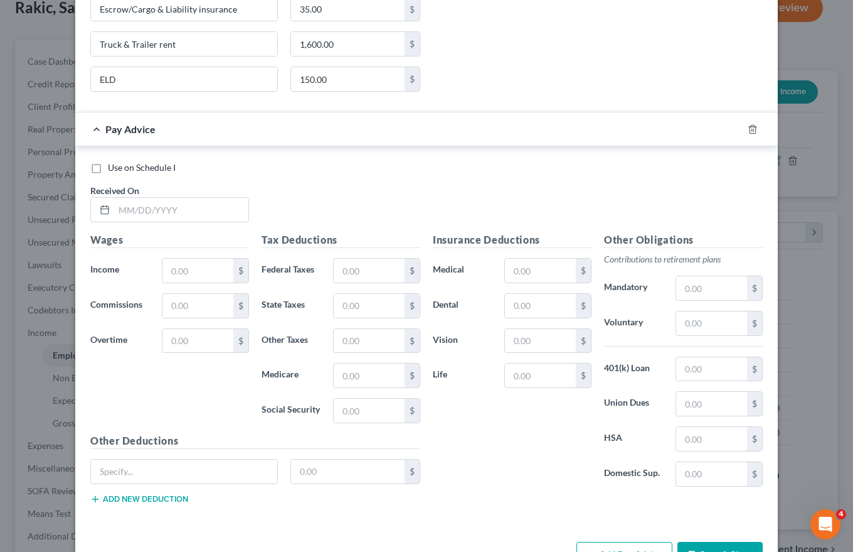
scroll to position [2291, 0]
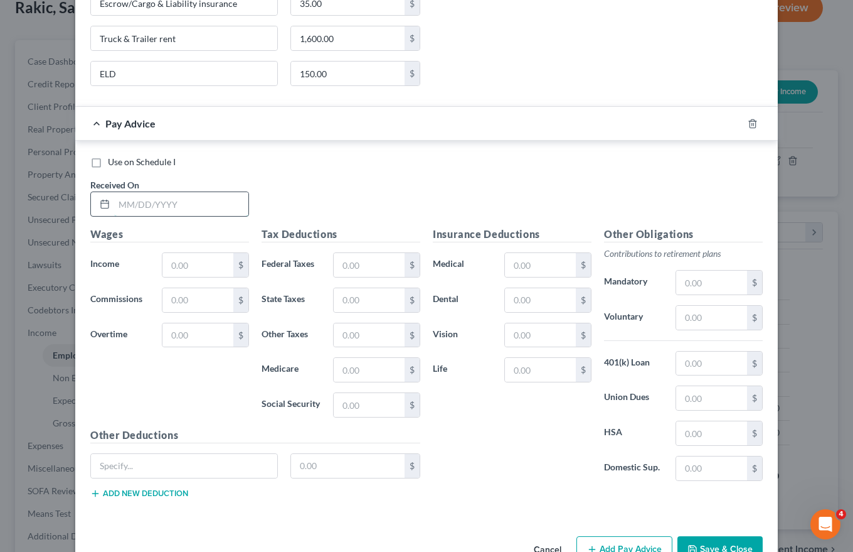
click at [119, 204] on input "text" at bounding box center [181, 204] width 134 height 24
drag, startPoint x: 151, startPoint y: 201, endPoint x: 73, endPoint y: 210, distance: 78.2
click at [84, 209] on div "Received On * 8100.00" at bounding box center [169, 197] width 171 height 38
type input "[DATE]"
click at [169, 264] on input "text" at bounding box center [198, 265] width 71 height 24
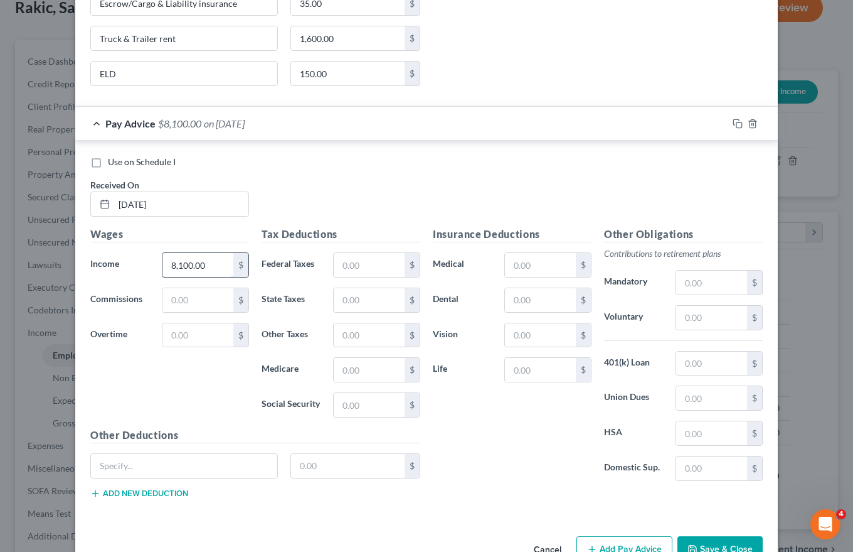
type input "8,100.00"
click at [509, 264] on input "text" at bounding box center [540, 265] width 71 height 24
type input "35.00"
click at [97, 461] on input "text" at bounding box center [184, 466] width 186 height 24
type input "Fuel"
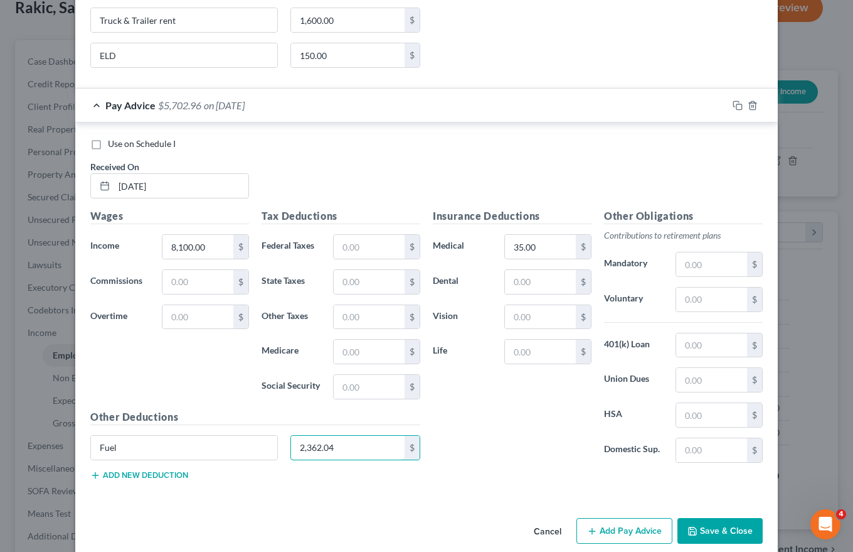
scroll to position [2326, 0]
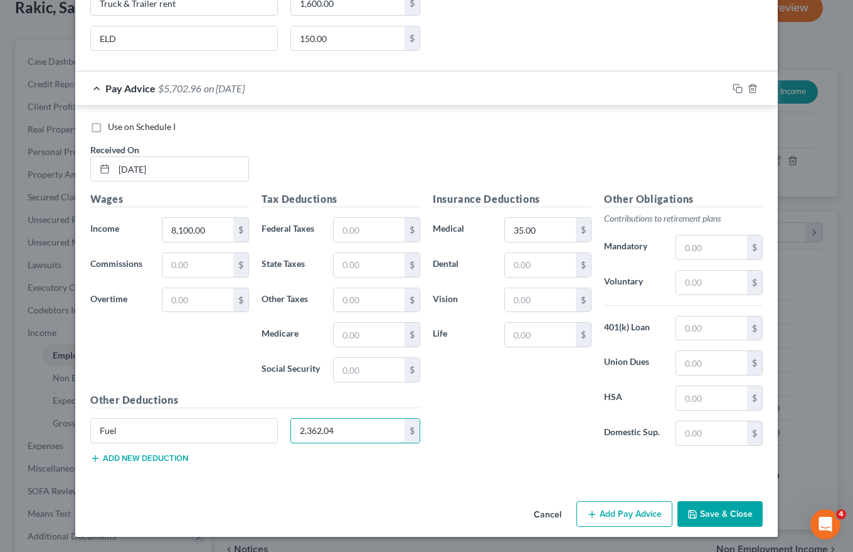
type input "2,362.04"
click at [115, 457] on button "Add new deduction" at bounding box center [139, 458] width 98 height 10
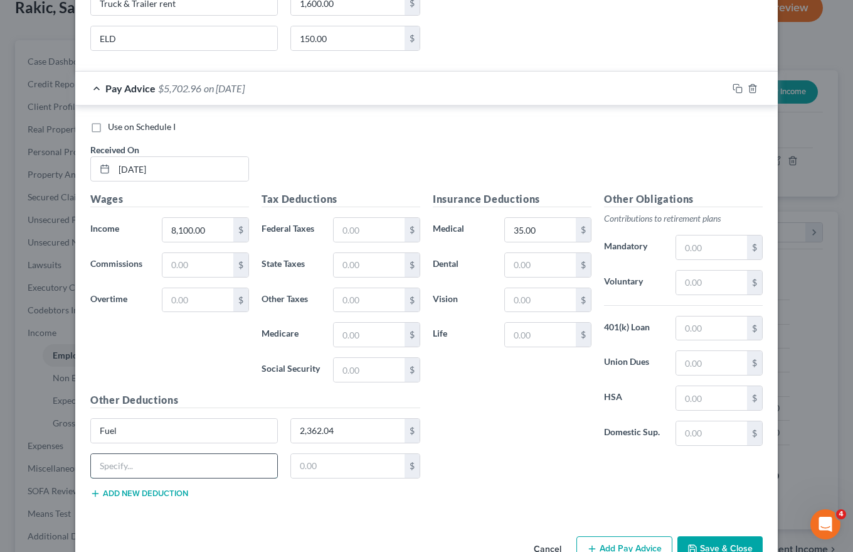
click at [115, 464] on input "text" at bounding box center [184, 466] width 186 height 24
type input "Escrow/Cargo & Liability insurance"
type input "355.00"
click at [117, 493] on button "Add new deduction" at bounding box center [139, 493] width 98 height 10
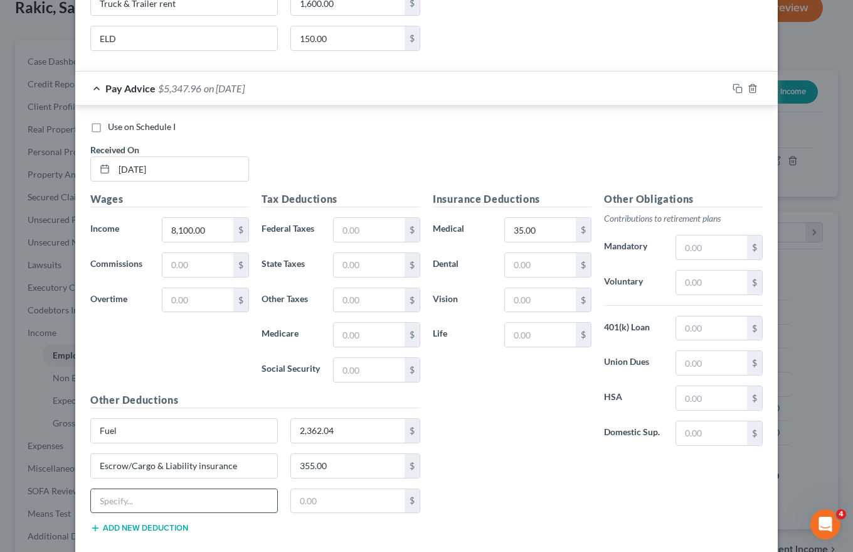
click at [112, 496] on input "text" at bounding box center [184, 501] width 186 height 24
type input "Truck & Trailer rent"
type input "1,600.00"
click at [123, 523] on button "Add new deduction" at bounding box center [139, 528] width 98 height 10
click at [101, 535] on input "text" at bounding box center [184, 535] width 186 height 24
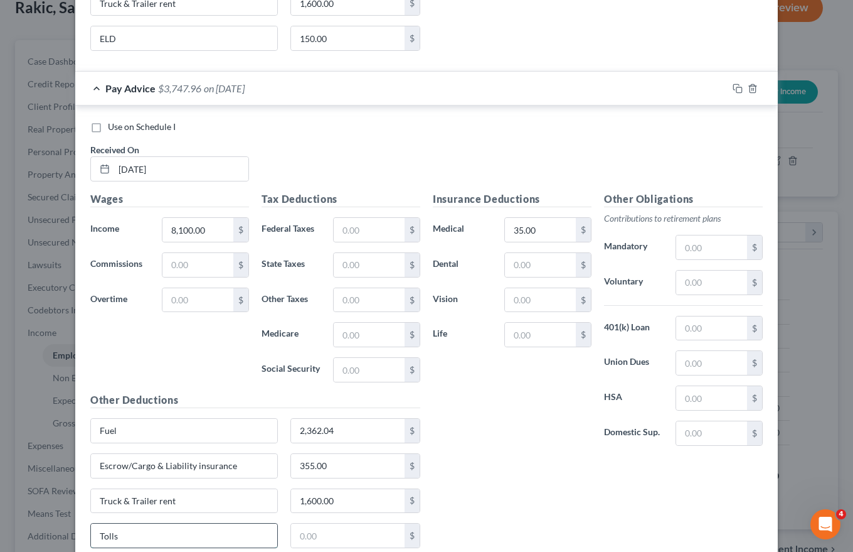
type input "Tolls"
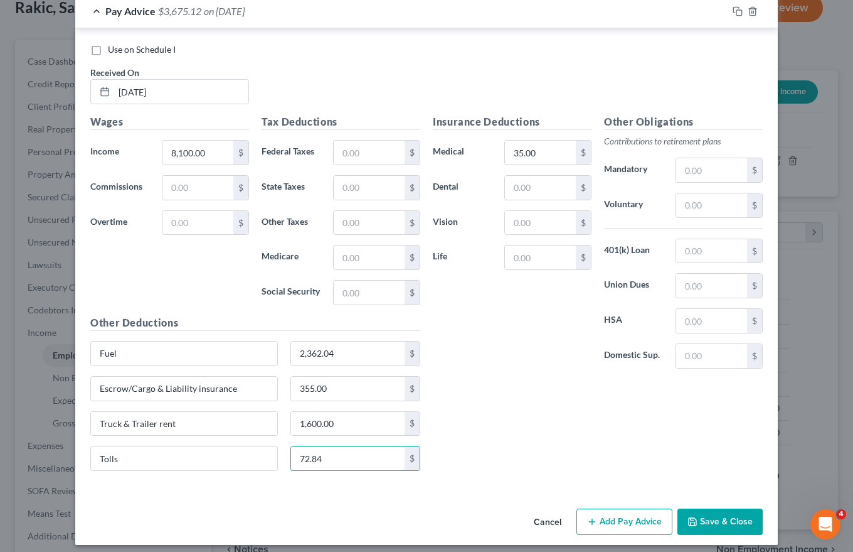
scroll to position [2412, 0]
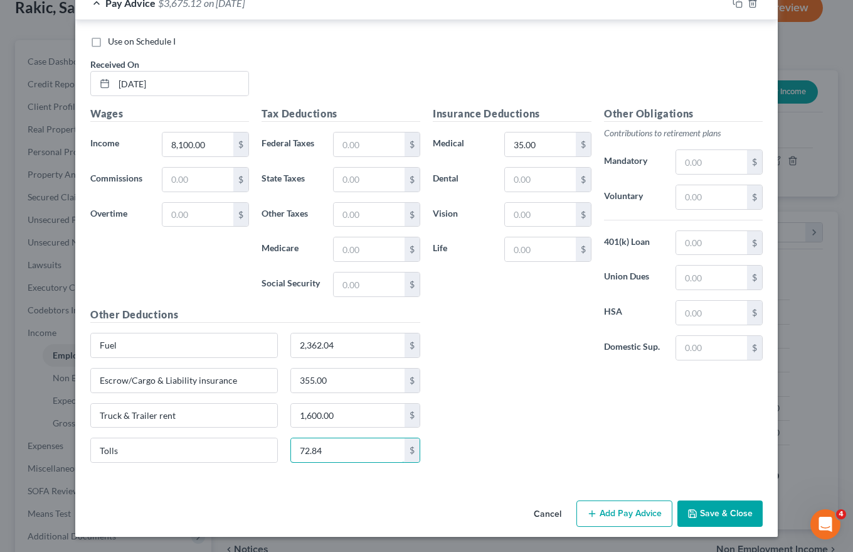
type input "72.84"
click at [614, 509] on button "Add Pay Advice" at bounding box center [625, 513] width 96 height 26
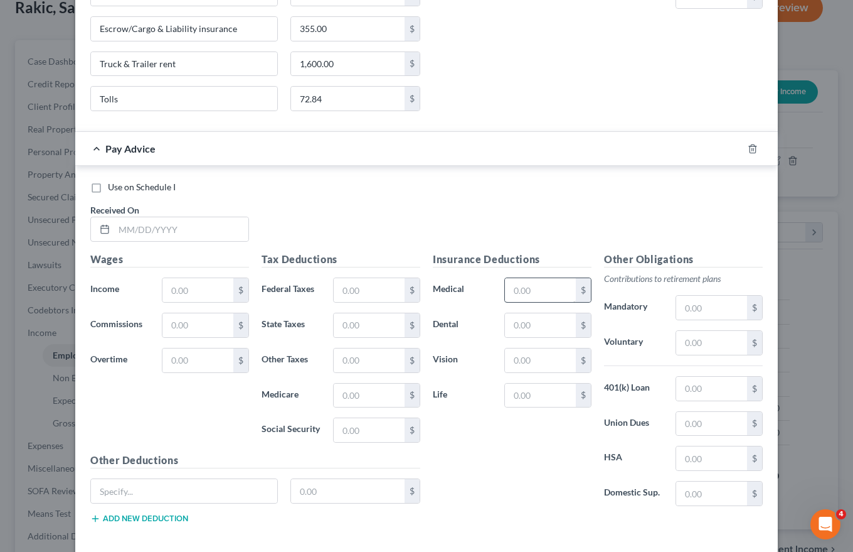
scroll to position [2824, 0]
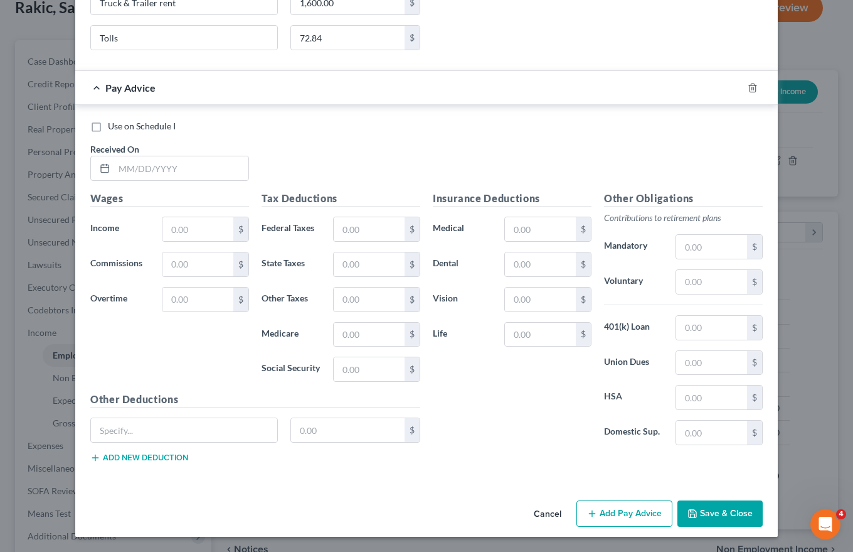
click at [717, 511] on button "Save & Close" at bounding box center [720, 513] width 85 height 26
click at [748, 88] on icon "button" at bounding box center [753, 88] width 10 height 10
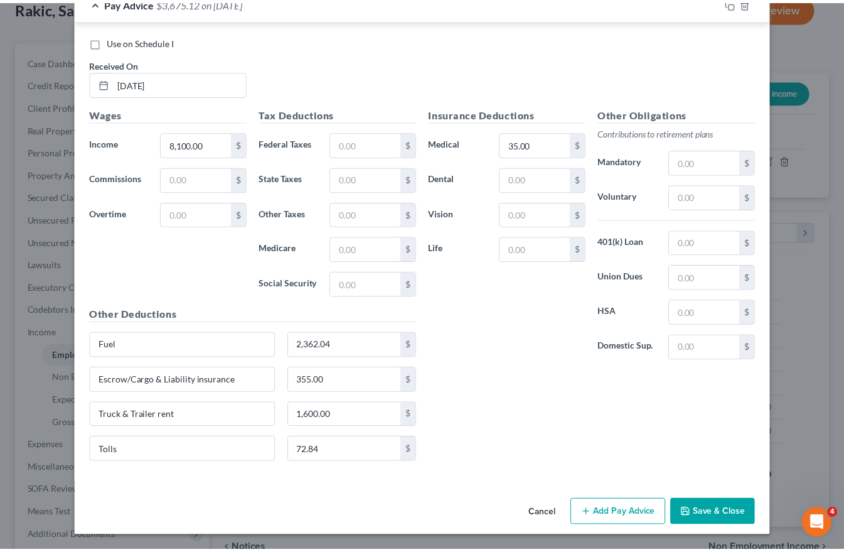
scroll to position [2412, 0]
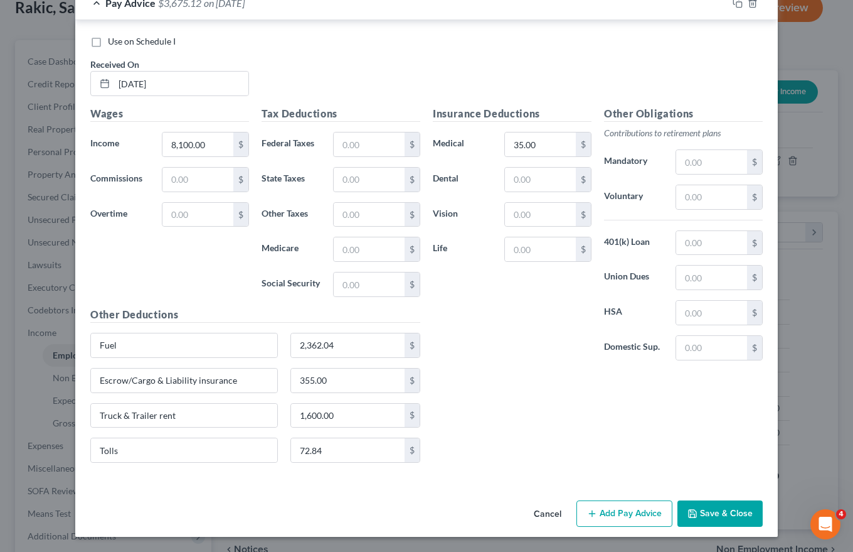
click at [734, 513] on button "Save & Close" at bounding box center [720, 513] width 85 height 26
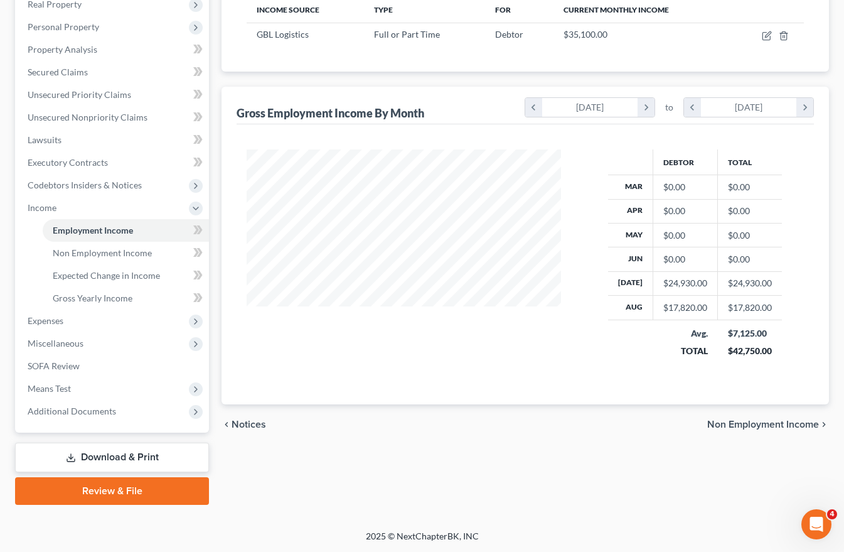
scroll to position [206, 0]
click at [735, 426] on span "Non Employment Income" at bounding box center [763, 424] width 112 height 10
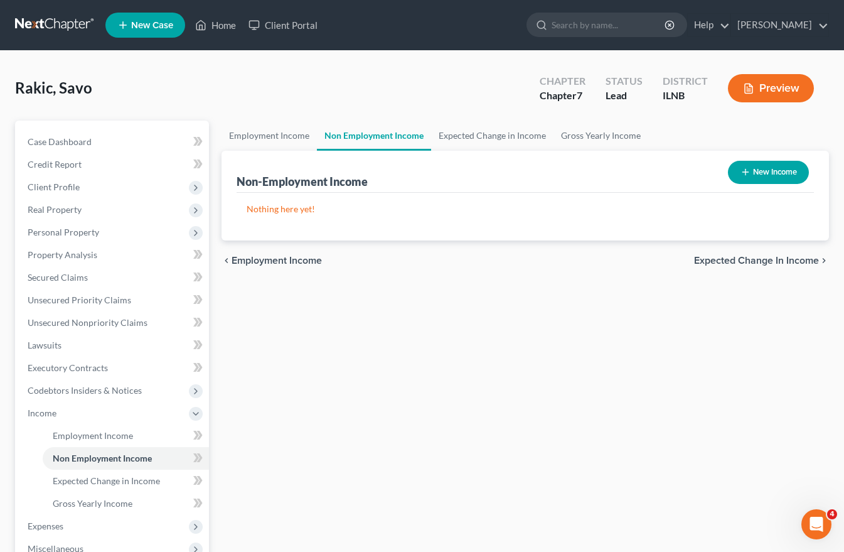
click at [772, 259] on span "Expected Change in Income" at bounding box center [756, 260] width 125 height 10
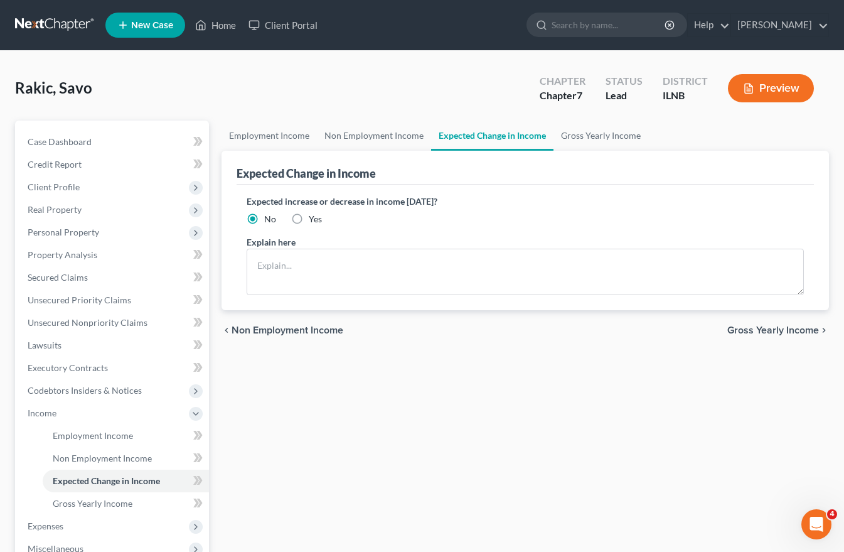
click at [793, 329] on span "Gross Yearly Income" at bounding box center [773, 330] width 92 height 10
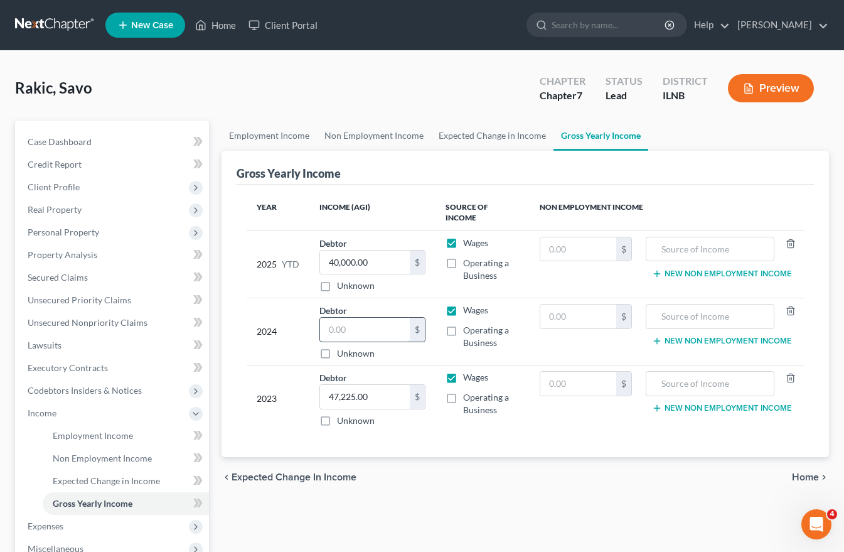
click at [328, 318] on input "text" at bounding box center [364, 330] width 89 height 24
click at [808, 472] on span "Home" at bounding box center [805, 477] width 27 height 10
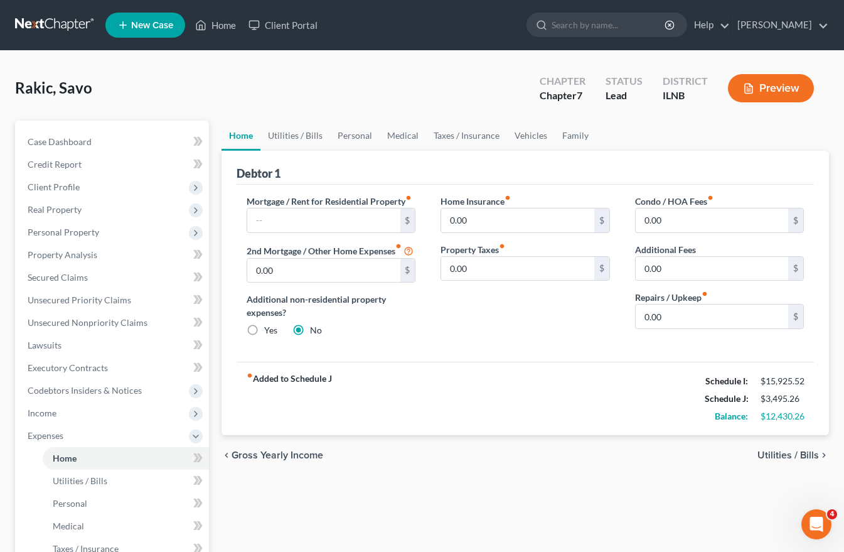
click at [808, 460] on span "Utilities / Bills" at bounding box center [787, 455] width 61 height 10
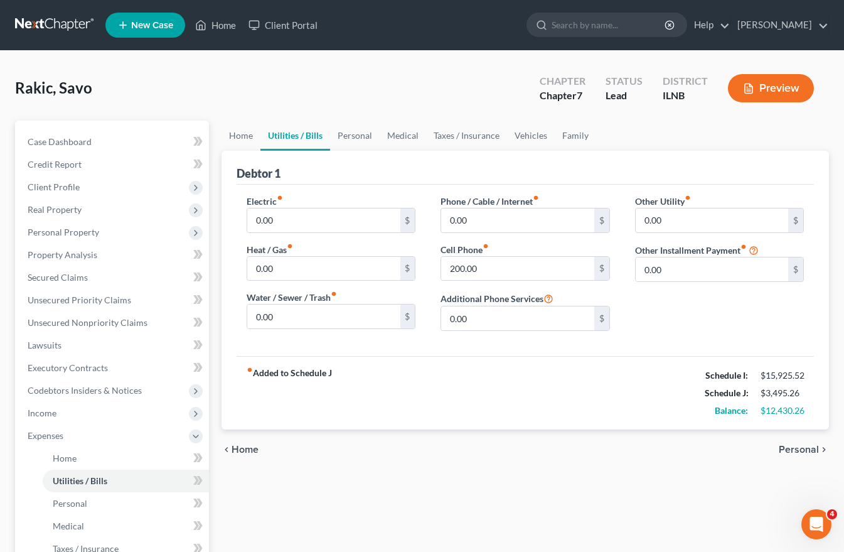
click at [813, 453] on span "Personal" at bounding box center [799, 449] width 40 height 10
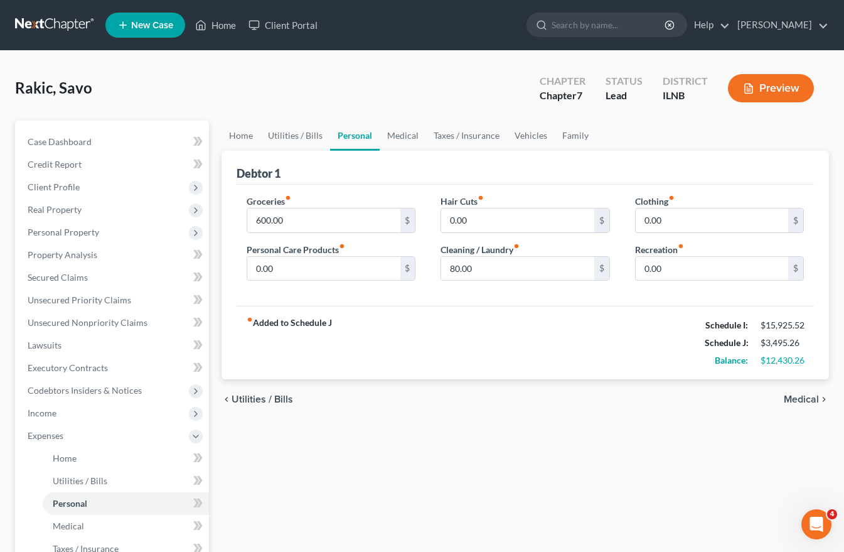
click at [804, 399] on span "Medical" at bounding box center [801, 399] width 35 height 10
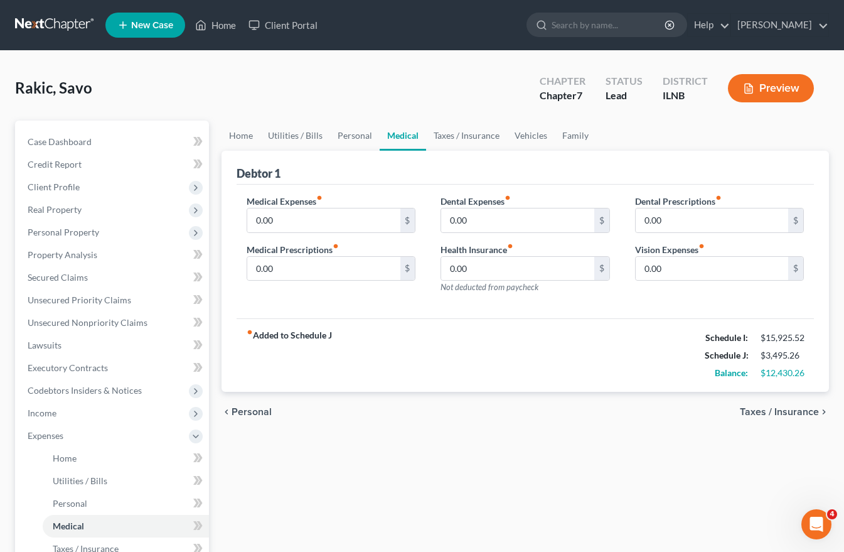
click at [806, 409] on span "Taxes / Insurance" at bounding box center [779, 412] width 79 height 10
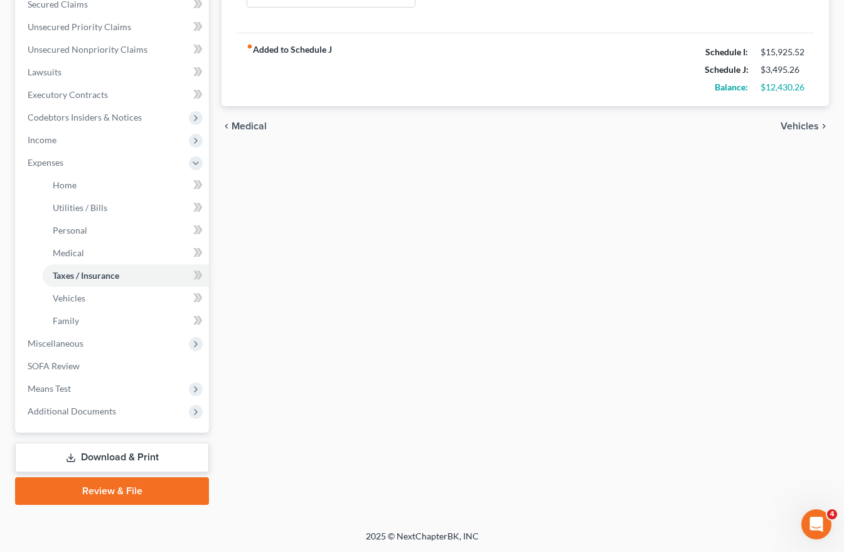
scroll to position [274, 0]
click at [63, 296] on span "Vehicles" at bounding box center [69, 297] width 33 height 11
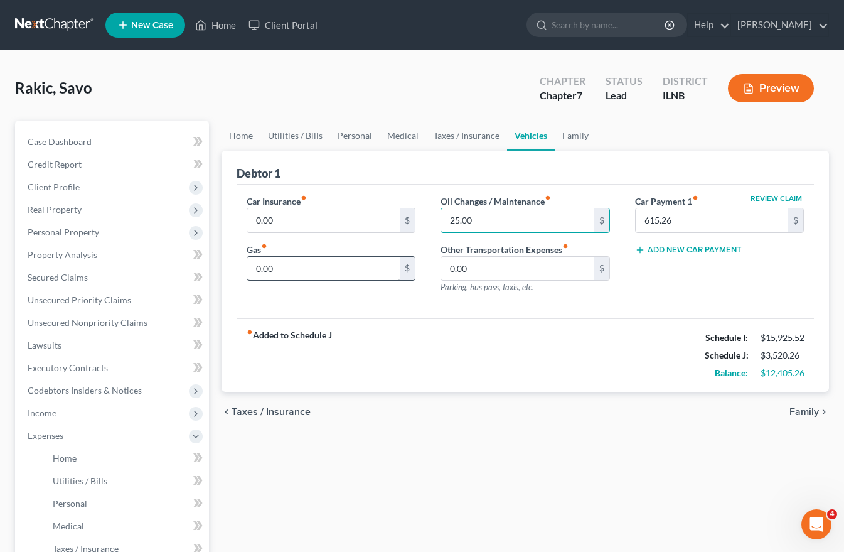
type input "25.00"
type input "255.00"
click at [806, 409] on span "Family" at bounding box center [803, 412] width 29 height 10
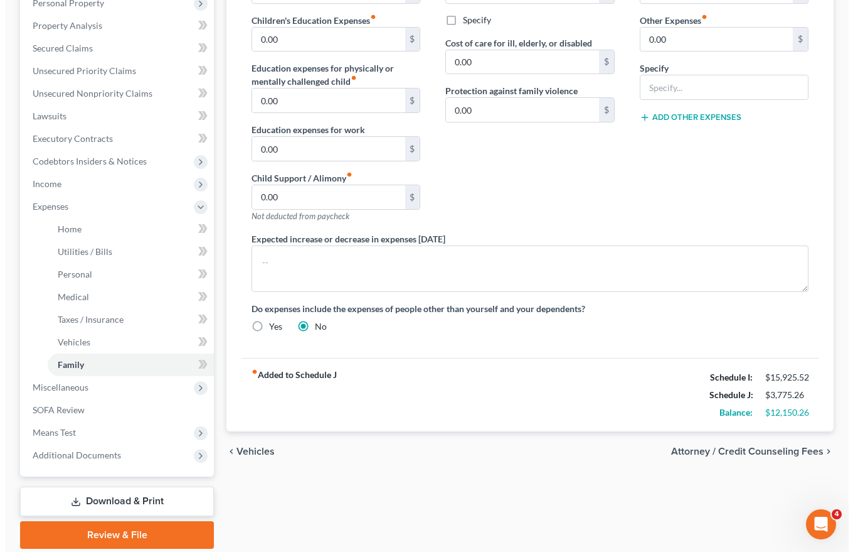
scroll to position [274, 0]
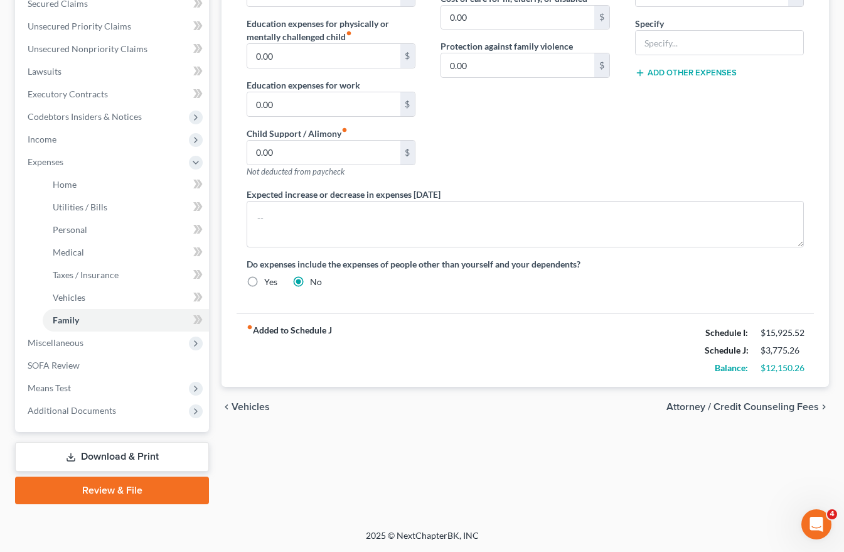
click at [720, 406] on span "Attorney / Credit Counseling Fees" at bounding box center [742, 407] width 152 height 10
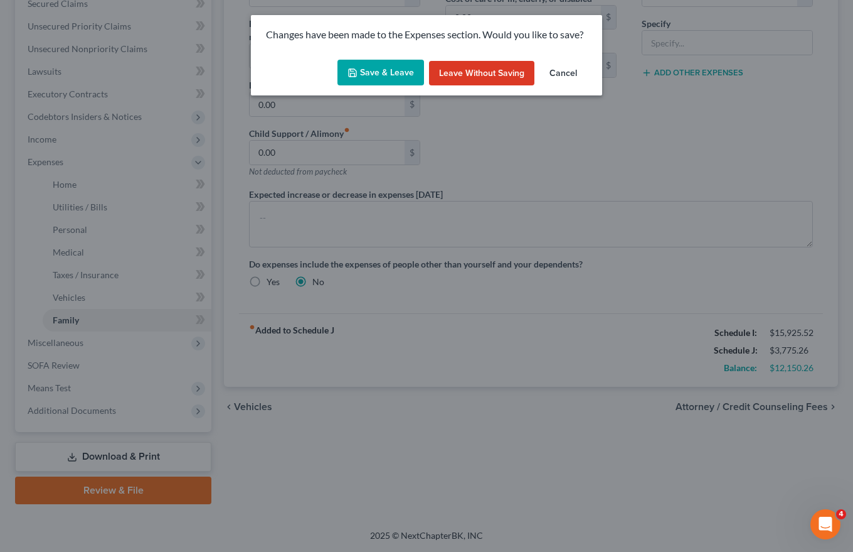
click at [394, 73] on button "Save & Leave" at bounding box center [381, 73] width 87 height 26
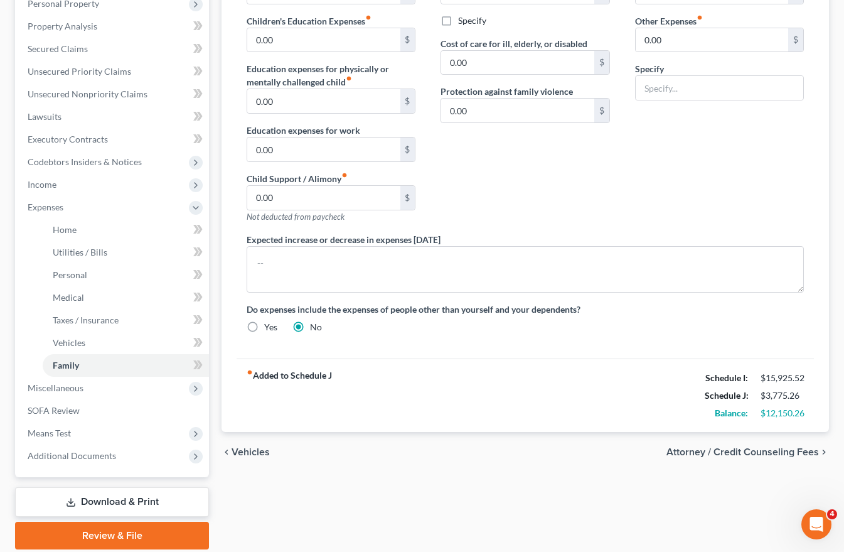
select select "0"
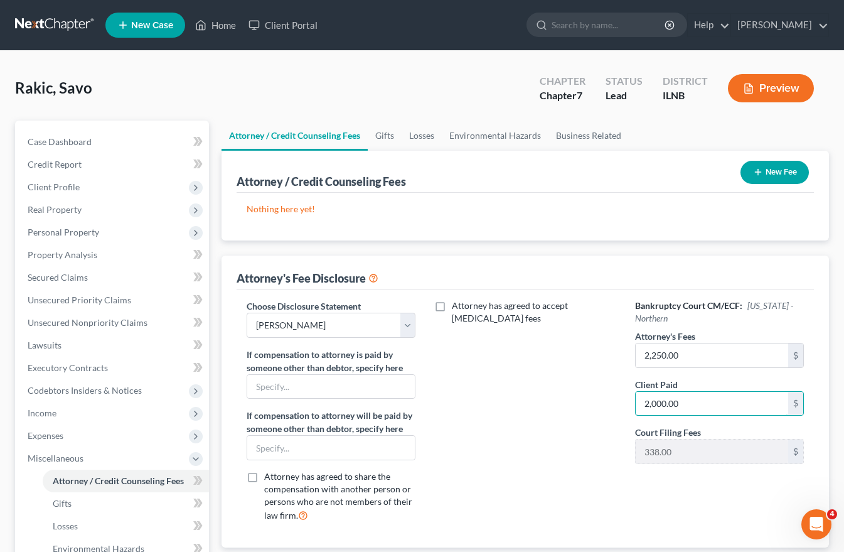
type input "2,000.00"
click at [569, 473] on div "Attorney has agreed to accept [MEDICAL_DATA] fees" at bounding box center [525, 415] width 194 height 233
click at [742, 521] on div "Bankruptcy Court CM/ECF: [US_STATE] - Northern Attorney's Fees 2,250.00 $ Clien…" at bounding box center [719, 415] width 194 height 233
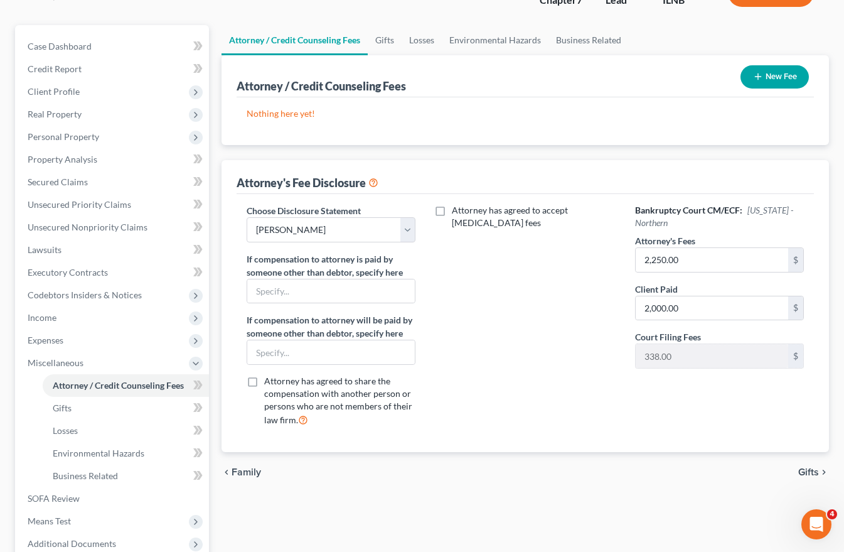
scroll to position [228, 0]
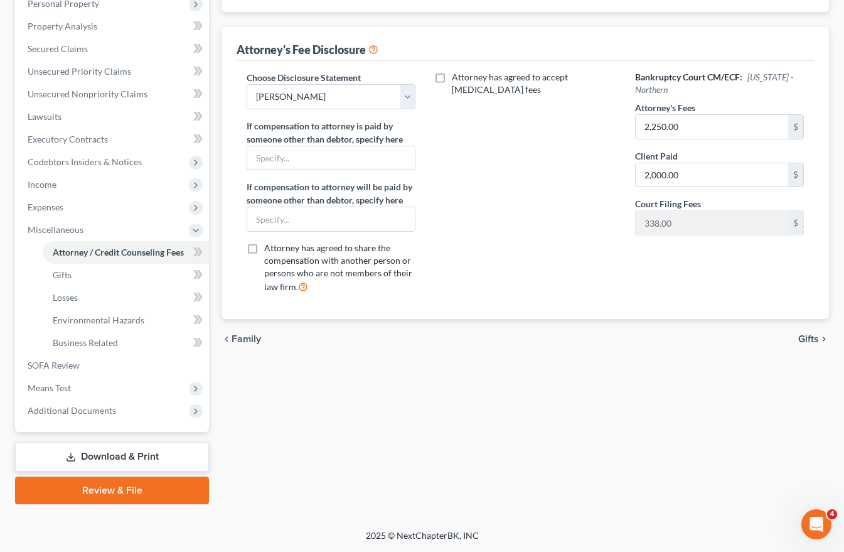
click at [415, 481] on div "Attorney / Credit Counseling Fees Gifts Losses Environmental Hazards Business R…" at bounding box center [525, 198] width 620 height 612
click at [121, 456] on link "Download & Print" at bounding box center [112, 456] width 194 height 29
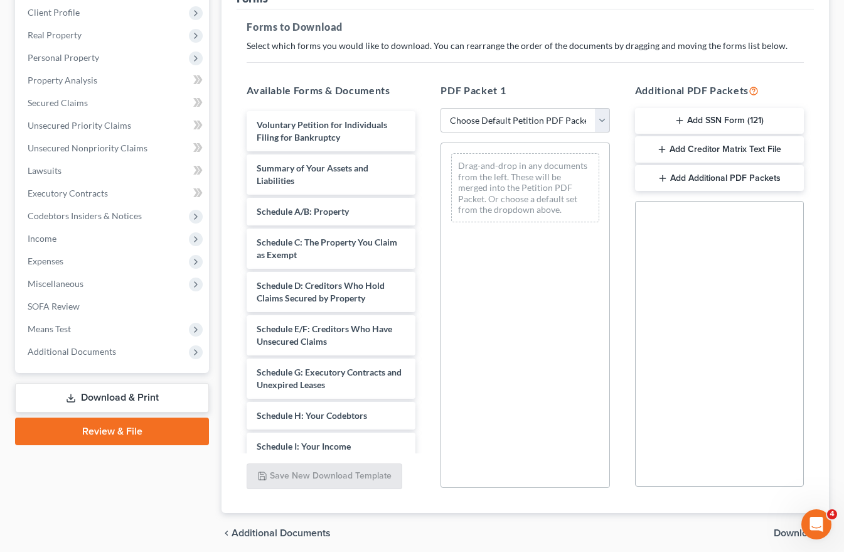
scroll to position [188, 0]
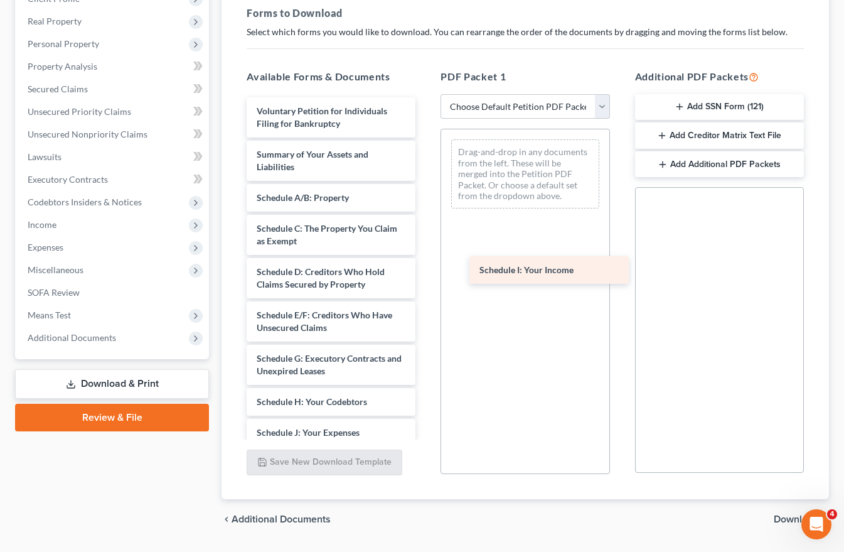
drag, startPoint x: 260, startPoint y: 432, endPoint x: 464, endPoint y: 230, distance: 286.6
click at [425, 230] on div "Schedule I: Your Income Voluntary Petition for Individuals Filing for Bankruptc…" at bounding box center [331, 438] width 189 height 683
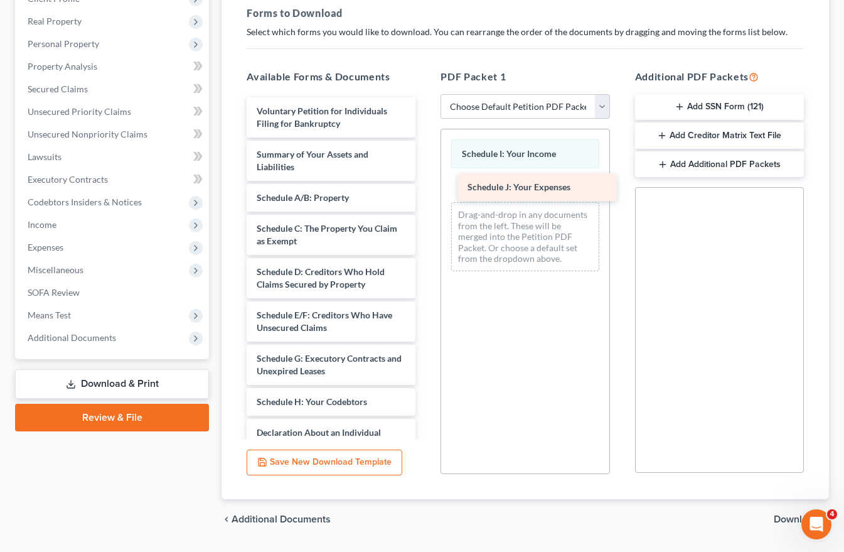
drag, startPoint x: 299, startPoint y: 428, endPoint x: 510, endPoint y: 183, distance: 323.5
click at [425, 183] on div "Schedule J: Your Expenses Voluntary Petition for Individuals Filing for Bankrup…" at bounding box center [331, 423] width 189 height 652
click at [788, 516] on span "Download" at bounding box center [796, 519] width 45 height 10
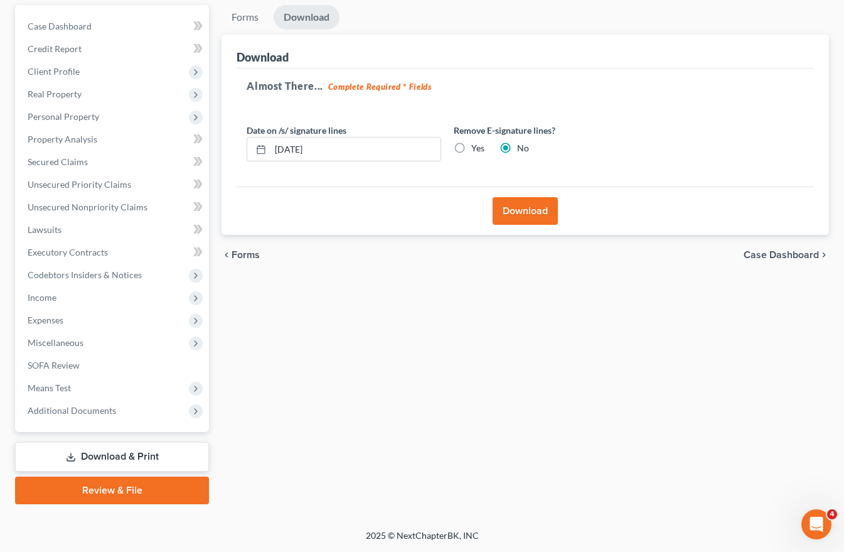
scroll to position [115, 0]
drag, startPoint x: 329, startPoint y: 146, endPoint x: 194, endPoint y: 140, distance: 135.1
click at [195, 140] on div "Petition Navigation Case Dashboard Payments Invoices Payments Payments Credit R…" at bounding box center [422, 254] width 826 height 499
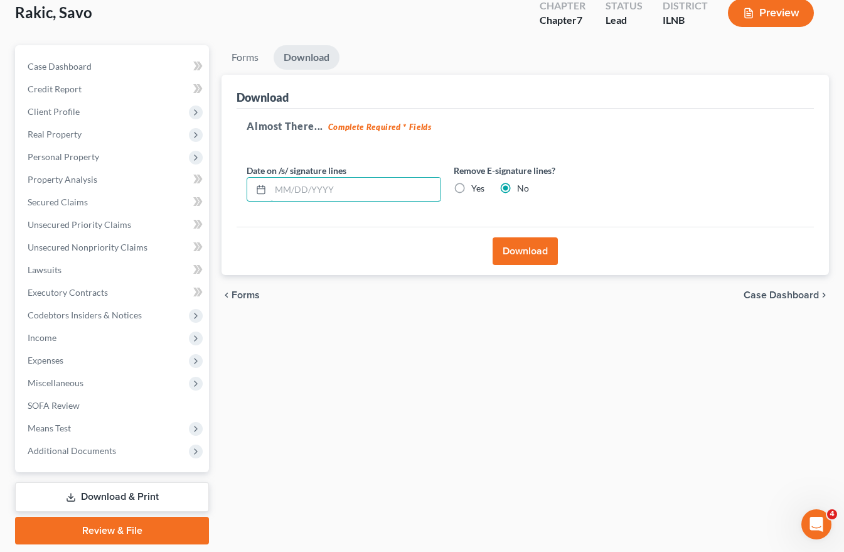
scroll to position [53, 0]
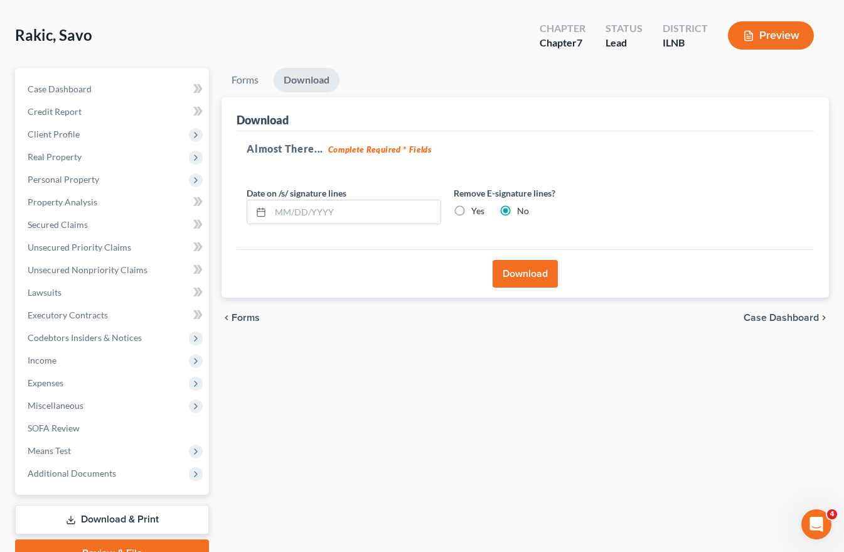
click at [471, 210] on label "Yes" at bounding box center [477, 211] width 13 height 13
click at [476, 210] on input "Yes" at bounding box center [480, 209] width 8 height 8
radio input "true"
radio input "false"
click at [513, 271] on button "Download" at bounding box center [525, 274] width 65 height 28
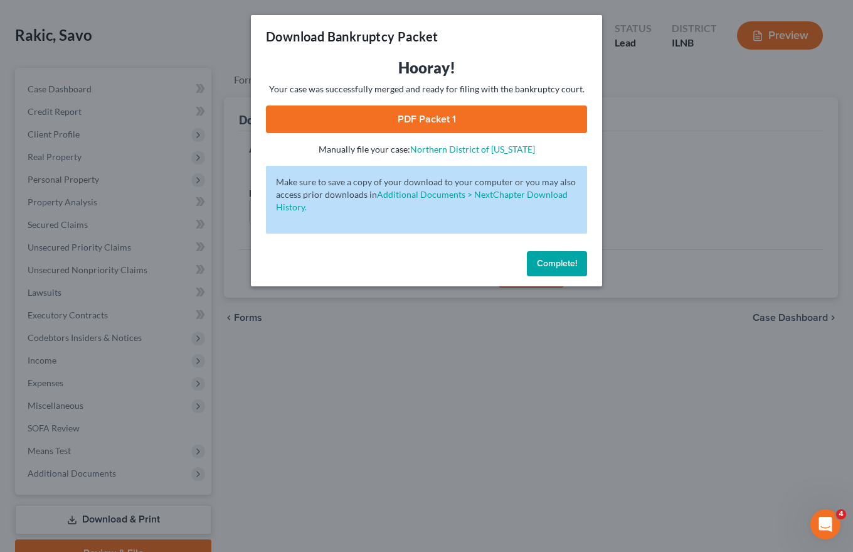
click at [420, 114] on link "PDF Packet 1" at bounding box center [426, 119] width 321 height 28
drag, startPoint x: 566, startPoint y: 255, endPoint x: 690, endPoint y: 183, distance: 143.7
click at [566, 255] on button "Complete!" at bounding box center [557, 263] width 60 height 25
